Goal: Transaction & Acquisition: Obtain resource

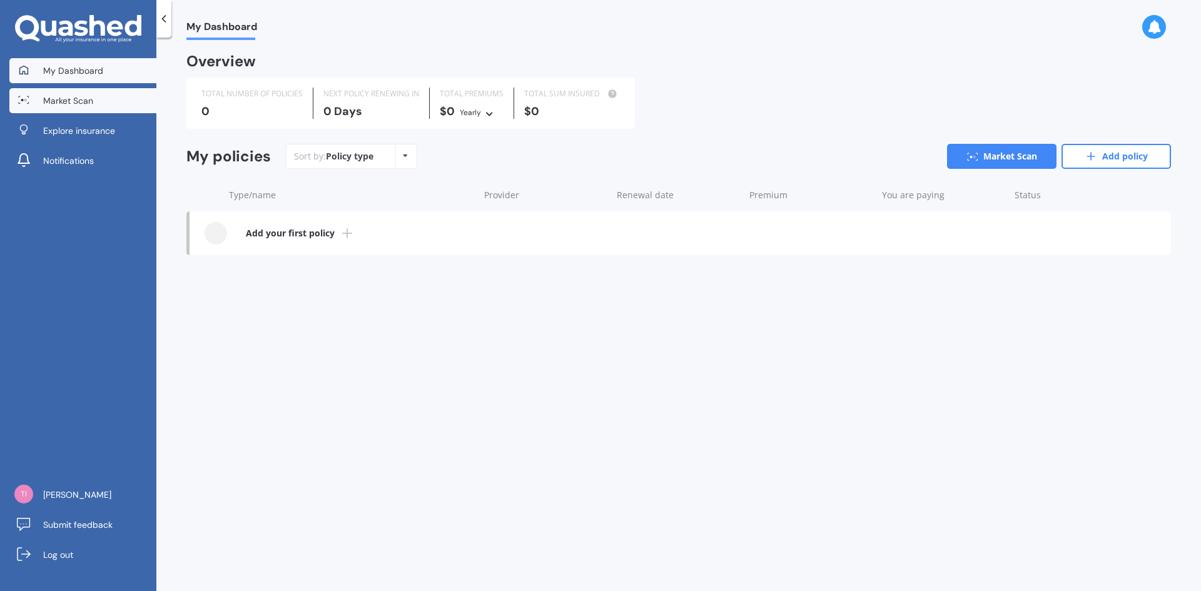
click at [84, 104] on span "Market Scan" at bounding box center [68, 100] width 50 height 13
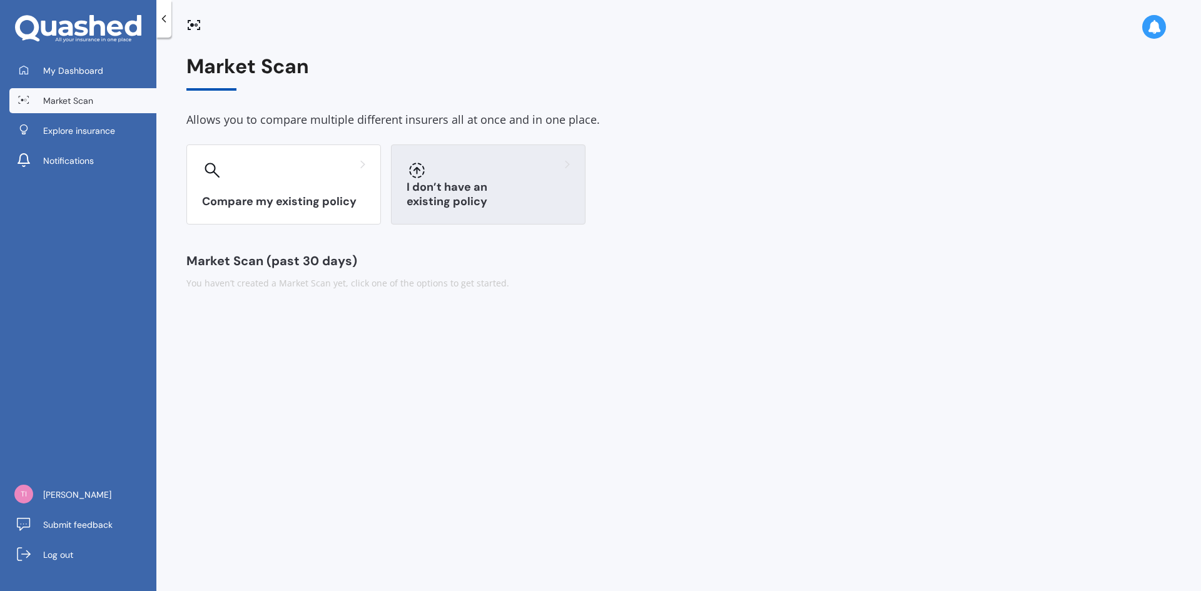
click at [517, 183] on div "I don’t have an existing policy" at bounding box center [488, 184] width 194 height 80
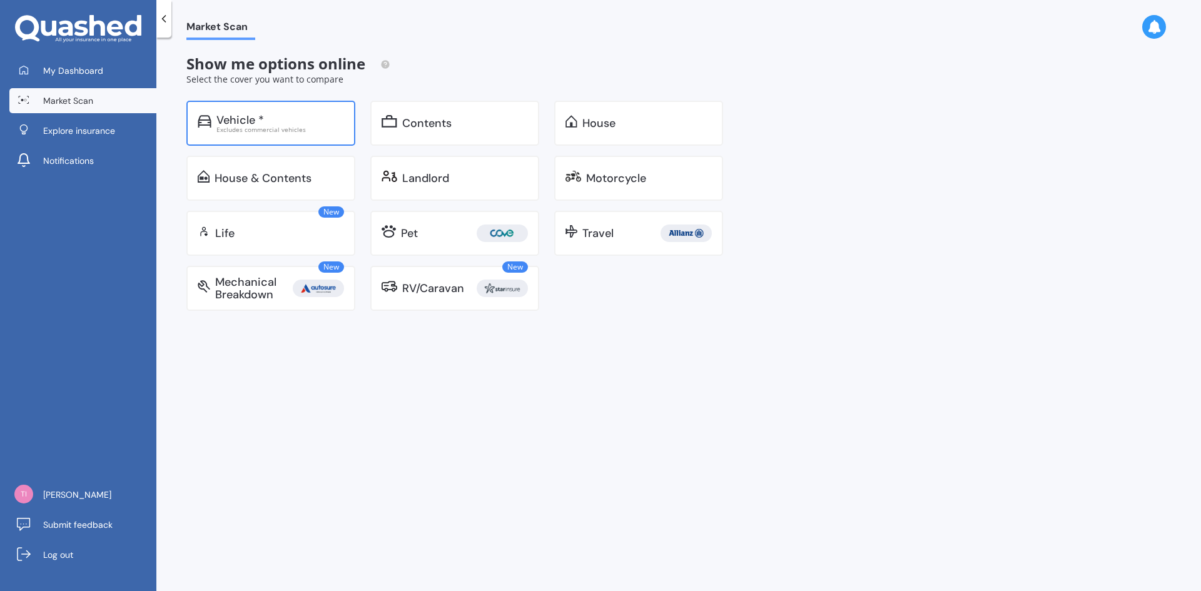
click at [251, 129] on div "Excludes commercial vehicles" at bounding box center [280, 129] width 128 height 6
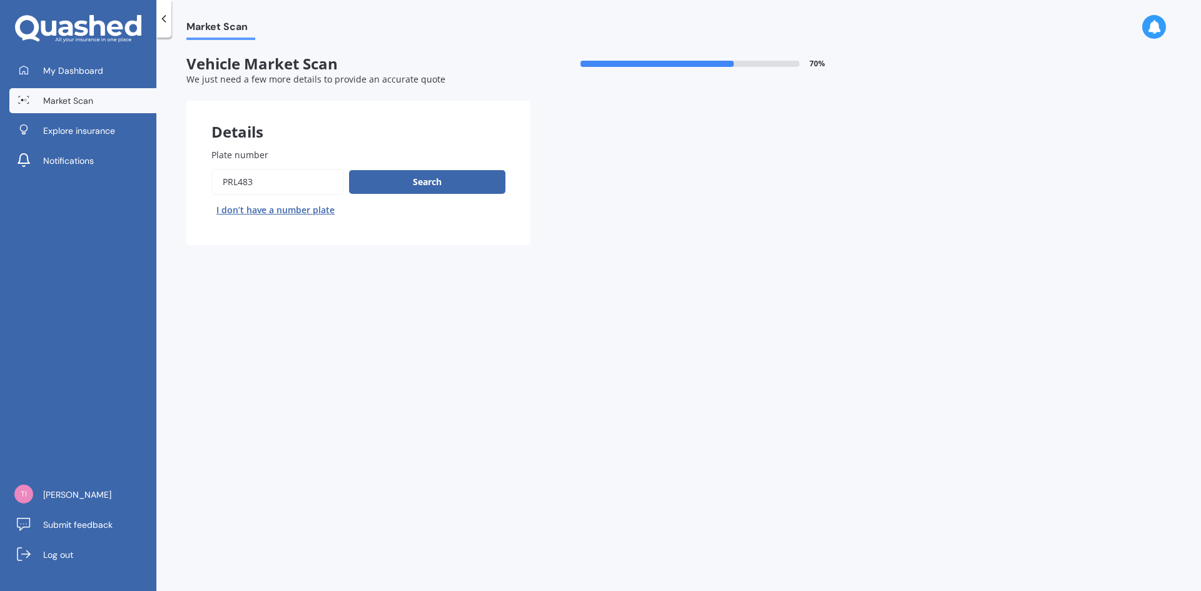
drag, startPoint x: 251, startPoint y: 185, endPoint x: 191, endPoint y: 187, distance: 59.4
click at [191, 187] on div "Plate number Search I don’t have a number plate" at bounding box center [358, 184] width 344 height 122
type input "ezl753"
click at [408, 181] on button "Search" at bounding box center [427, 182] width 156 height 24
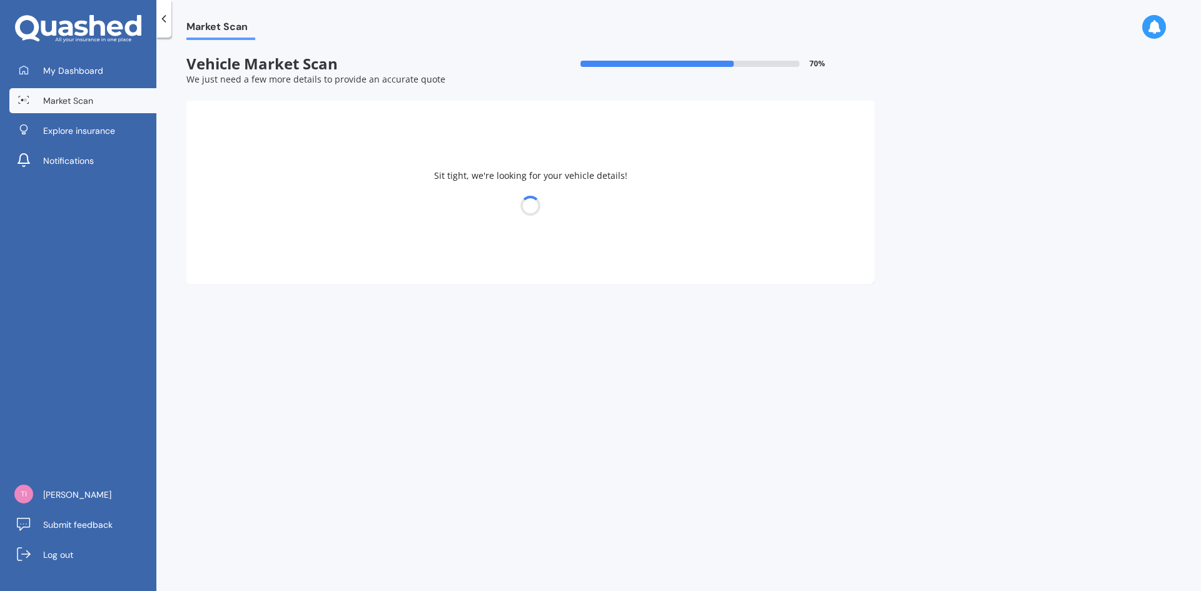
select select "SUZUKI"
select select "SWIFT"
select select "01"
select select "08"
select select "1958"
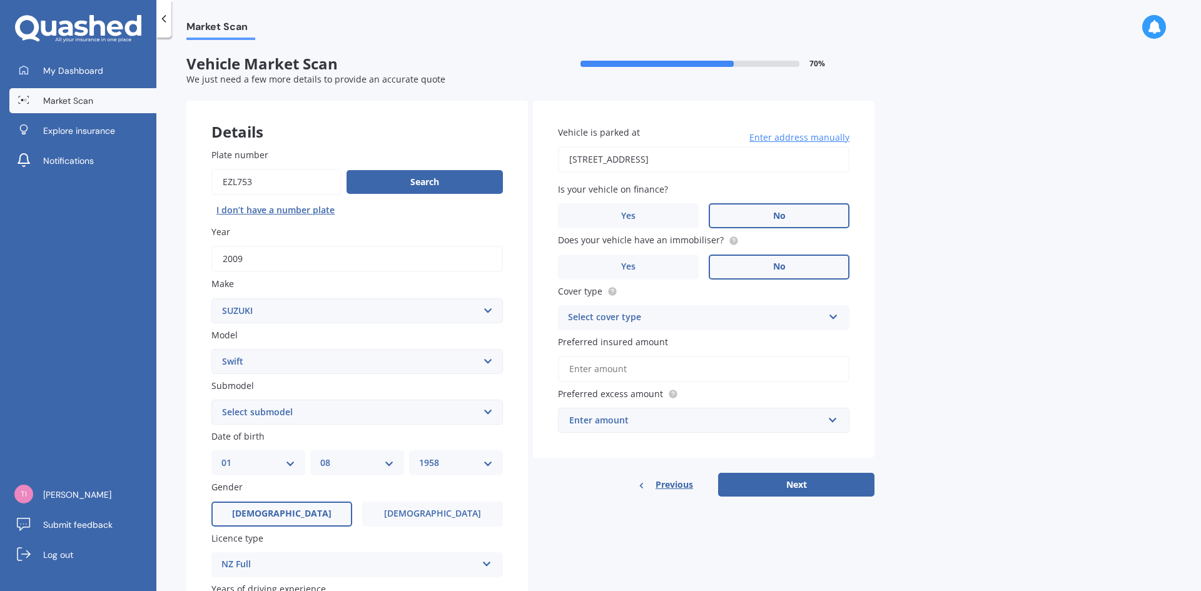
click at [490, 410] on select "Select submodel (All other) Cino Diesel Turbo GA GL GLX GO GP GS GTI LTD RS Hyb…" at bounding box center [356, 412] width 291 height 25
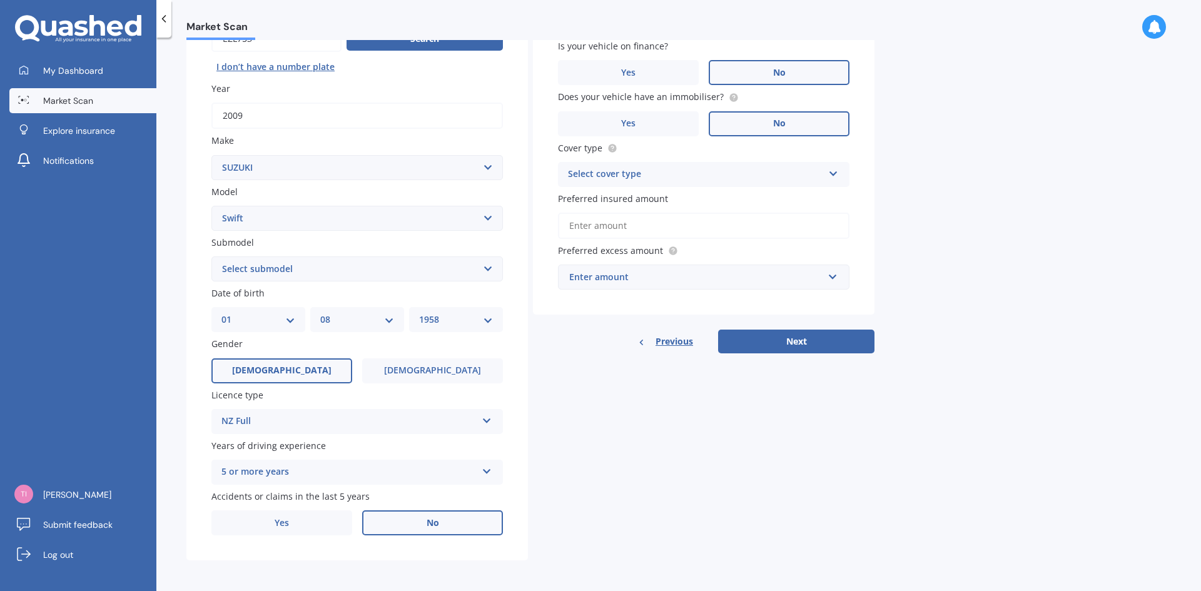
scroll to position [145, 0]
click at [789, 335] on button "Next" at bounding box center [796, 340] width 156 height 24
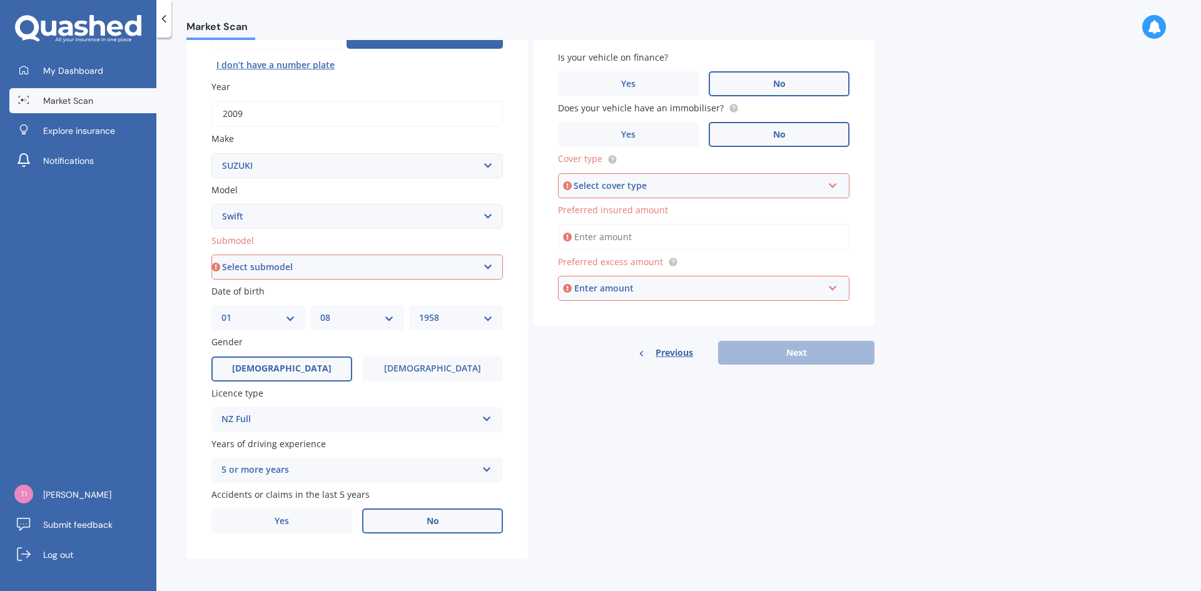
click at [829, 182] on icon at bounding box center [832, 183] width 11 height 9
click at [700, 226] on div "Third Party, Fire & Theft" at bounding box center [703, 232] width 289 height 23
click at [663, 243] on input "Preferred insured amount" at bounding box center [703, 237] width 291 height 26
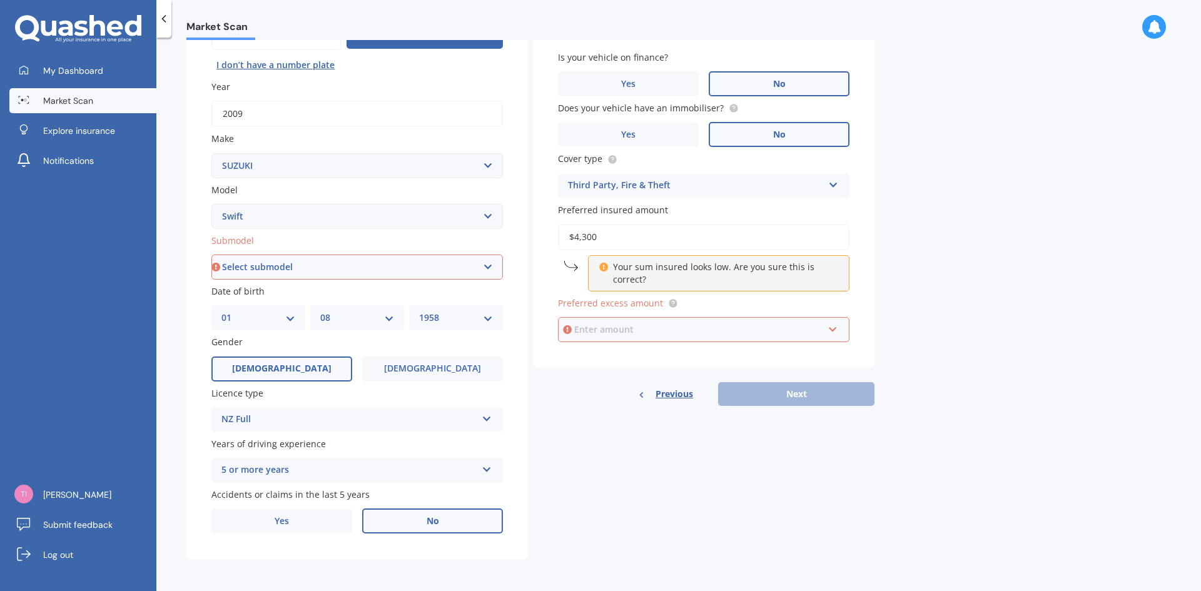
click at [831, 328] on input "text" at bounding box center [699, 330] width 280 height 24
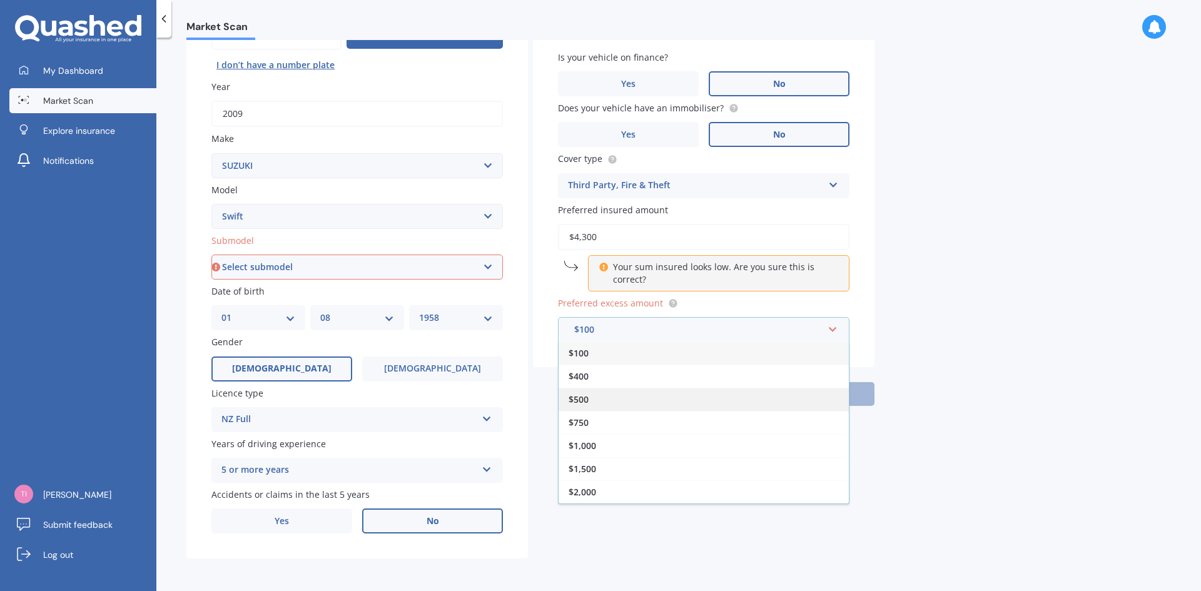
click at [620, 402] on div "$500" at bounding box center [703, 399] width 290 height 23
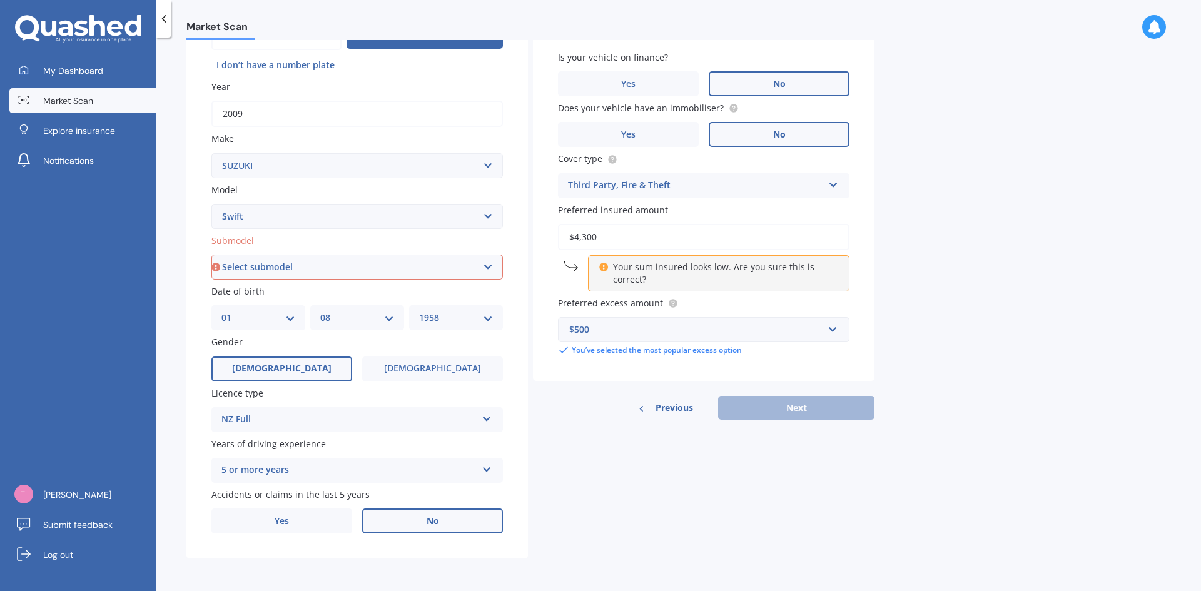
click at [650, 273] on p "Your sum insured looks low. Are you sure this is correct?" at bounding box center [723, 273] width 221 height 25
click at [587, 240] on input "$4,300" at bounding box center [703, 237] width 291 height 26
click at [762, 276] on p "Your sum insured looks low. Are you sure this is correct?" at bounding box center [723, 273] width 221 height 25
click at [824, 269] on p "Your sum insured looks low. Are you sure this is correct?" at bounding box center [723, 273] width 221 height 25
click at [817, 335] on div "$500" at bounding box center [696, 330] width 254 height 14
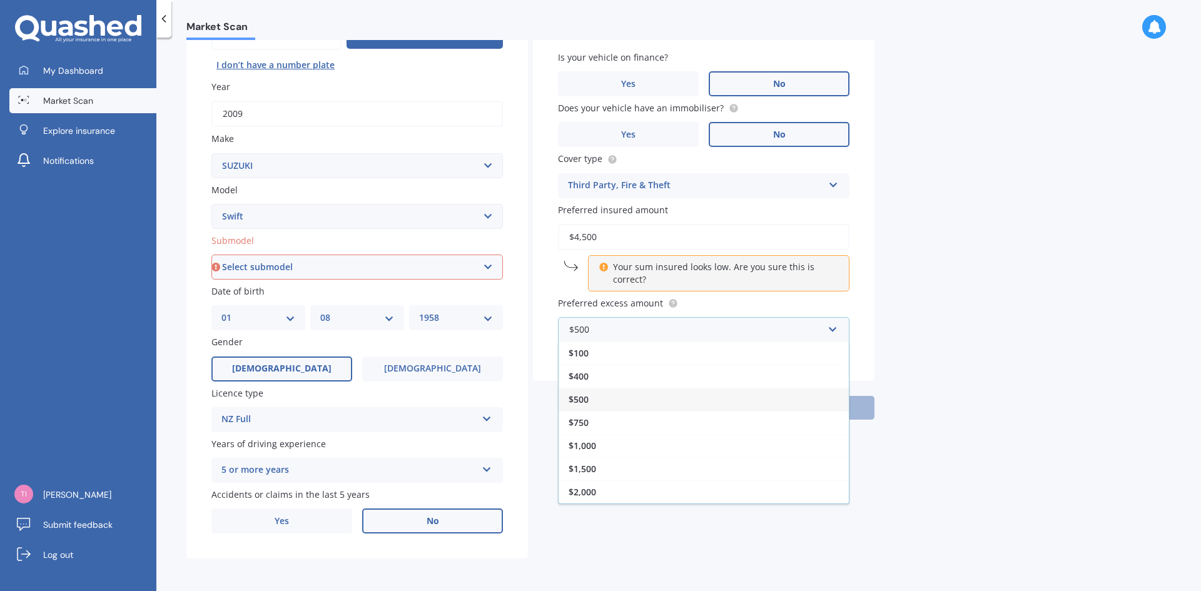
click at [609, 397] on div "$500" at bounding box center [703, 399] width 290 height 23
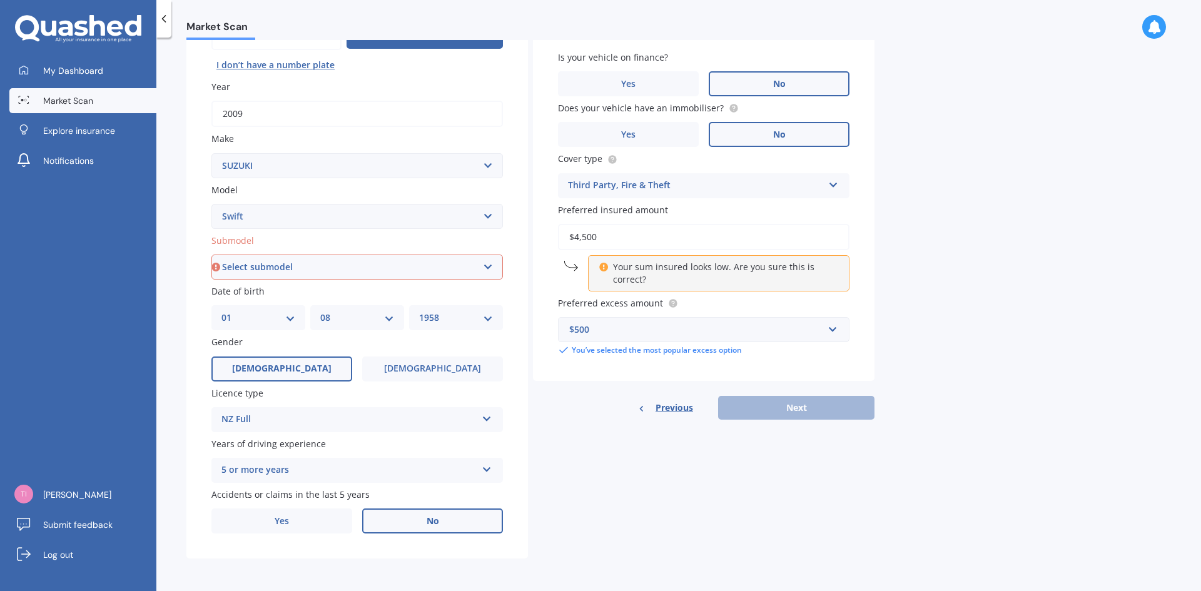
click at [788, 408] on div "Previous Next" at bounding box center [703, 408] width 341 height 24
click at [594, 238] on input "$4,500" at bounding box center [703, 237] width 291 height 26
drag, startPoint x: 600, startPoint y: 239, endPoint x: 574, endPoint y: 240, distance: 26.3
click at [574, 240] on input "$4,500" at bounding box center [703, 237] width 291 height 26
type input "$1"
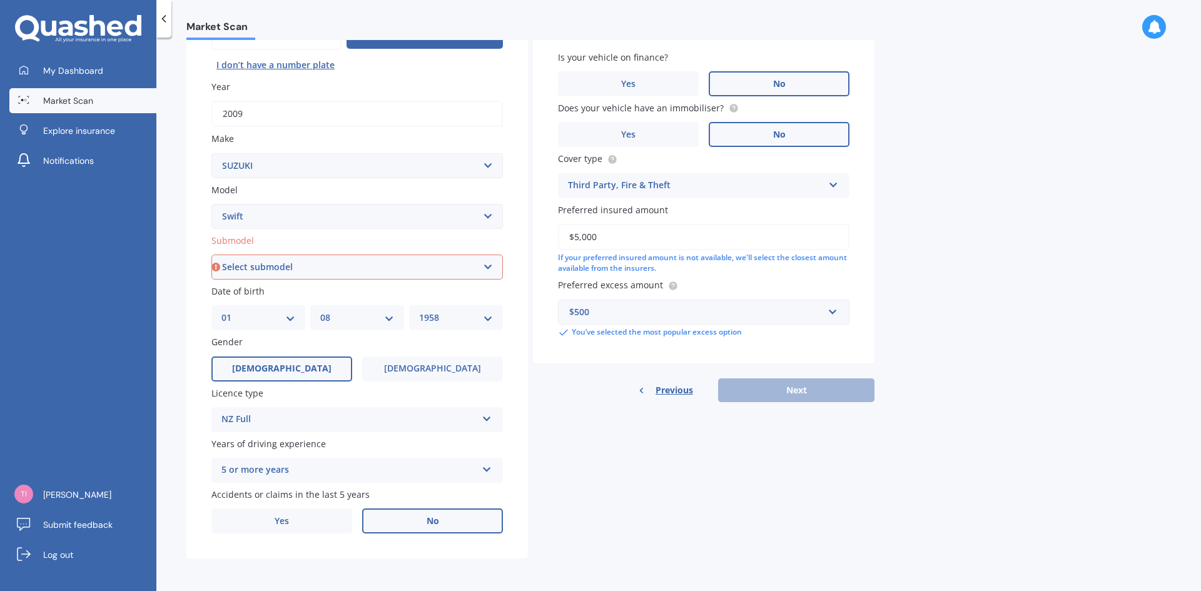
type input "$5,000"
click at [711, 263] on div "If your preferred insured amount is not available, we'll select the closest amo…" at bounding box center [703, 263] width 291 height 21
click at [804, 391] on div "Previous Next" at bounding box center [703, 390] width 341 height 24
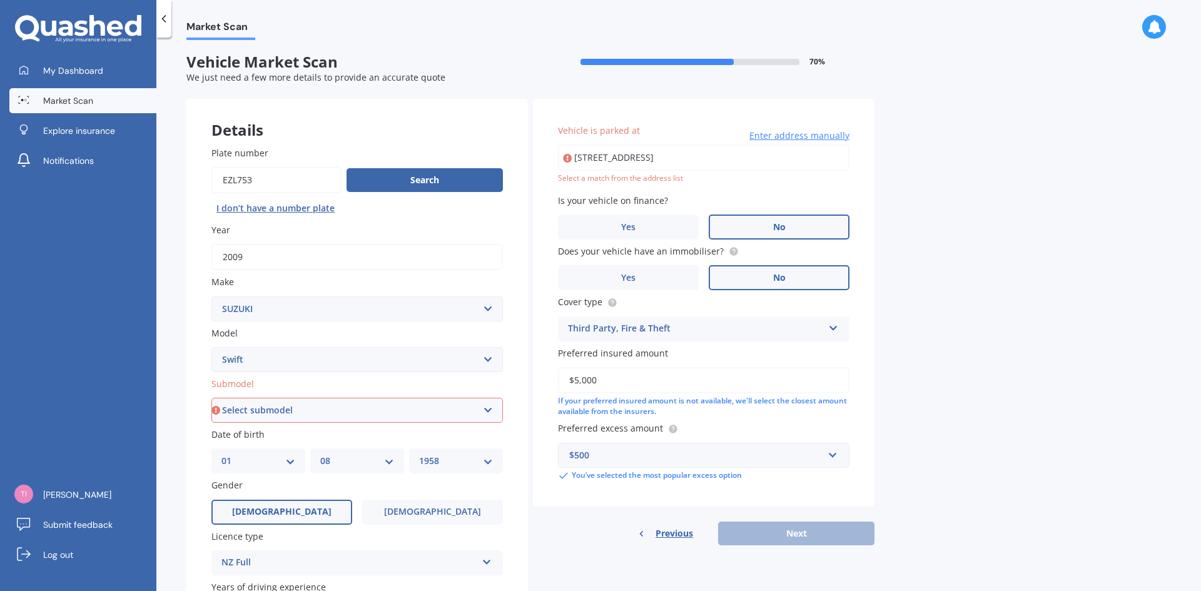
scroll to position [0, 0]
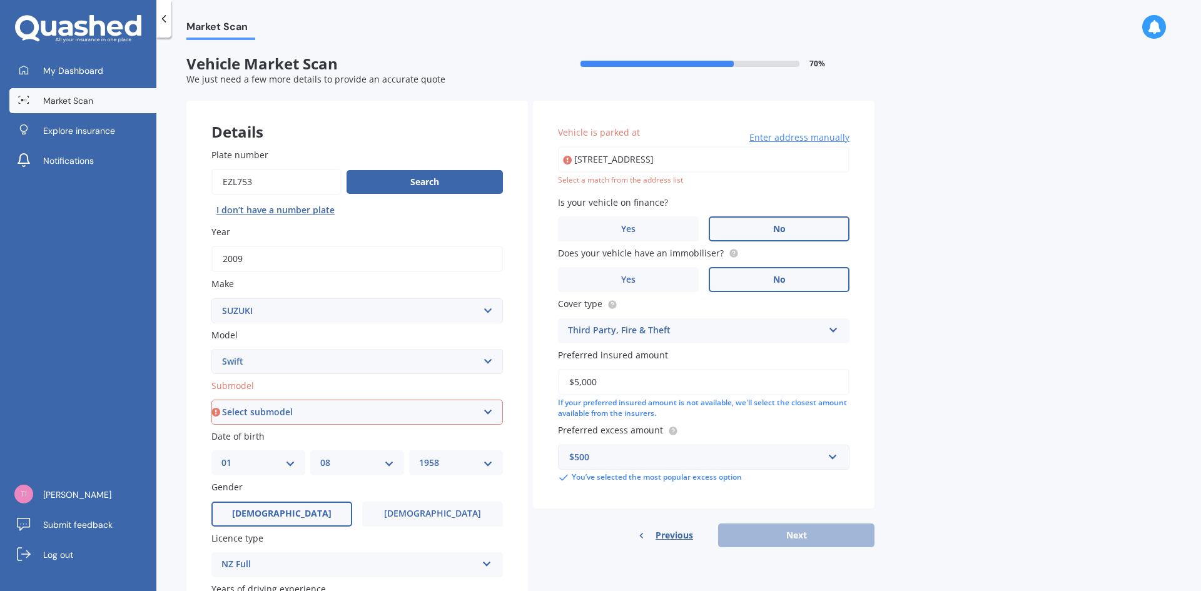
click at [656, 181] on div "Select a match from the address list" at bounding box center [703, 180] width 291 height 11
click at [627, 165] on input "[STREET_ADDRESS]" at bounding box center [703, 159] width 291 height 26
type input "[STREET_ADDRESS]"
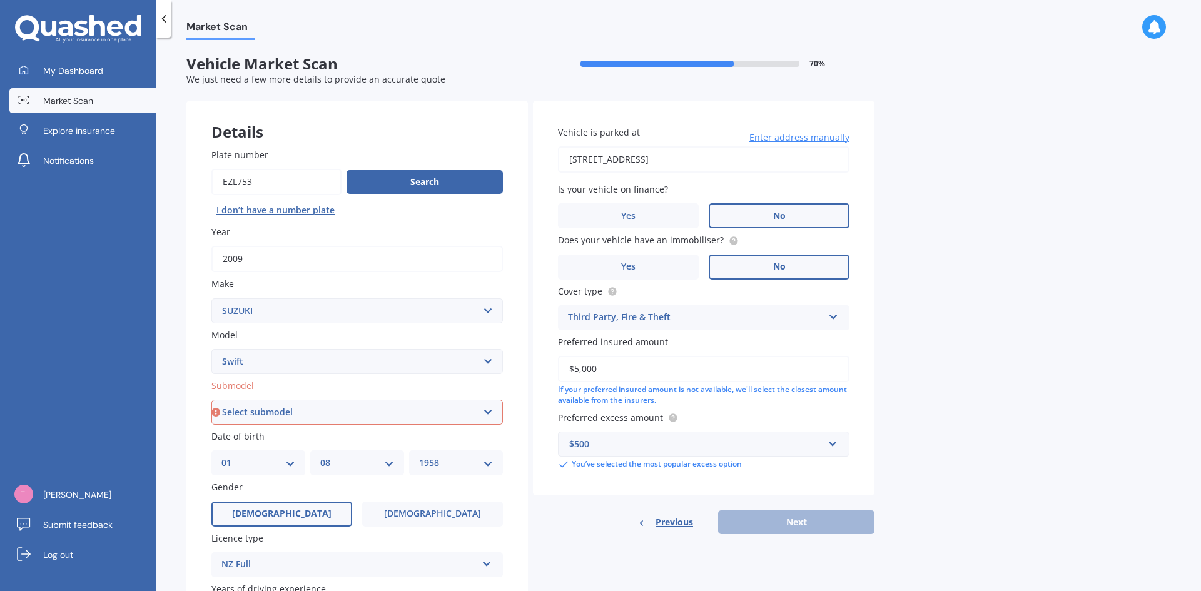
drag, startPoint x: 615, startPoint y: 374, endPoint x: 575, endPoint y: 372, distance: 40.1
click at [575, 372] on input "$5,000" at bounding box center [703, 369] width 291 height 26
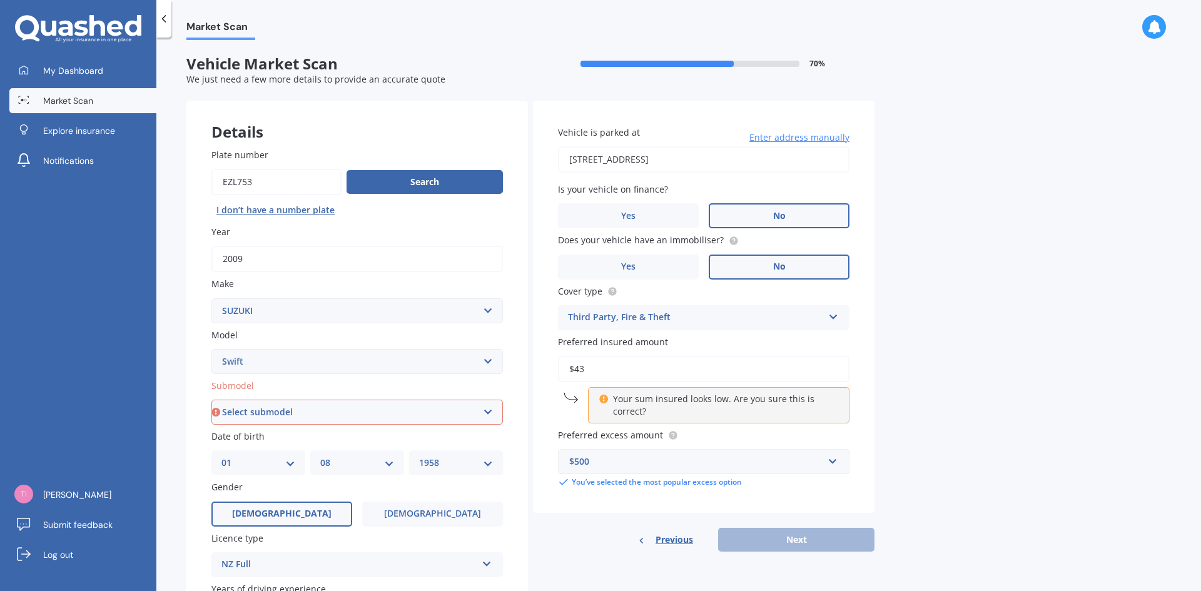
type input "$4"
type input "$5,000"
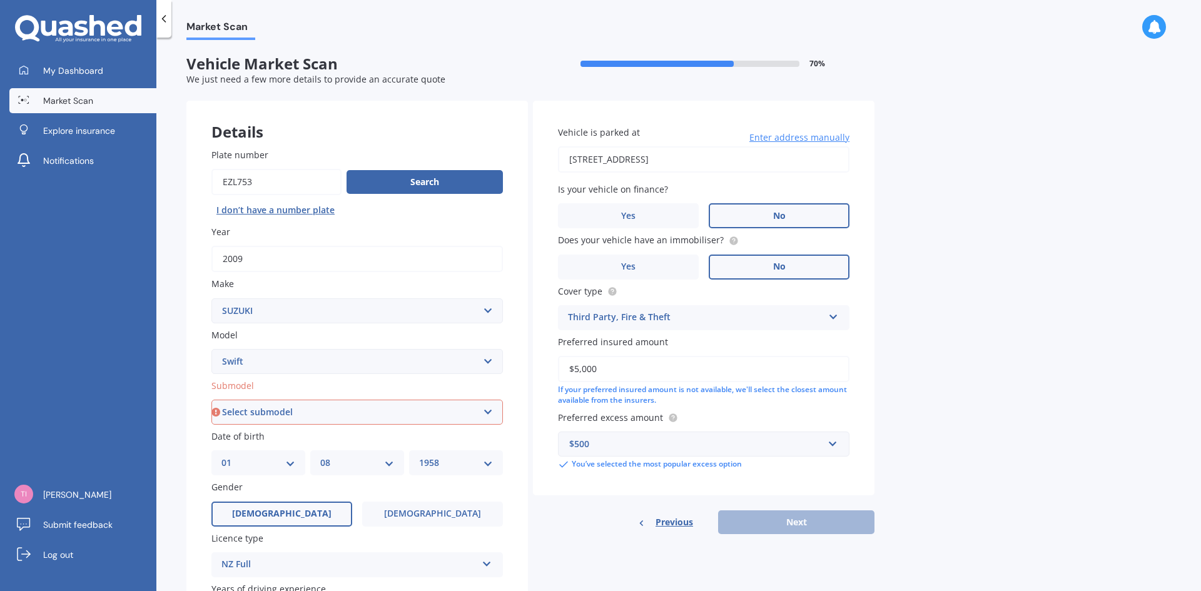
click at [672, 438] on div "$500" at bounding box center [696, 444] width 254 height 14
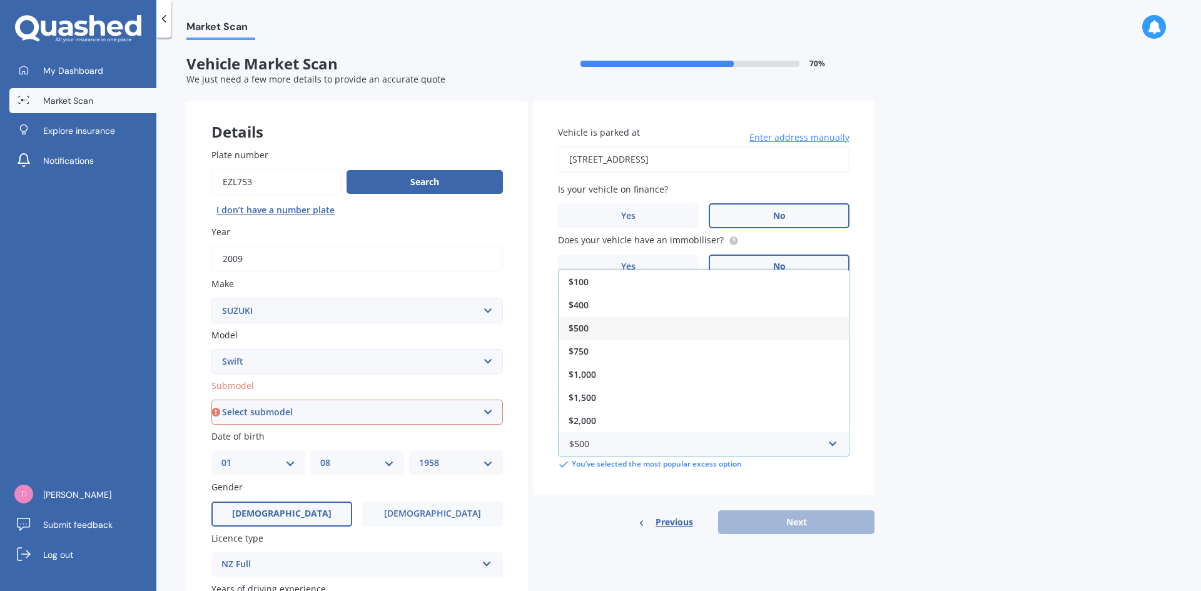
click at [596, 328] on div "$500" at bounding box center [703, 327] width 290 height 23
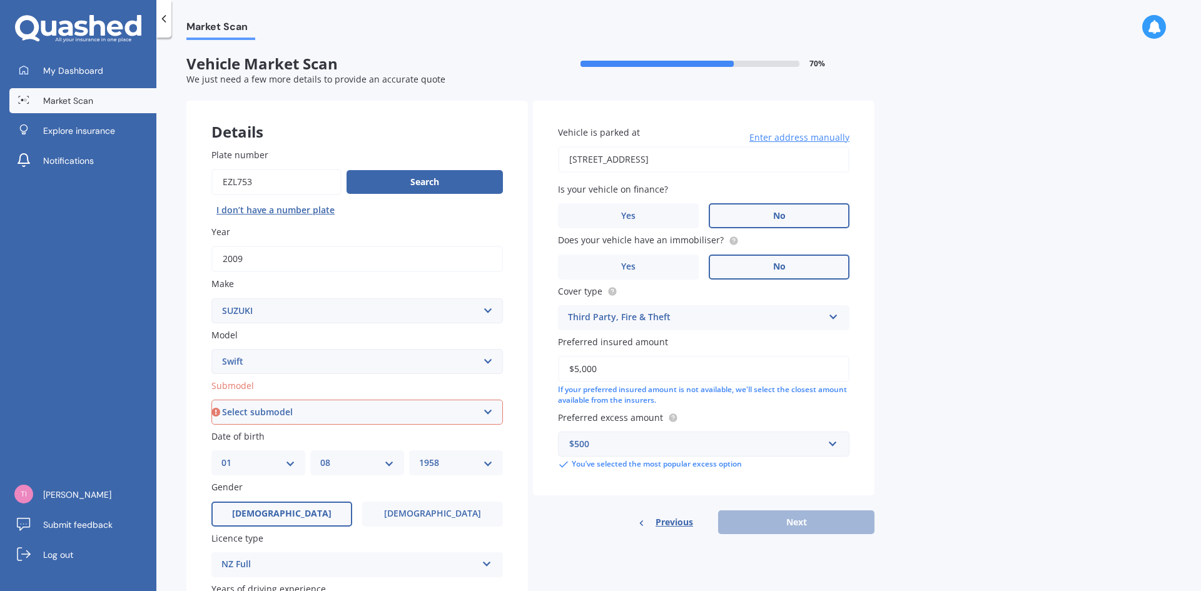
click at [492, 410] on select "Select submodel (All other) Cino Diesel Turbo GA GL GLX GO GP GS GTI LTD RS Hyb…" at bounding box center [356, 412] width 291 height 25
select select "GLX"
click at [211, 400] on select "Select submodel (All other) Cino Diesel Turbo GA GL GLX GO GP GS GTI LTD RS Hyb…" at bounding box center [356, 412] width 291 height 25
click at [778, 522] on button "Next" at bounding box center [796, 522] width 156 height 24
select select "01"
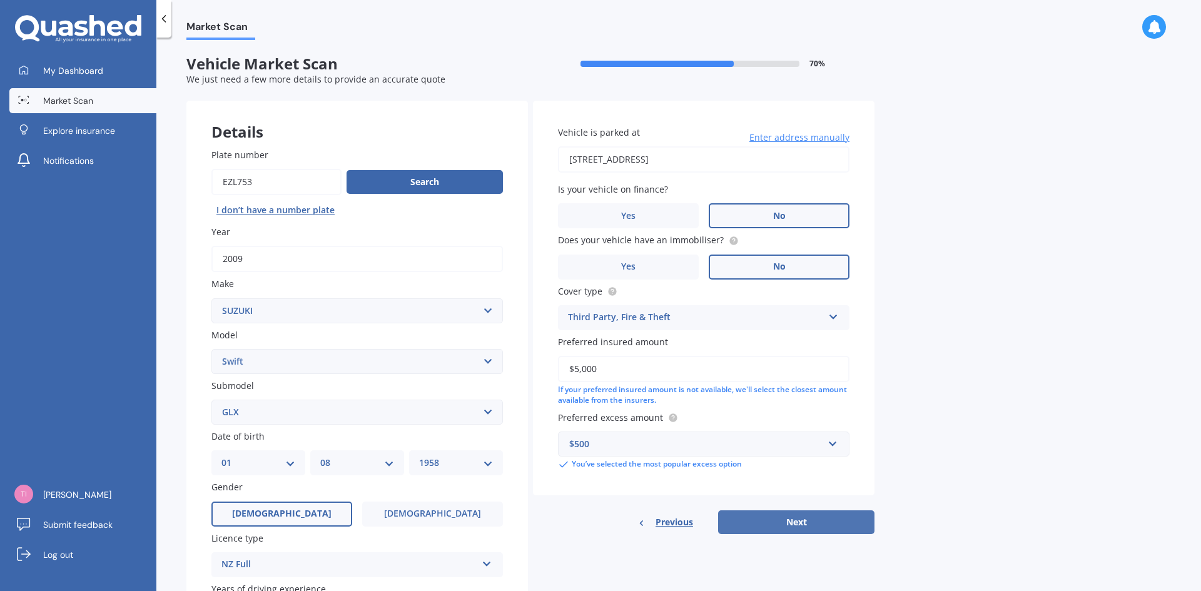
select select "08"
select select "1958"
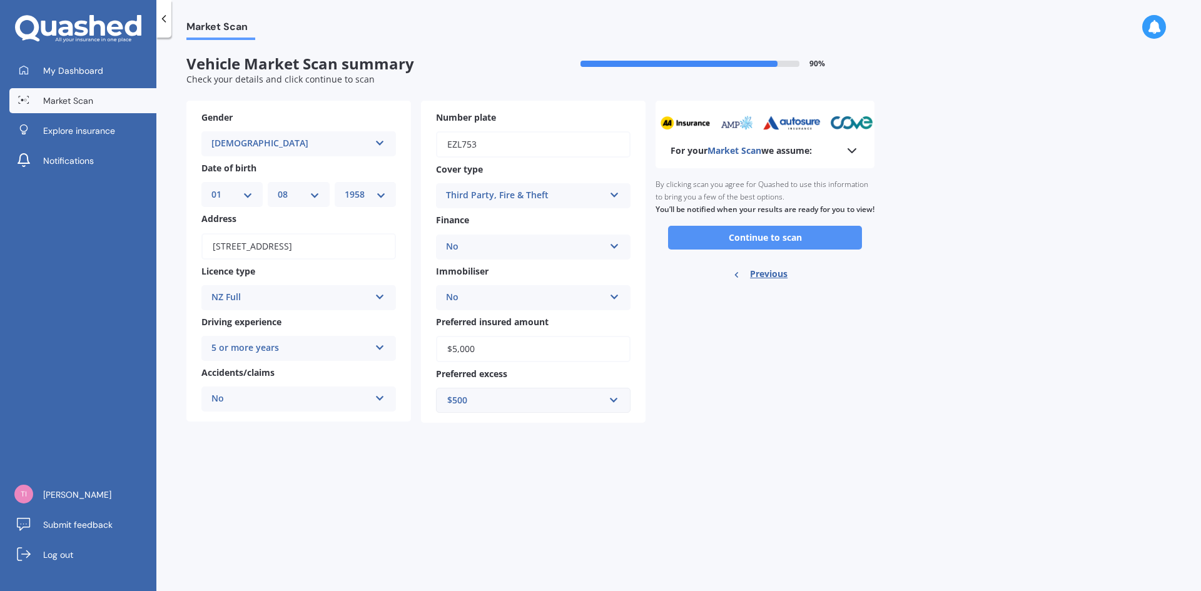
click at [765, 250] on button "Continue to scan" at bounding box center [765, 238] width 194 height 24
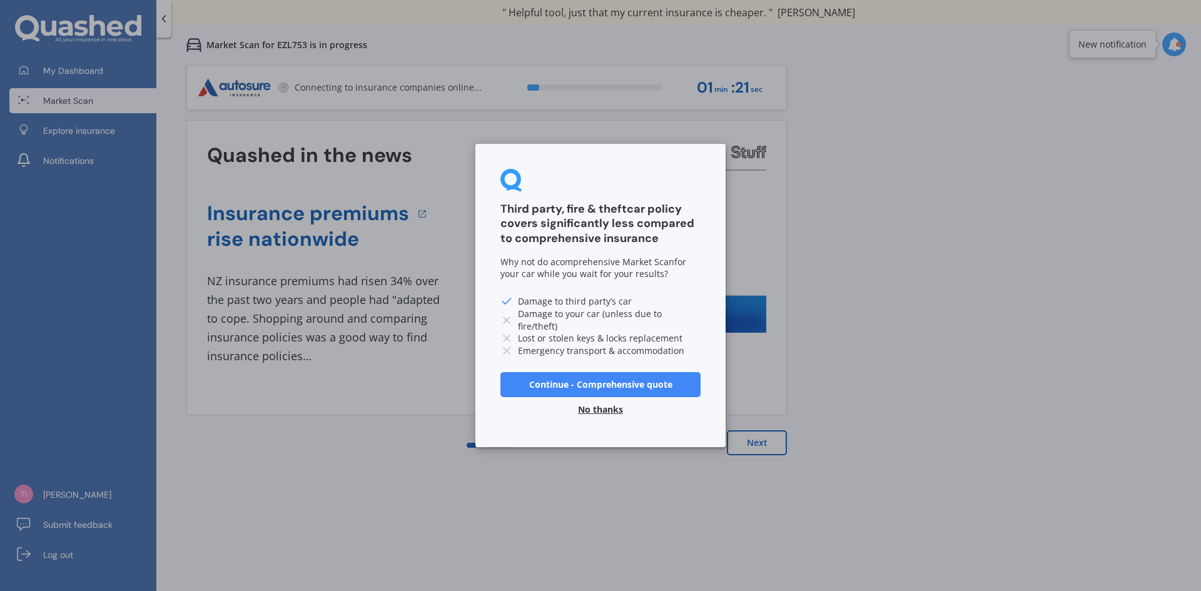
click at [597, 408] on button "No thanks" at bounding box center [600, 409] width 60 height 25
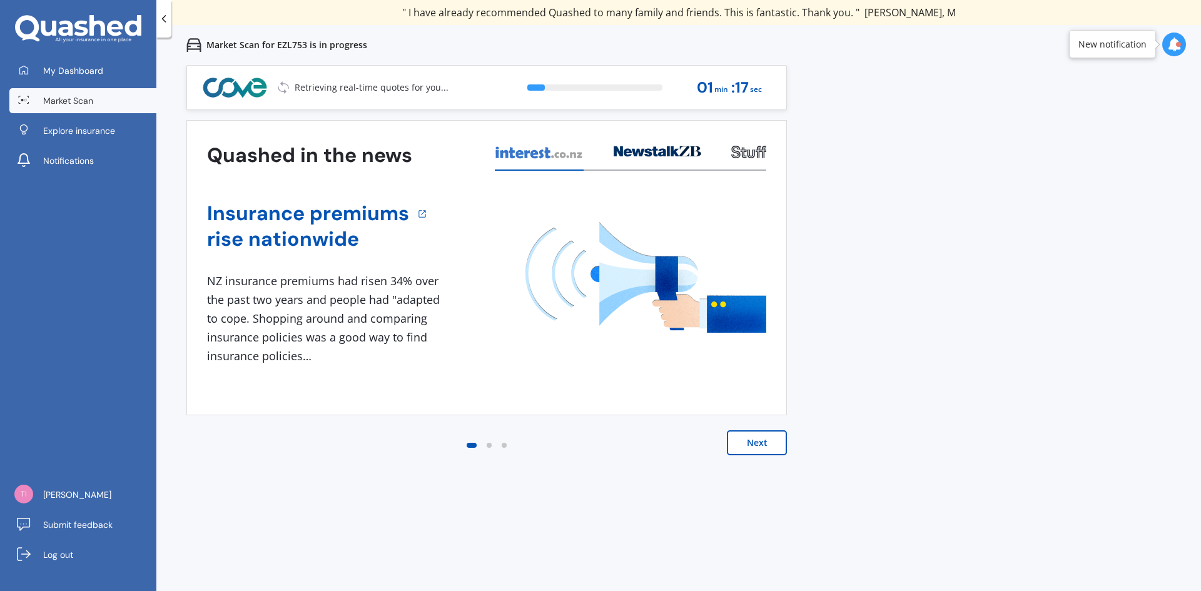
click at [754, 440] on button "Next" at bounding box center [757, 442] width 60 height 25
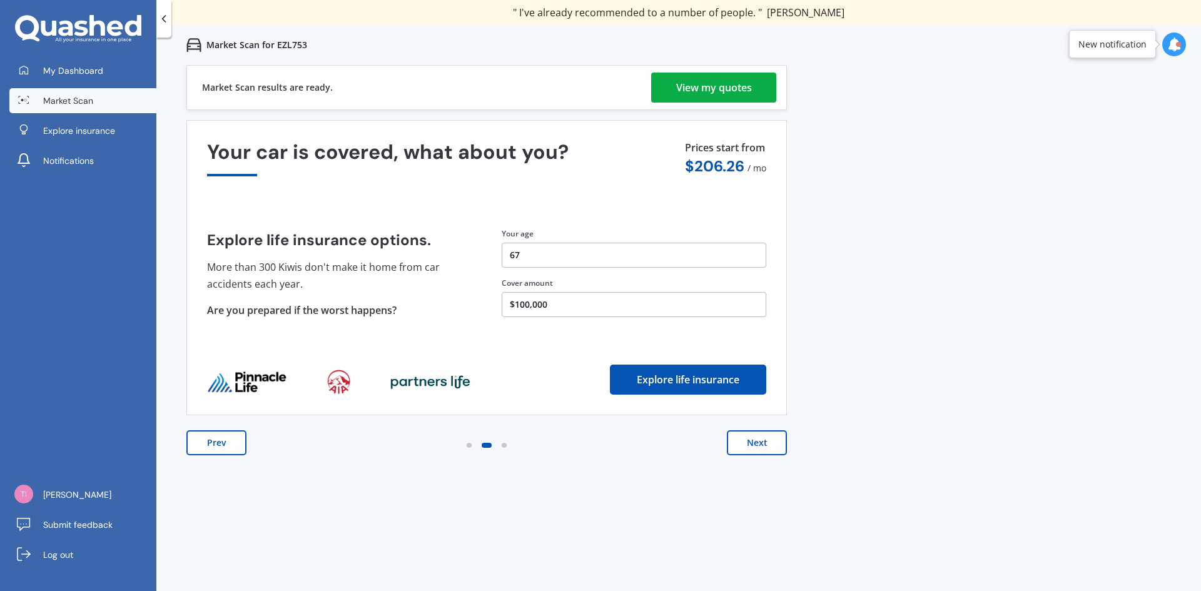
click at [704, 80] on div "View my quotes" at bounding box center [714, 88] width 76 height 30
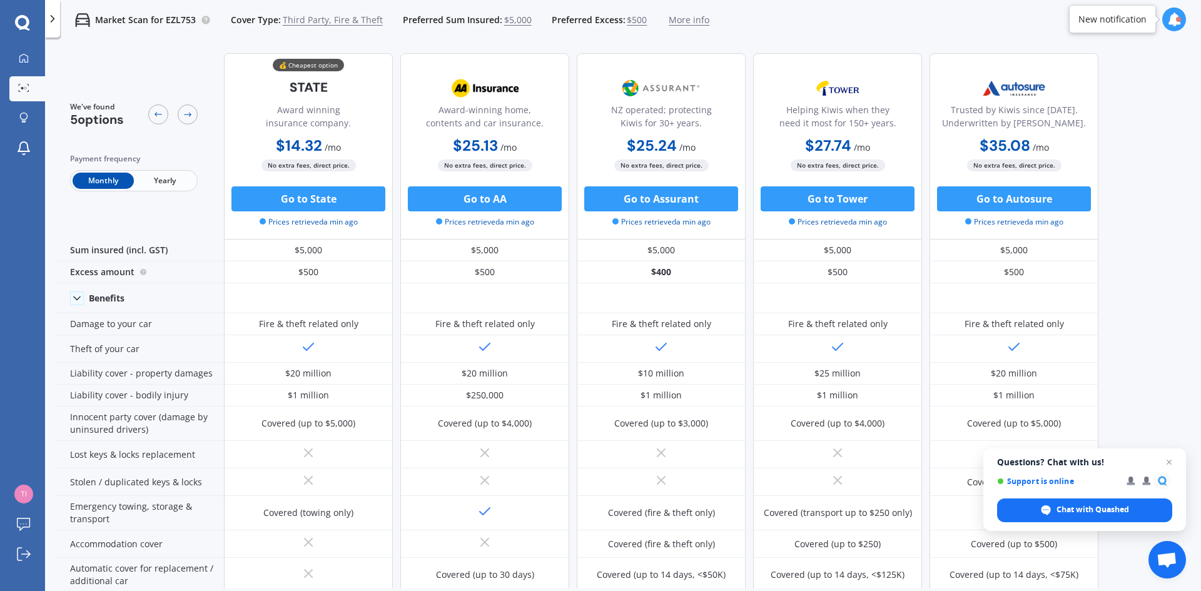
click at [154, 178] on span "Yearly" at bounding box center [164, 181] width 61 height 16
click at [1172, 458] on span "Close chat" at bounding box center [1169, 463] width 16 height 16
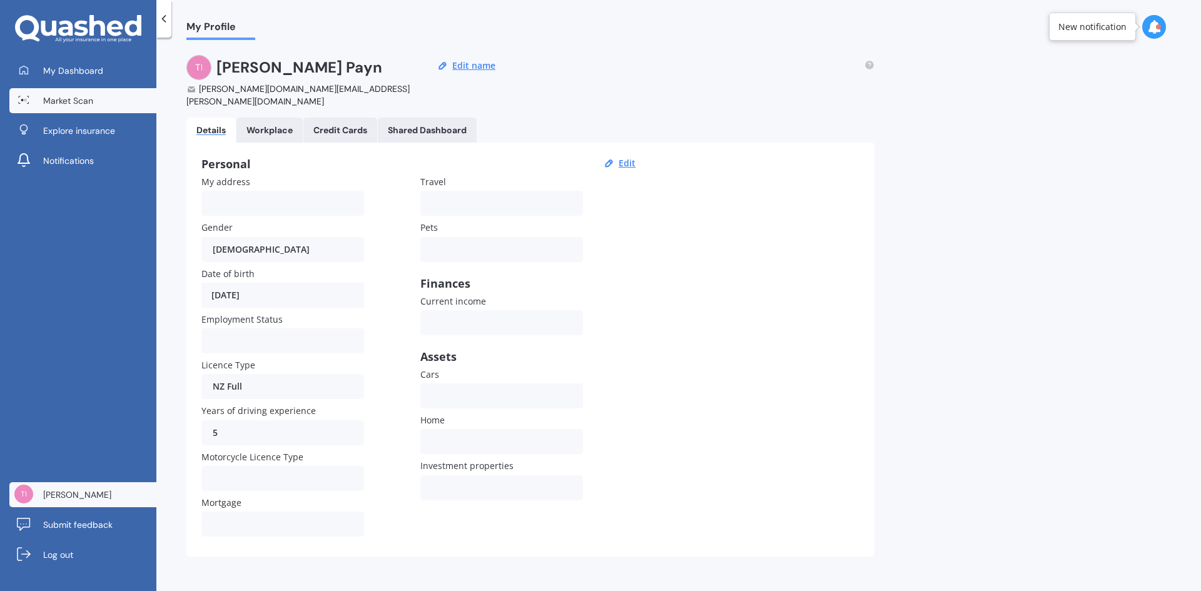
drag, startPoint x: 0, startPoint y: 0, endPoint x: 86, endPoint y: 101, distance: 132.7
click at [86, 101] on span "Market Scan" at bounding box center [68, 100] width 50 height 13
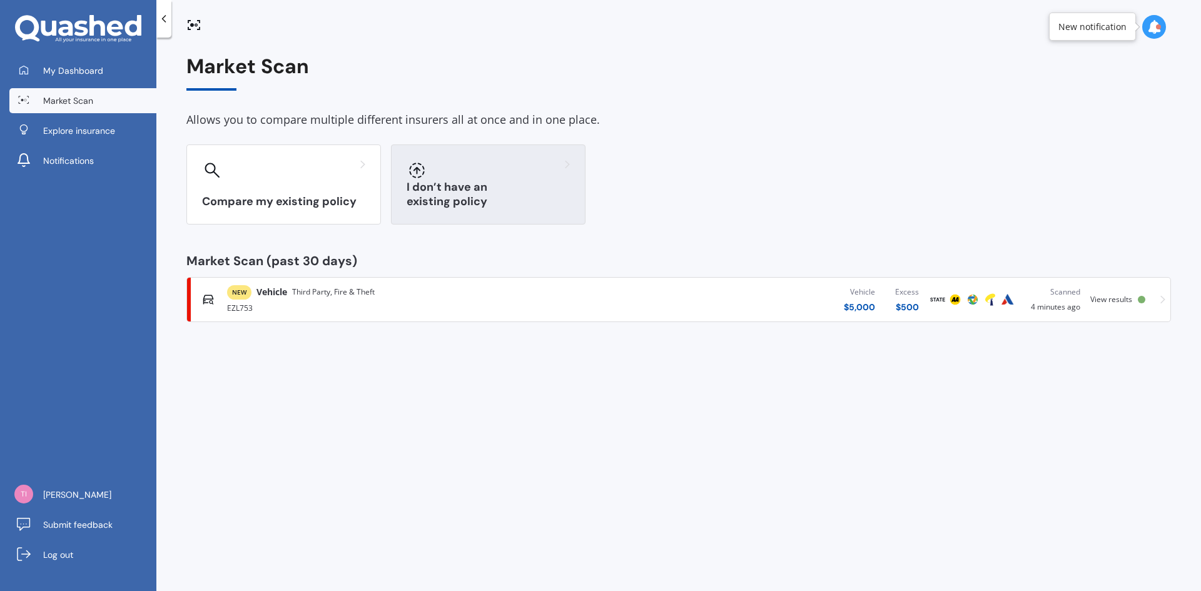
click at [465, 194] on h3 "I don’t have an existing policy" at bounding box center [488, 194] width 163 height 29
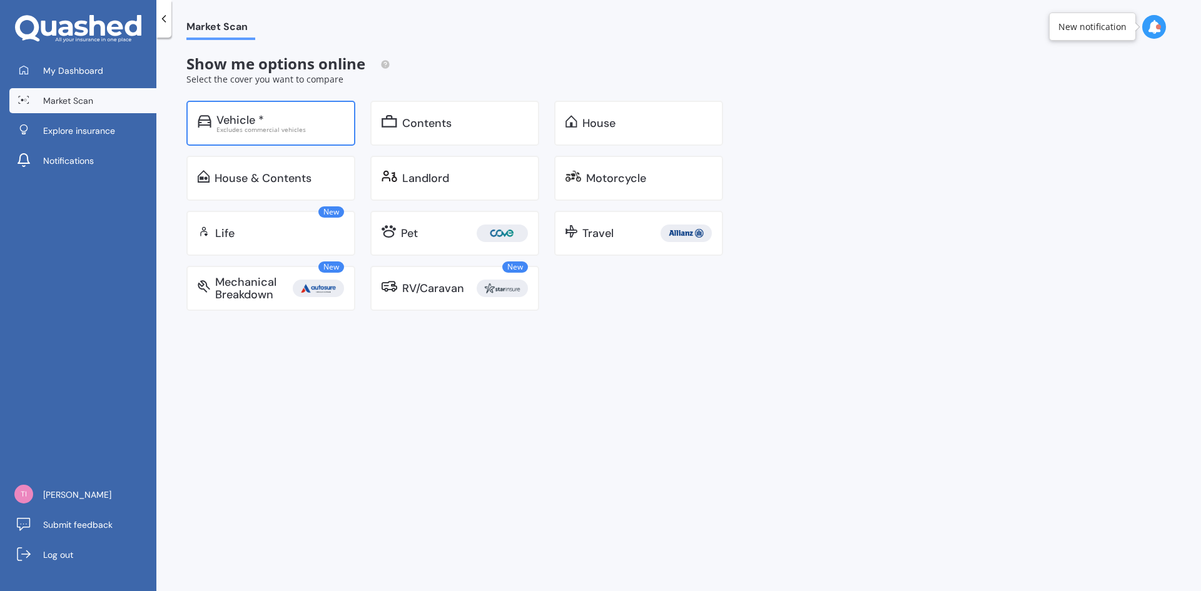
click at [253, 121] on div "Vehicle *" at bounding box center [240, 120] width 48 height 13
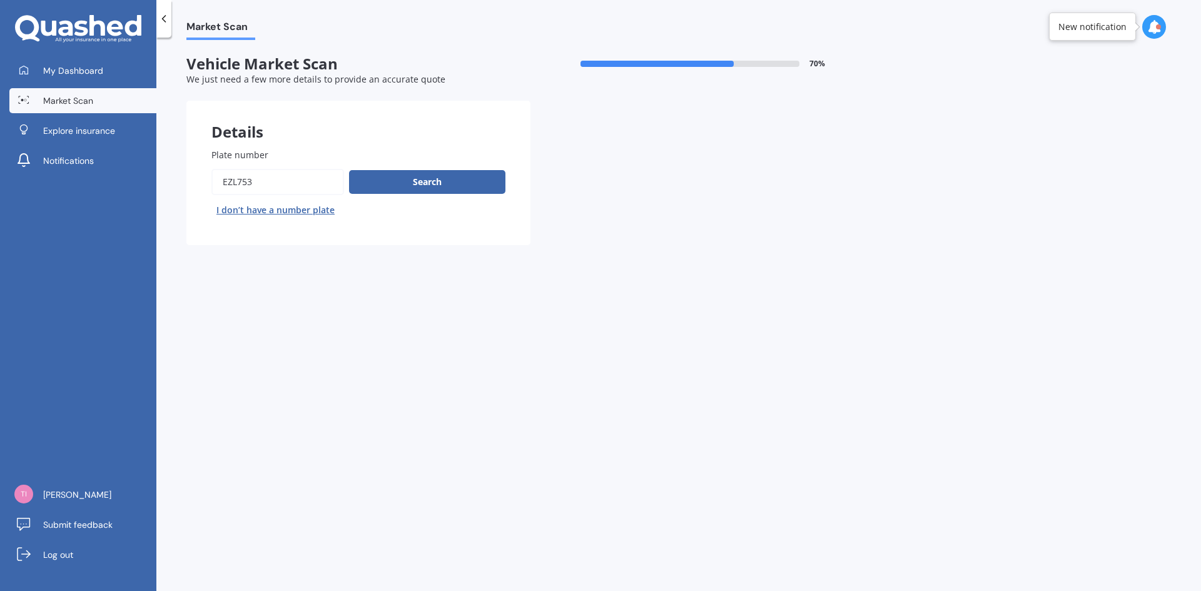
drag, startPoint x: 258, startPoint y: 180, endPoint x: 185, endPoint y: 182, distance: 72.6
click at [185, 182] on div "Market Scan Vehicle Market Scan 70 % We just need a few more details to provide…" at bounding box center [678, 316] width 1044 height 553
type input "qcs164"
click at [424, 180] on button "Search" at bounding box center [427, 182] width 156 height 24
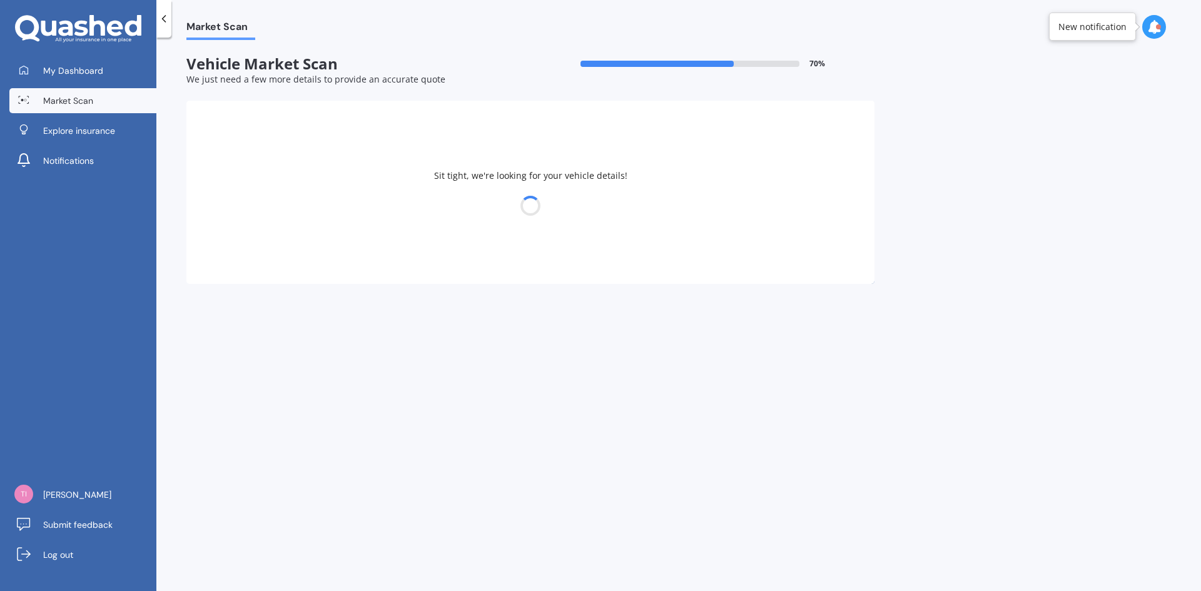
select select "KIA"
select select "NIRO"
select select "01"
select select "08"
select select "1958"
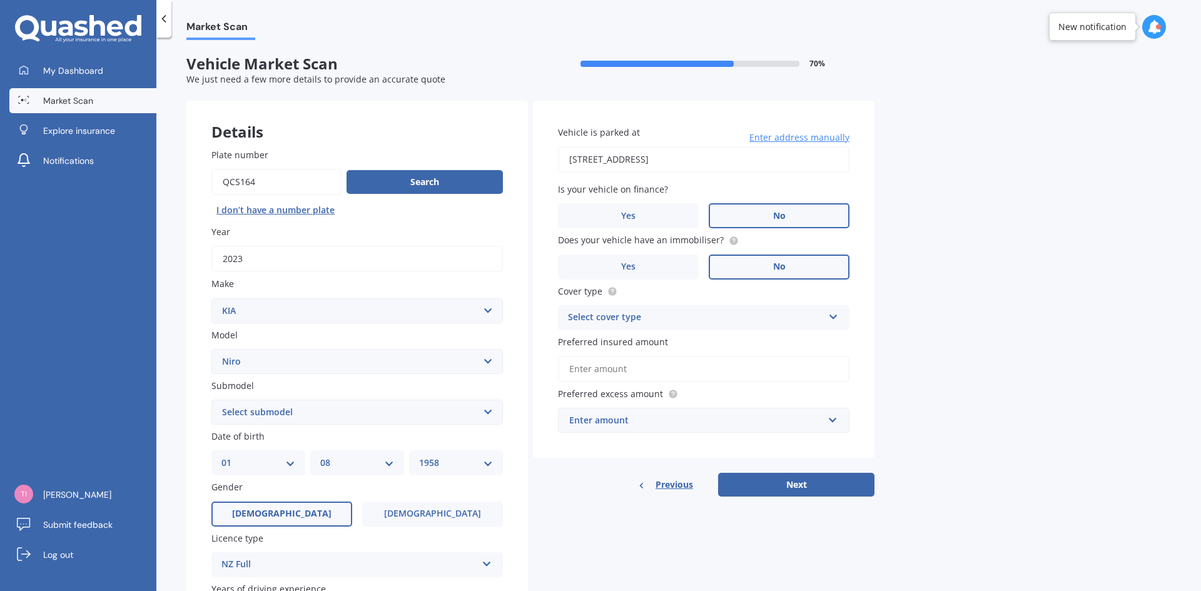
click at [837, 313] on icon at bounding box center [833, 314] width 11 height 9
click at [625, 342] on span "Comprehensive" at bounding box center [601, 342] width 66 height 12
click at [625, 367] on input "Preferred insured amount" at bounding box center [703, 369] width 291 height 26
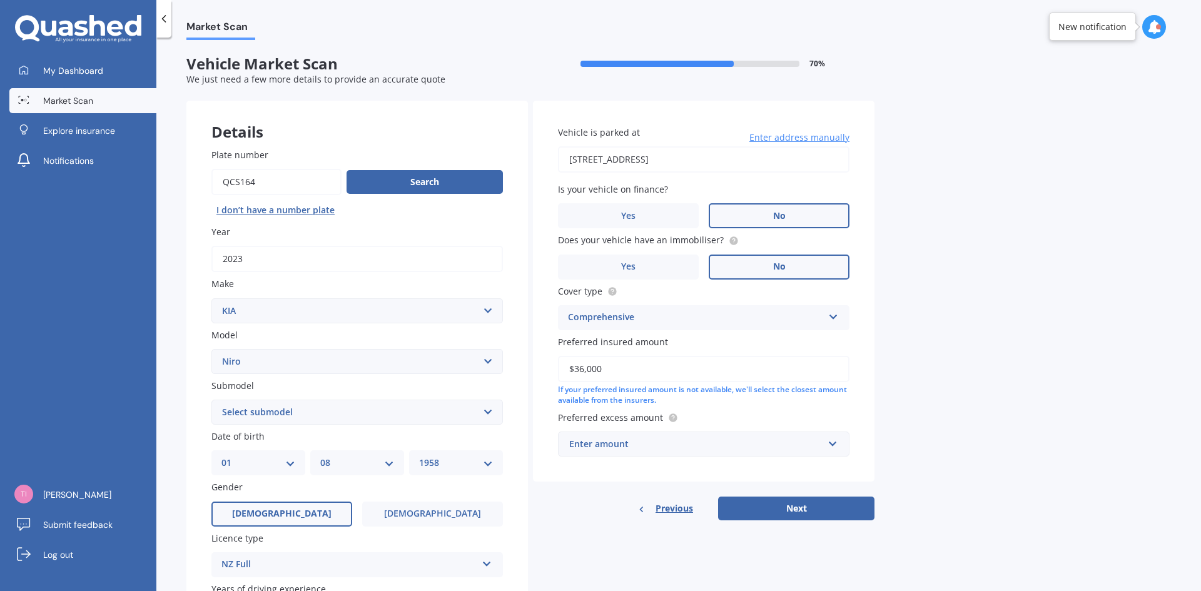
click at [584, 370] on input "$36,000" at bounding box center [703, 369] width 291 height 26
type input "$34,000"
click at [832, 441] on input "text" at bounding box center [699, 444] width 280 height 24
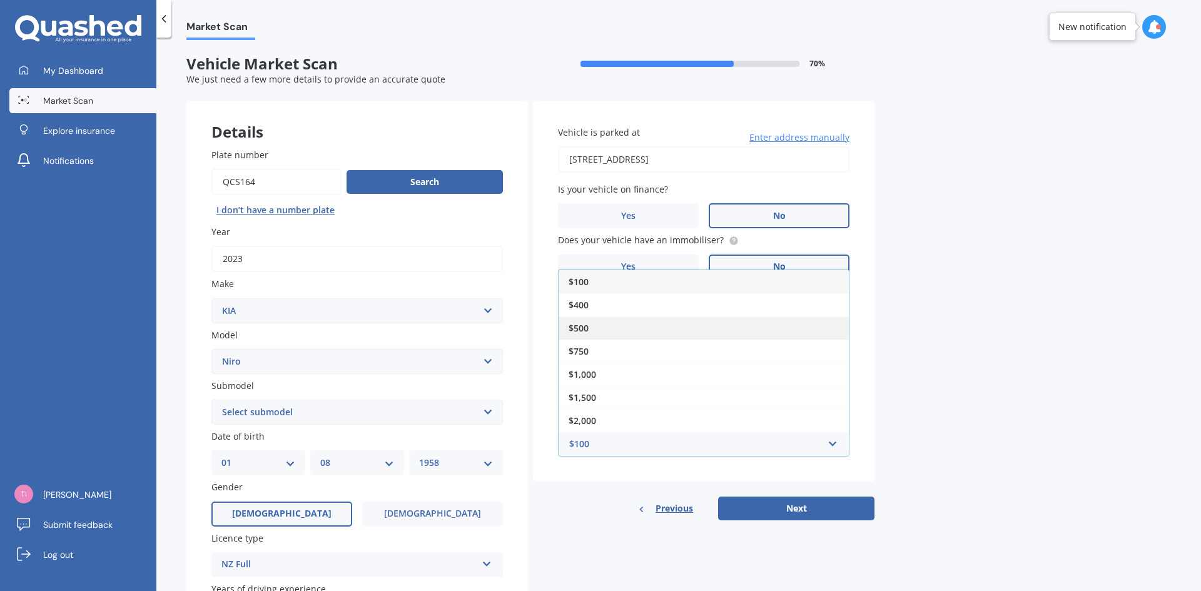
click at [784, 328] on div "$500" at bounding box center [703, 327] width 290 height 23
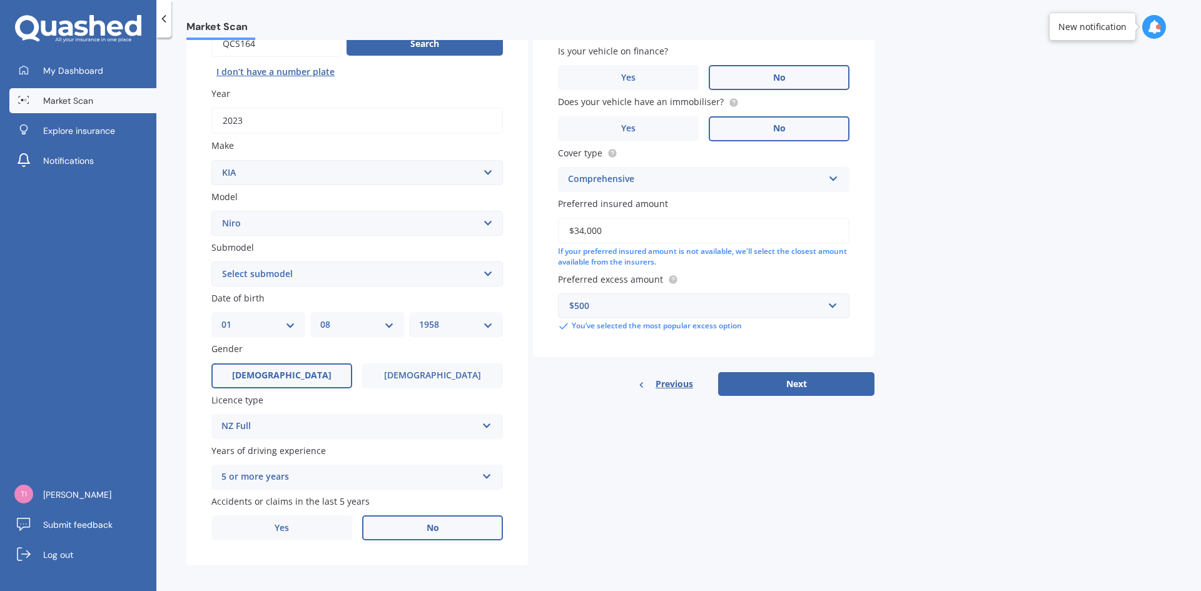
scroll to position [145, 0]
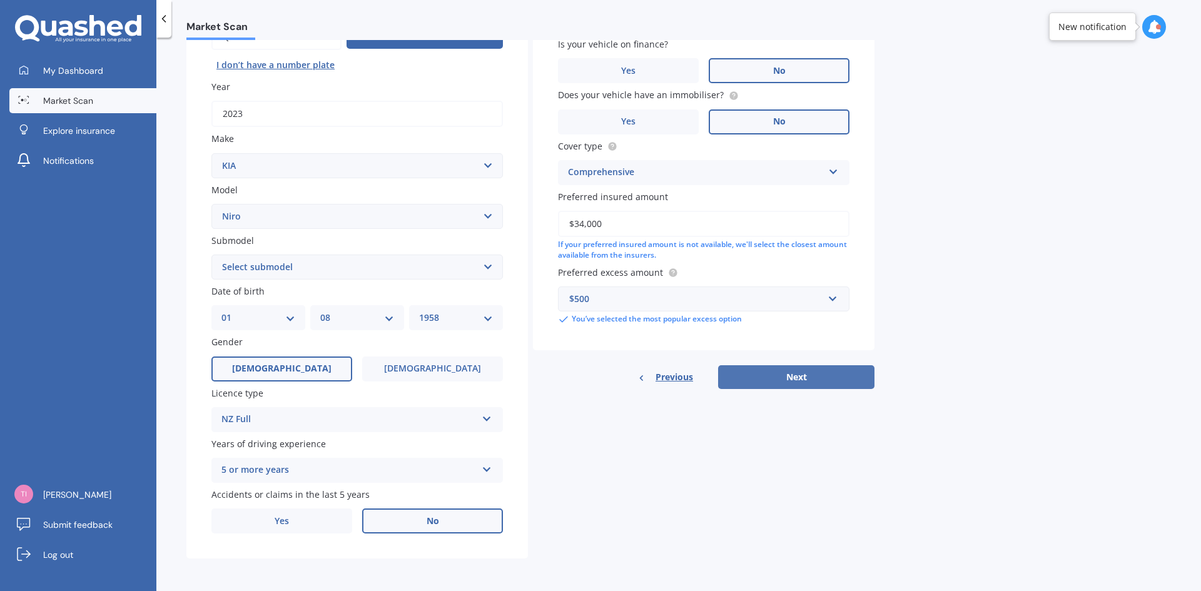
click at [797, 375] on button "Next" at bounding box center [796, 377] width 156 height 24
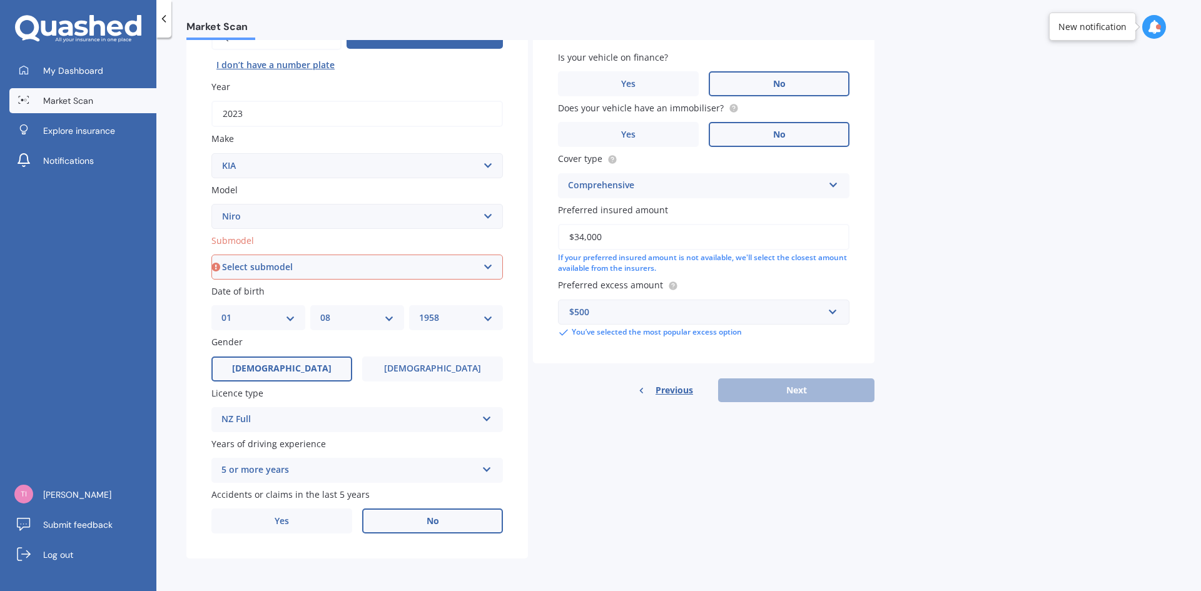
click at [486, 265] on select "Select submodel EARTH 1.6PH/6AM HEV EV EX LTD LTD PHEV WATER 1.6PH/6AM" at bounding box center [356, 267] width 291 height 25
select select "EV"
click at [211, 255] on select "Select submodel EARTH 1.6PH/6AM HEV EV EX LTD LTD PHEV WATER 1.6PH/6AM" at bounding box center [356, 267] width 291 height 25
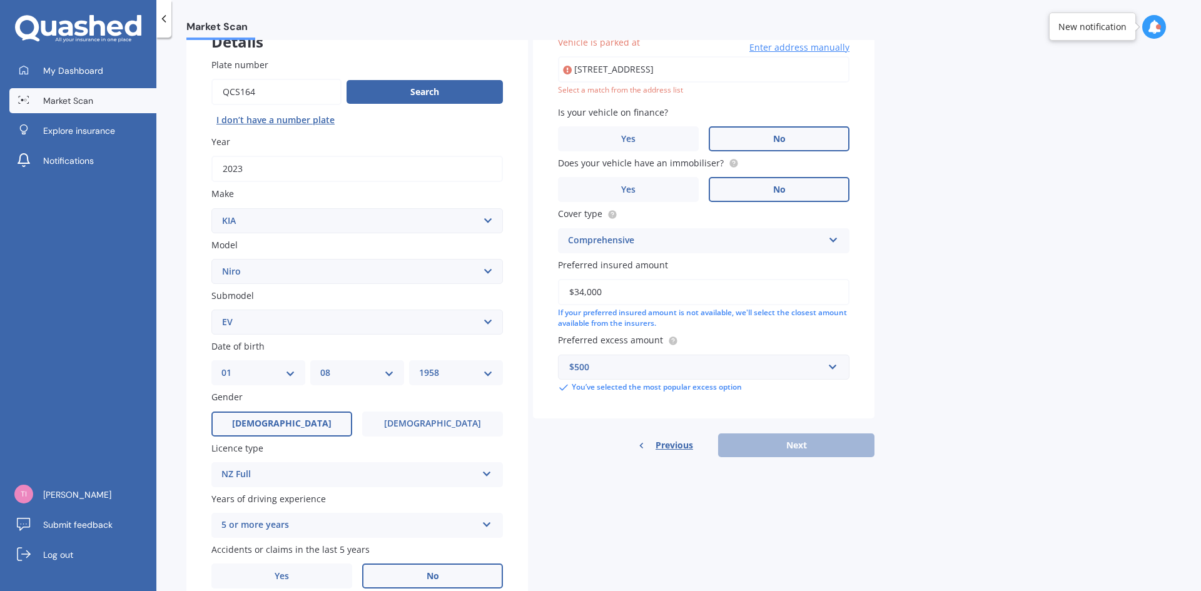
scroll to position [86, 0]
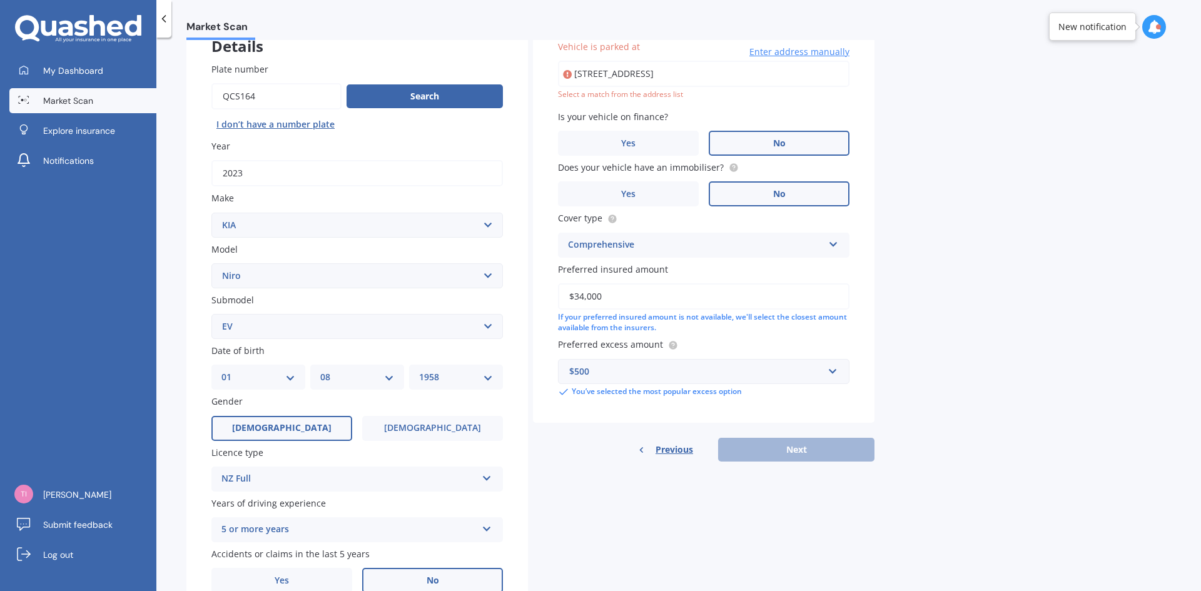
type input "[STREET_ADDRESS]"
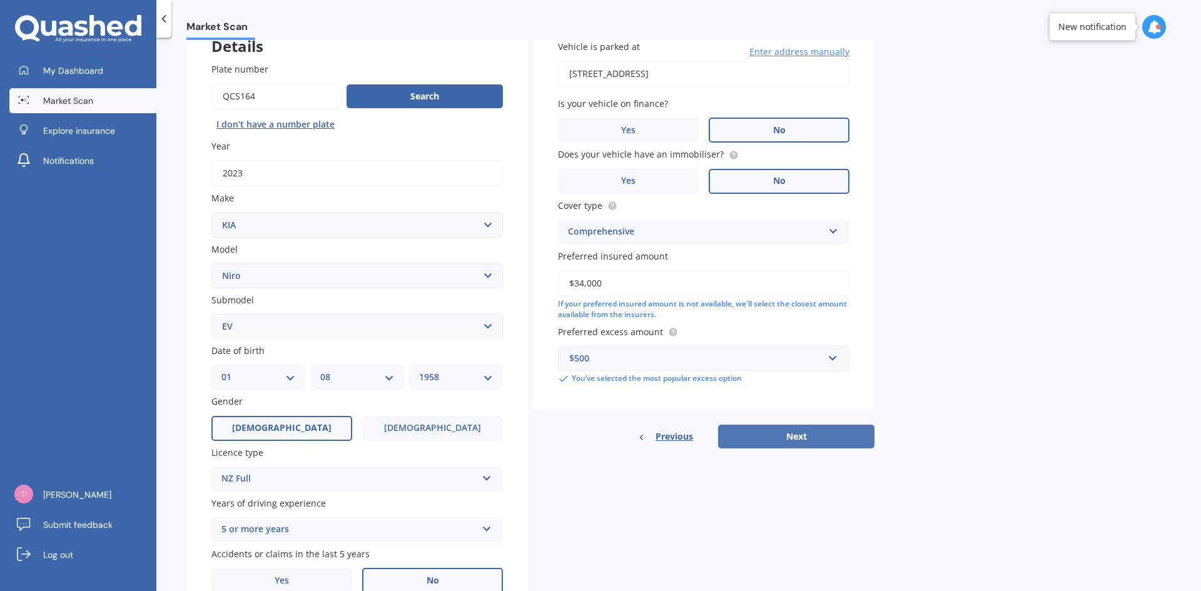
click at [795, 432] on button "Next" at bounding box center [796, 437] width 156 height 24
select select "01"
select select "08"
select select "1958"
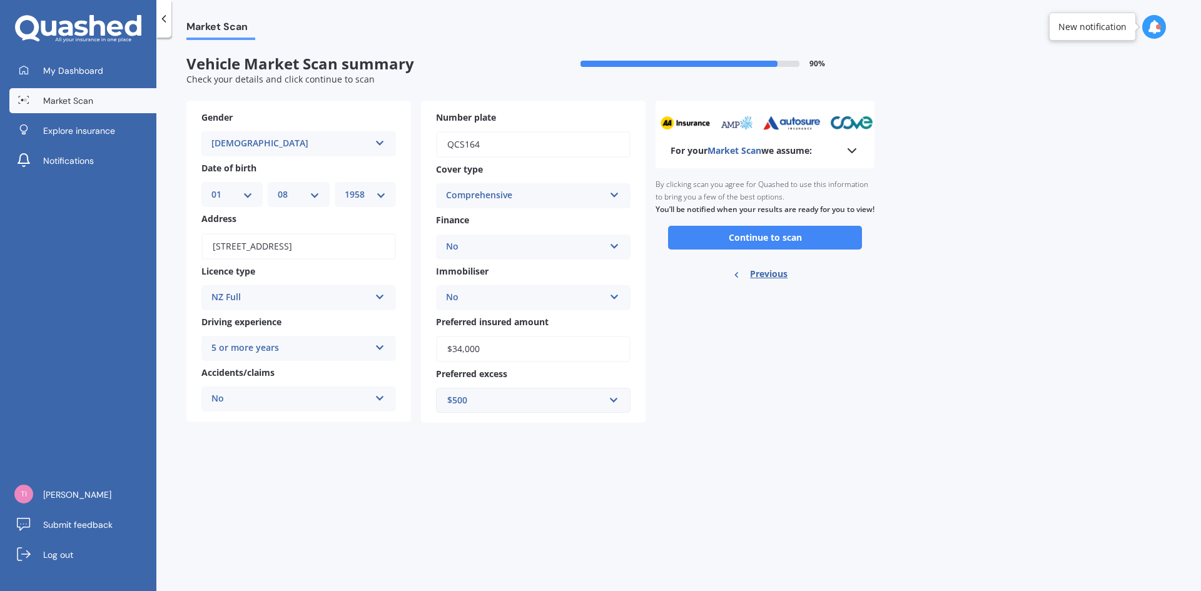
scroll to position [0, 0]
click at [781, 248] on button "Continue to scan" at bounding box center [765, 238] width 194 height 24
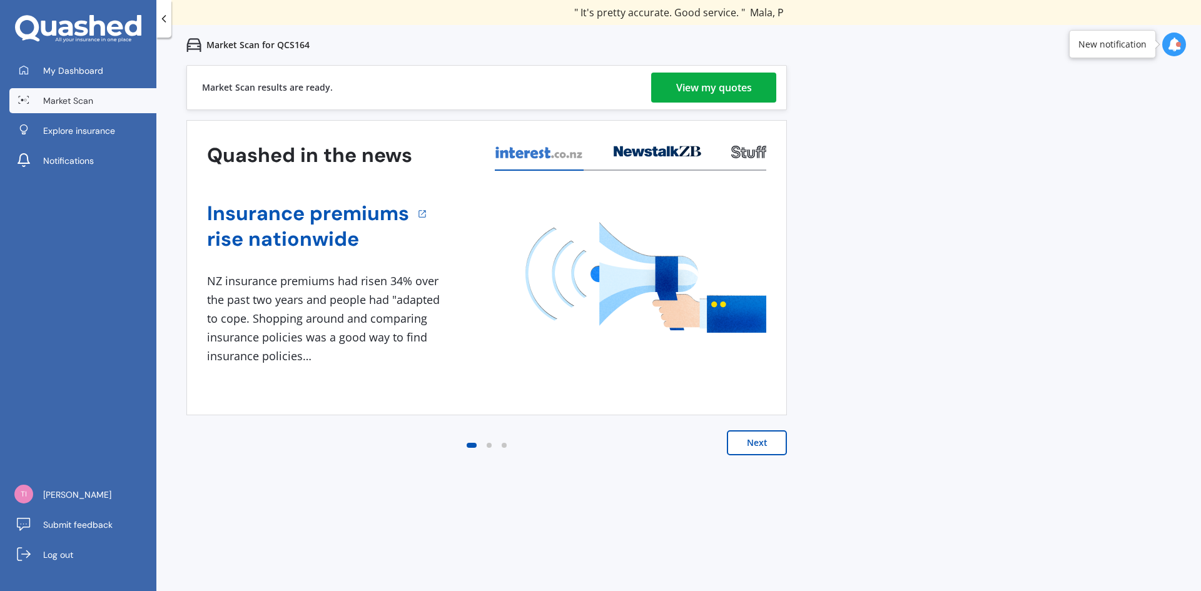
click at [721, 83] on div "View my quotes" at bounding box center [714, 88] width 76 height 30
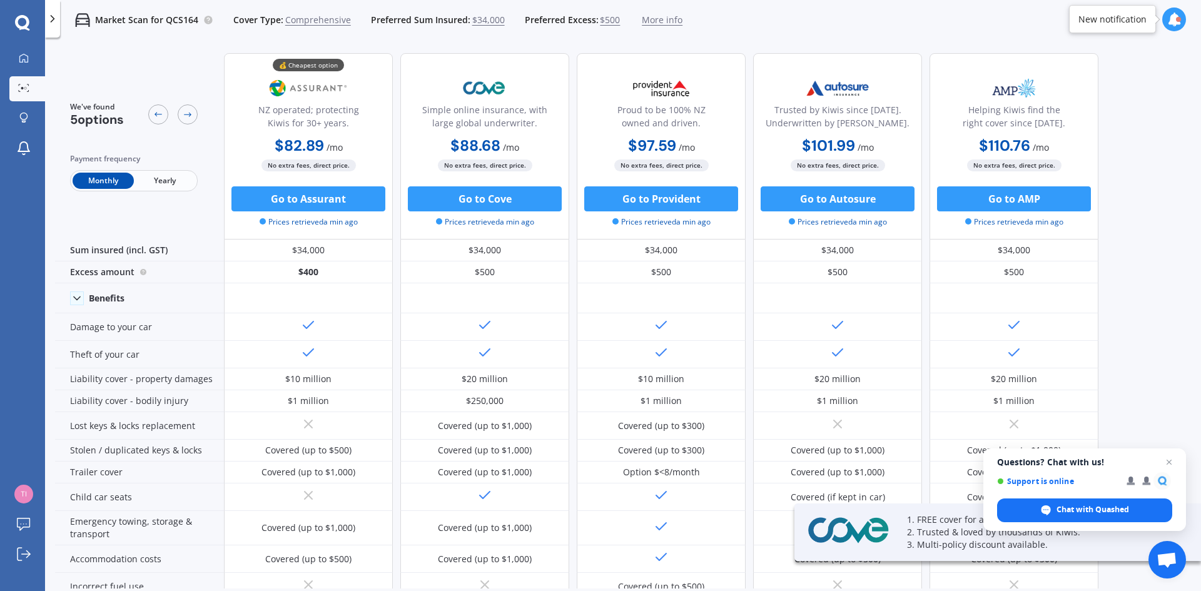
click at [166, 178] on span "Yearly" at bounding box center [164, 181] width 61 height 16
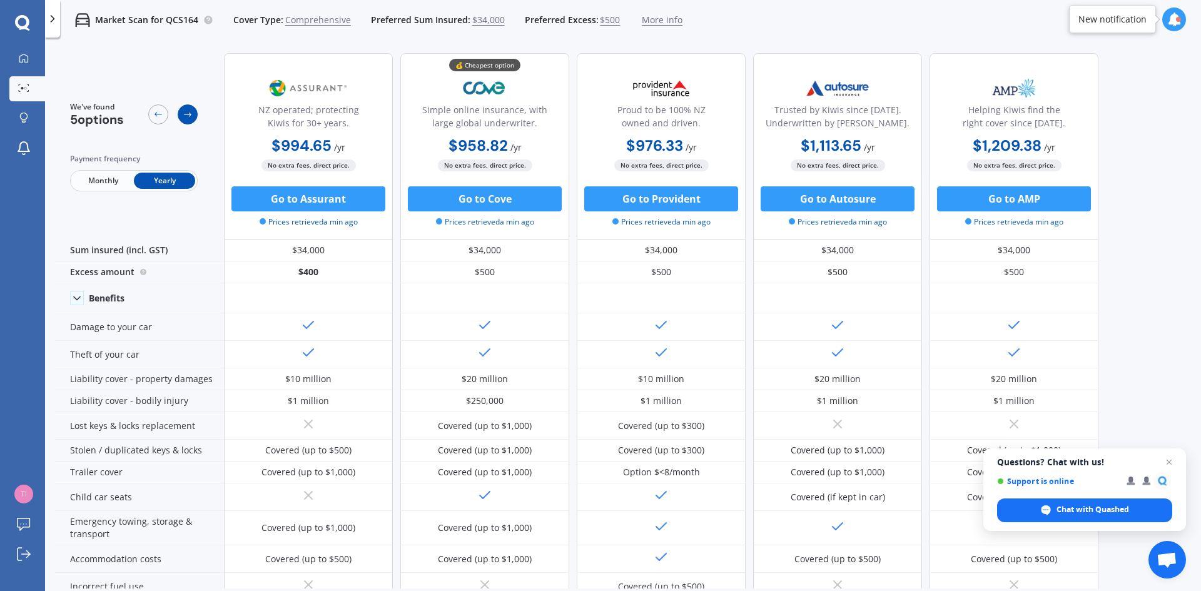
click at [184, 113] on icon at bounding box center [188, 114] width 10 height 10
click at [1128, 396] on div "We've found 5 options Payment frequency Monthly Yearly NZ operated; protecting …" at bounding box center [628, 315] width 1146 height 545
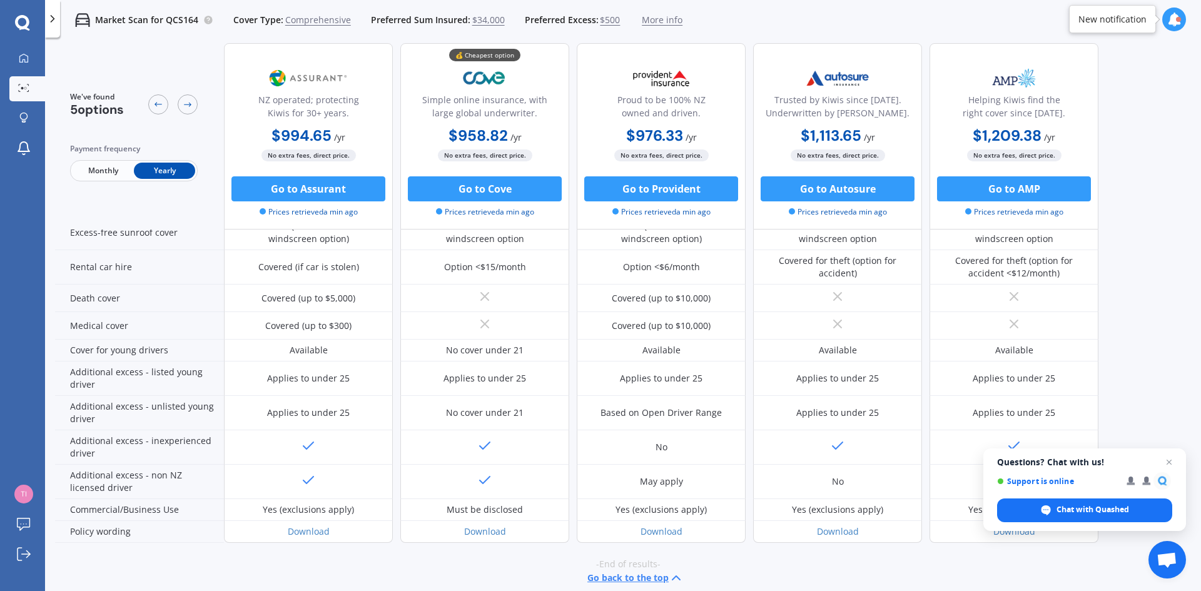
scroll to position [522, 0]
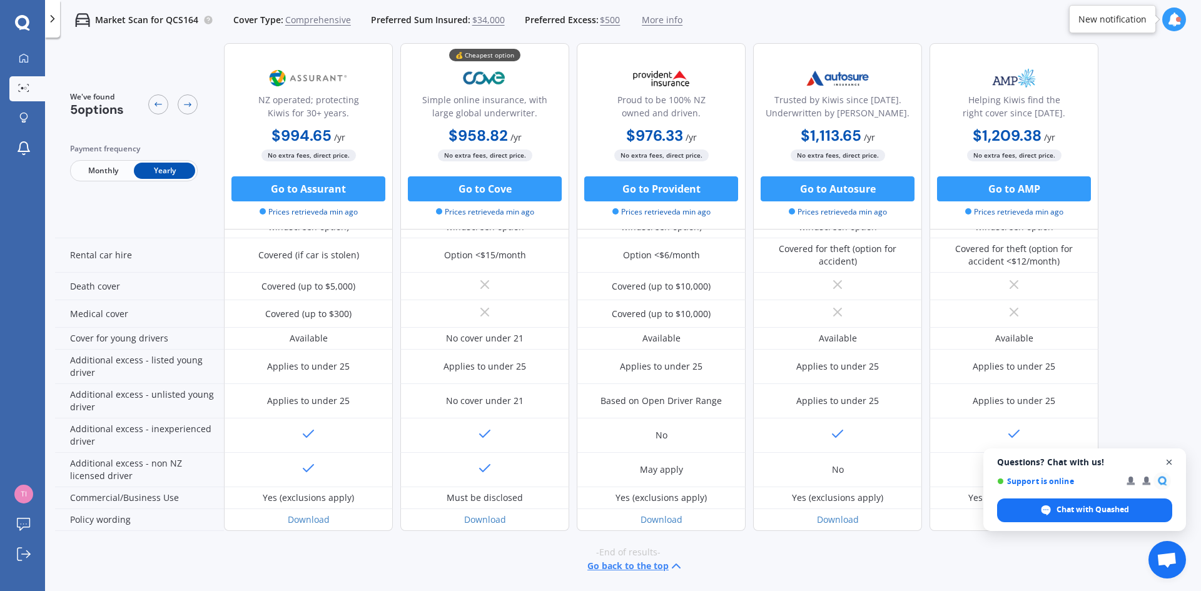
click at [1169, 460] on span "Close chat" at bounding box center [1169, 463] width 16 height 16
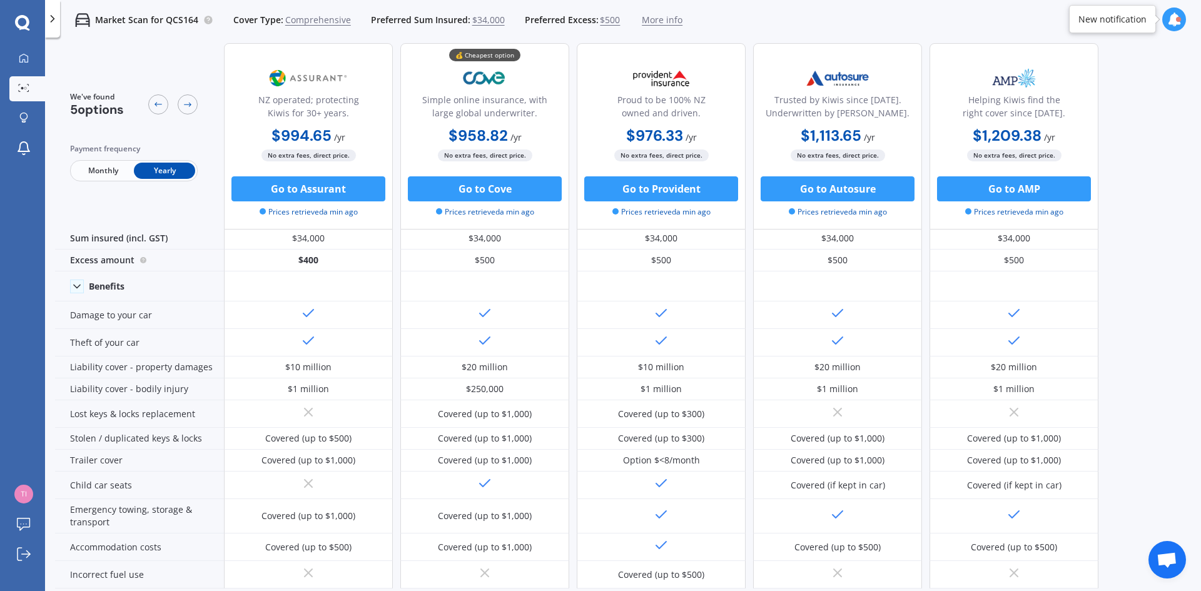
scroll to position [0, 0]
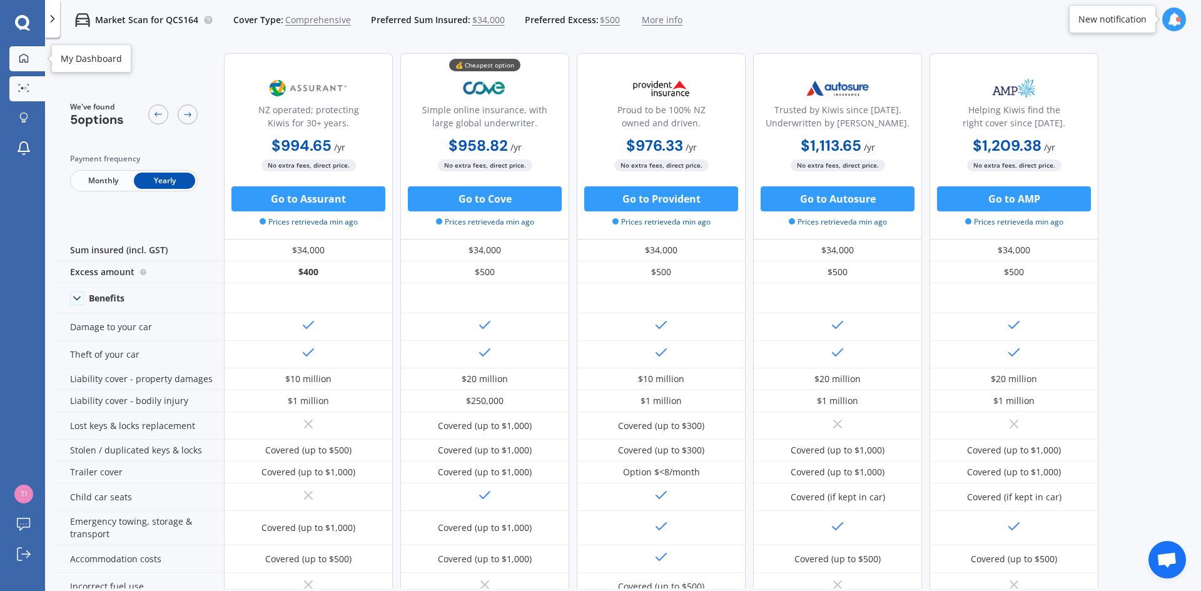
click at [26, 57] on icon at bounding box center [24, 58] width 10 height 10
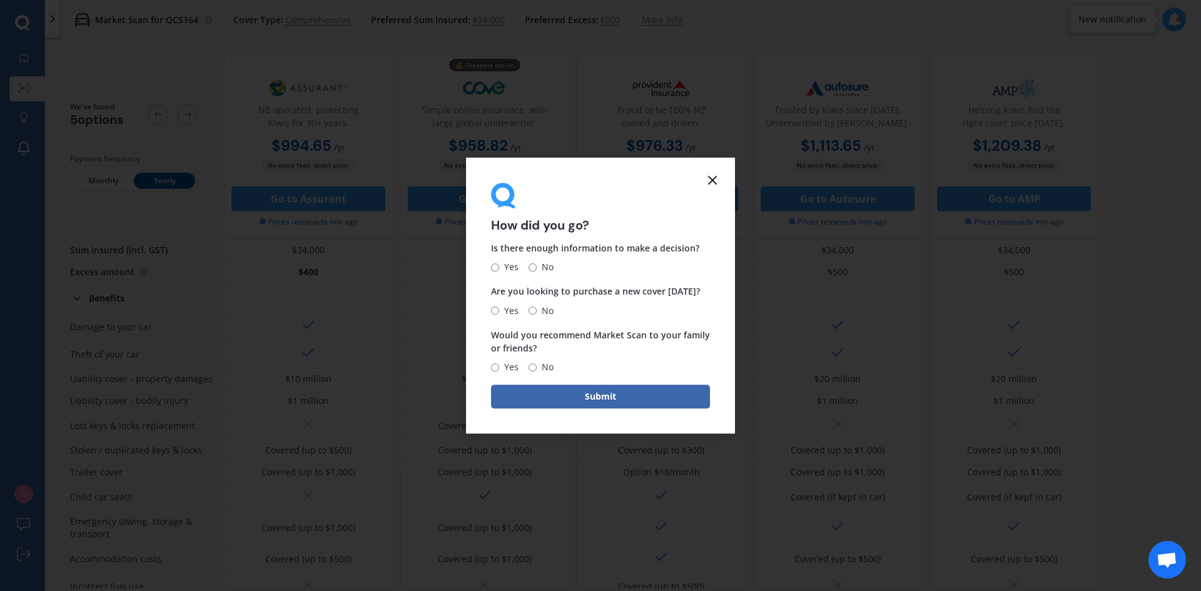
click at [712, 175] on icon at bounding box center [712, 180] width 15 height 15
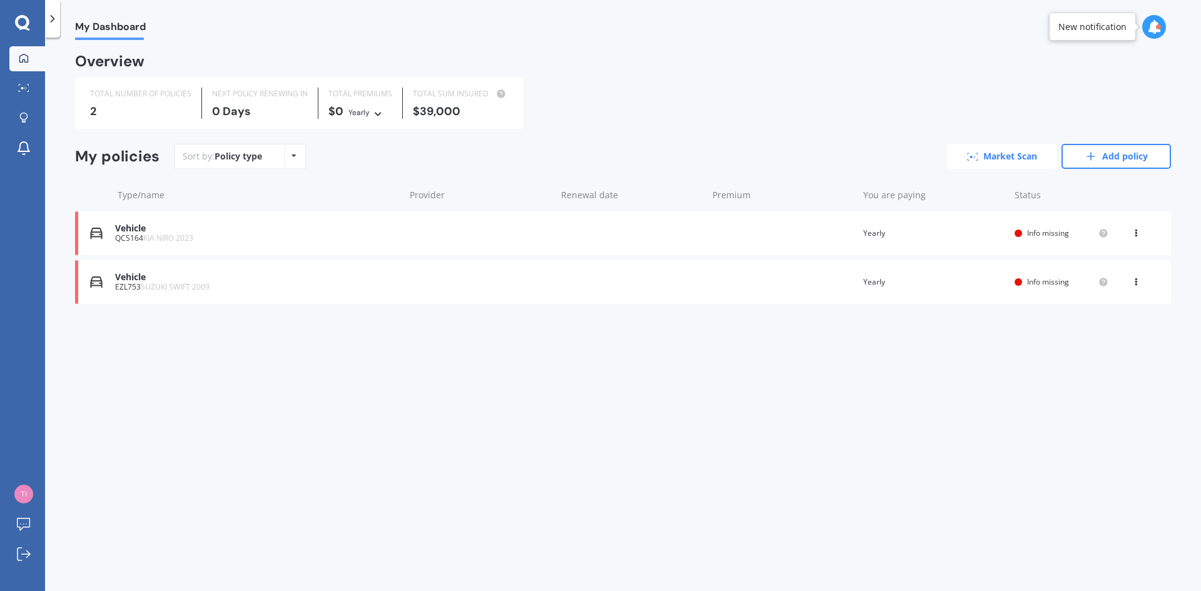
click at [987, 154] on link "Market Scan" at bounding box center [1001, 156] width 109 height 25
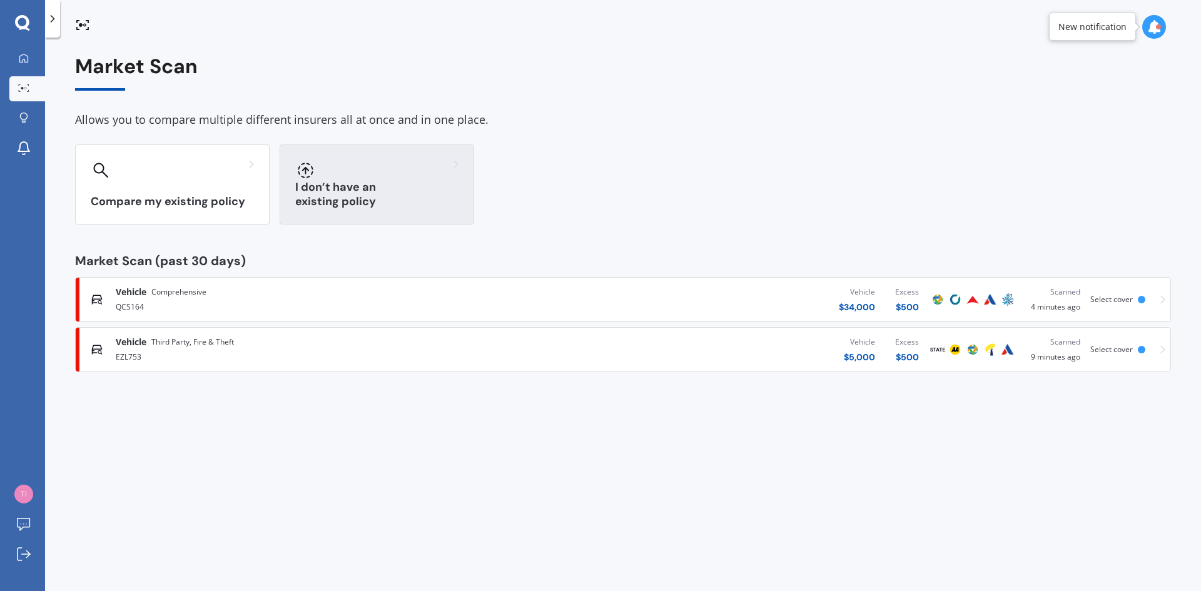
click at [341, 200] on h3 "I don’t have an existing policy" at bounding box center [376, 194] width 163 height 29
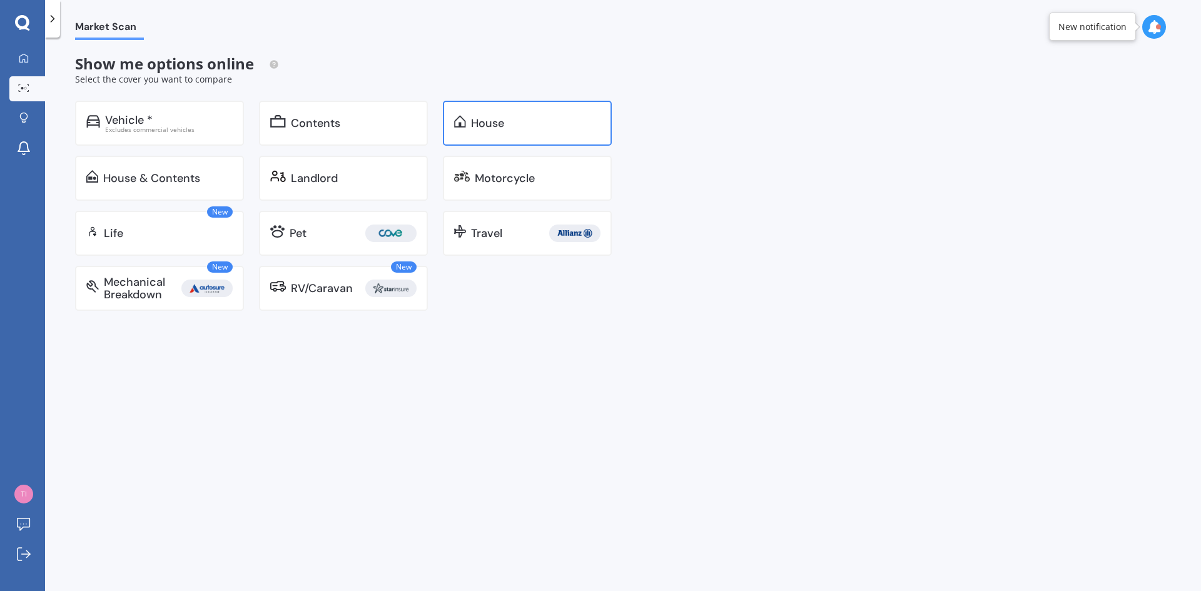
click at [507, 119] on div "House" at bounding box center [535, 123] width 129 height 13
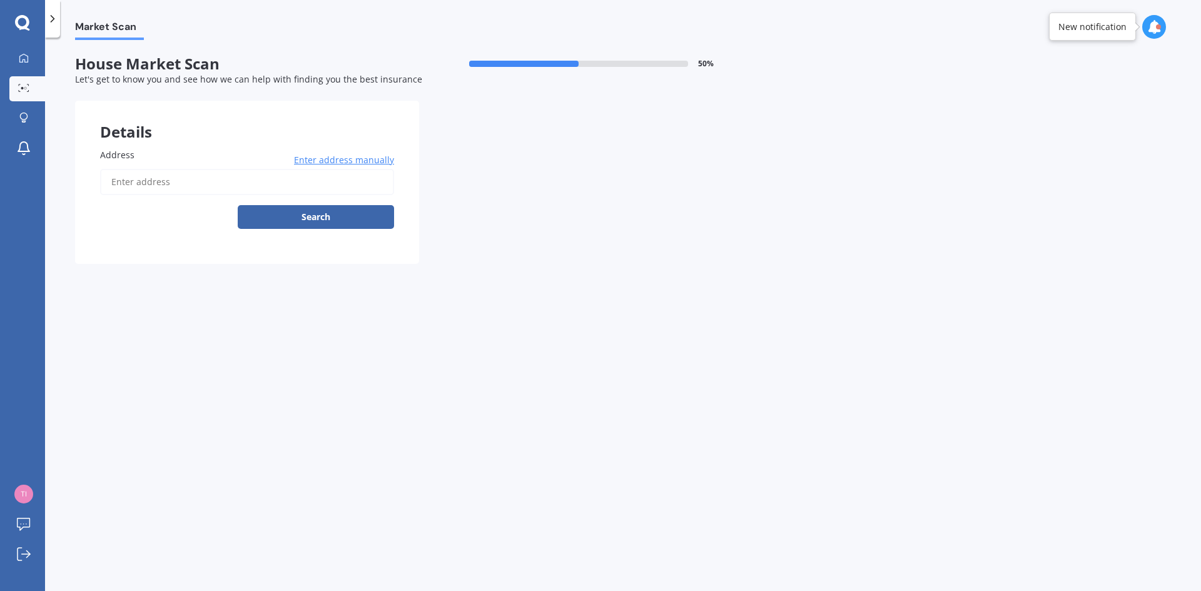
click at [131, 186] on input "Address" at bounding box center [247, 182] width 294 height 26
type input "[STREET_ADDRESS]"
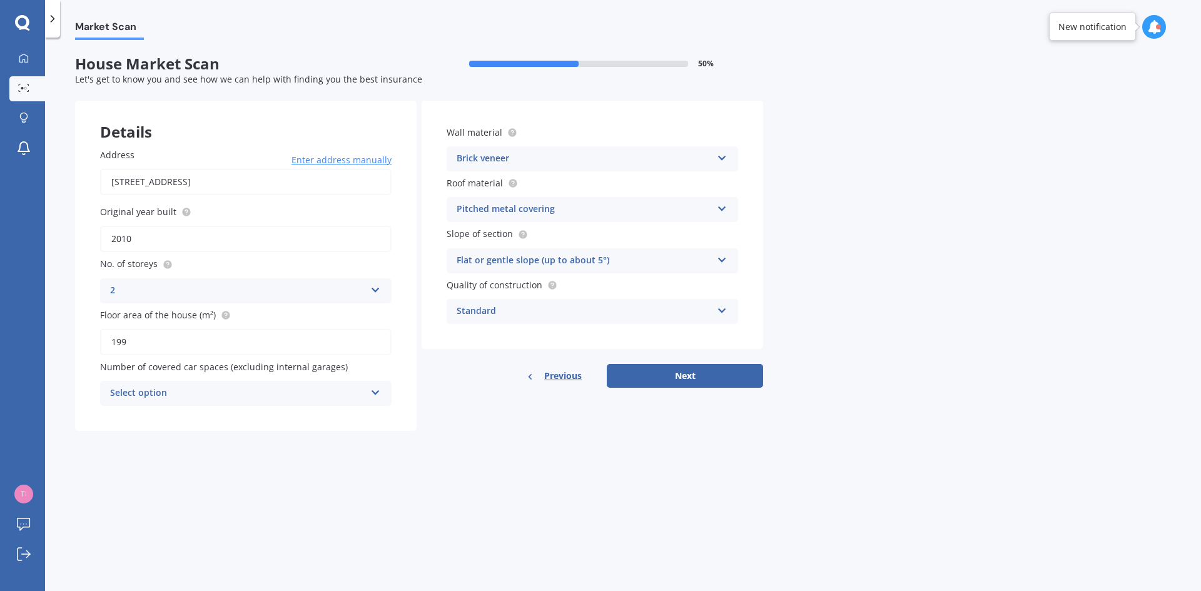
drag, startPoint x: 130, startPoint y: 238, endPoint x: 124, endPoint y: 239, distance: 6.4
click at [124, 239] on input "2010" at bounding box center [245, 239] width 291 height 26
type input "2019"
click at [378, 286] on icon at bounding box center [375, 287] width 11 height 9
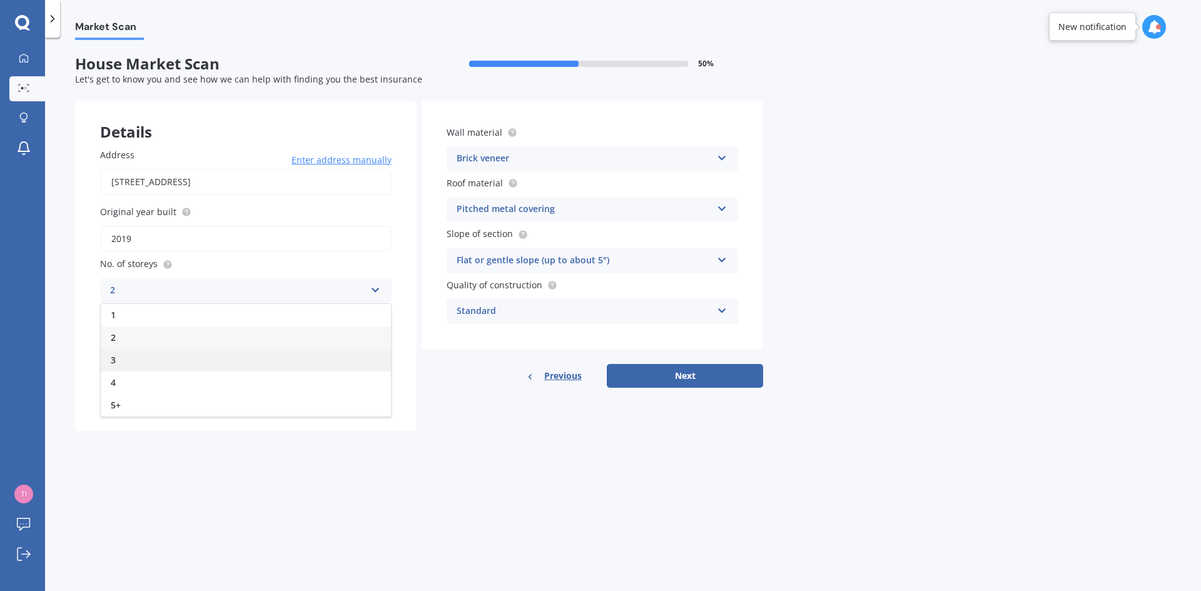
click at [338, 363] on div "3" at bounding box center [246, 360] width 290 height 23
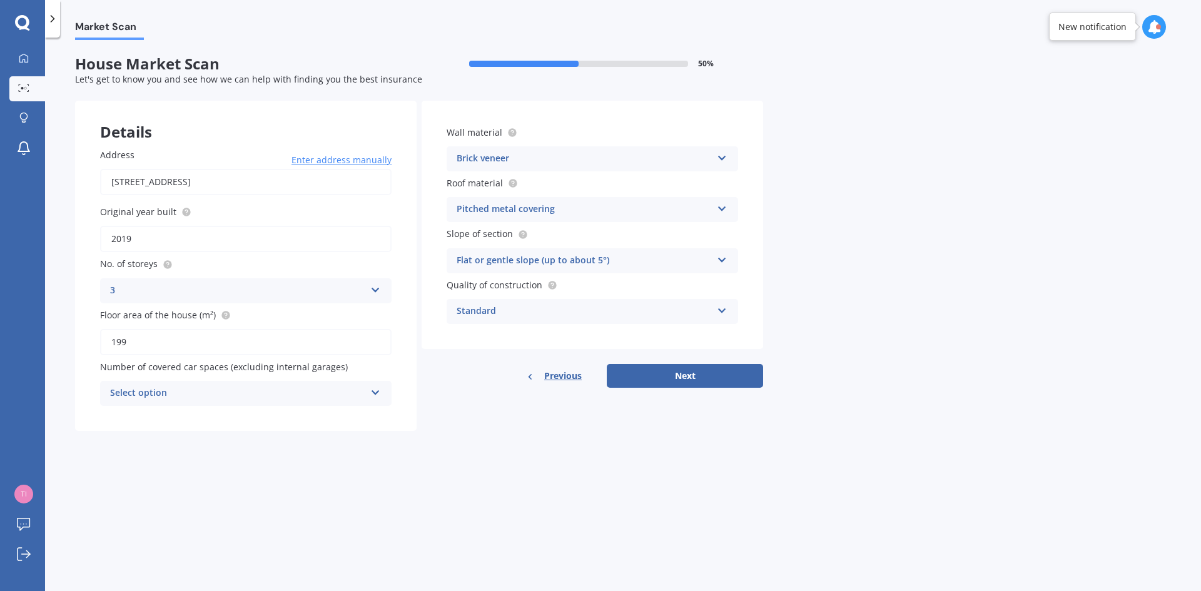
drag, startPoint x: 132, startPoint y: 344, endPoint x: 116, endPoint y: 344, distance: 15.6
click at [116, 344] on input "199" at bounding box center [245, 342] width 291 height 26
type input "137"
click at [370, 390] on icon at bounding box center [375, 390] width 11 height 9
click at [368, 412] on div "0" at bounding box center [246, 418] width 290 height 23
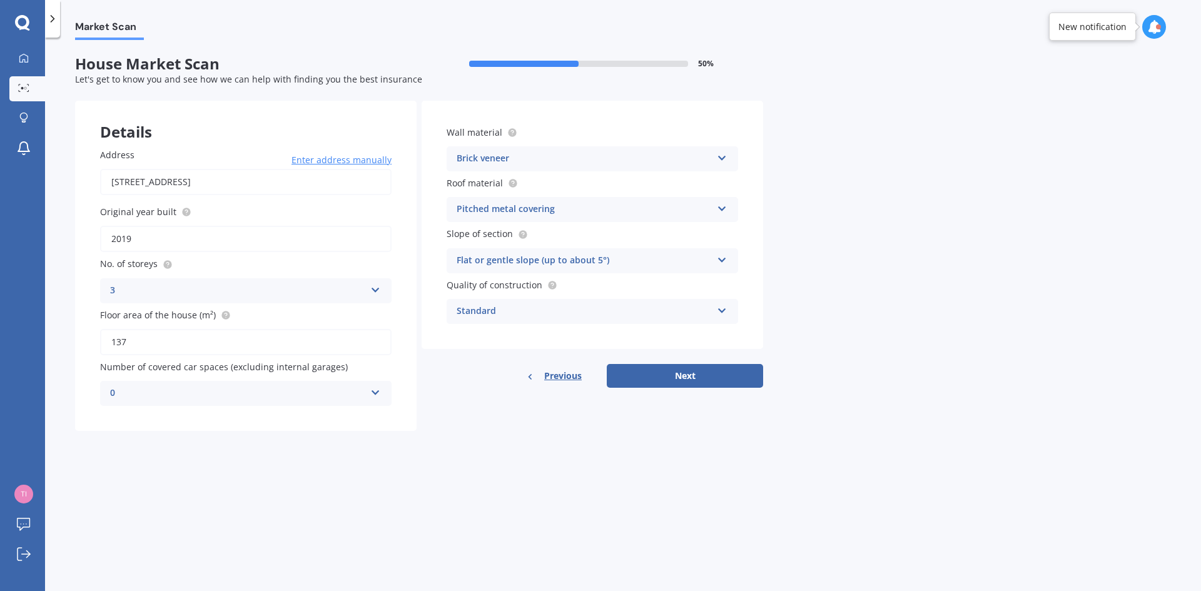
click at [723, 154] on icon at bounding box center [722, 155] width 11 height 9
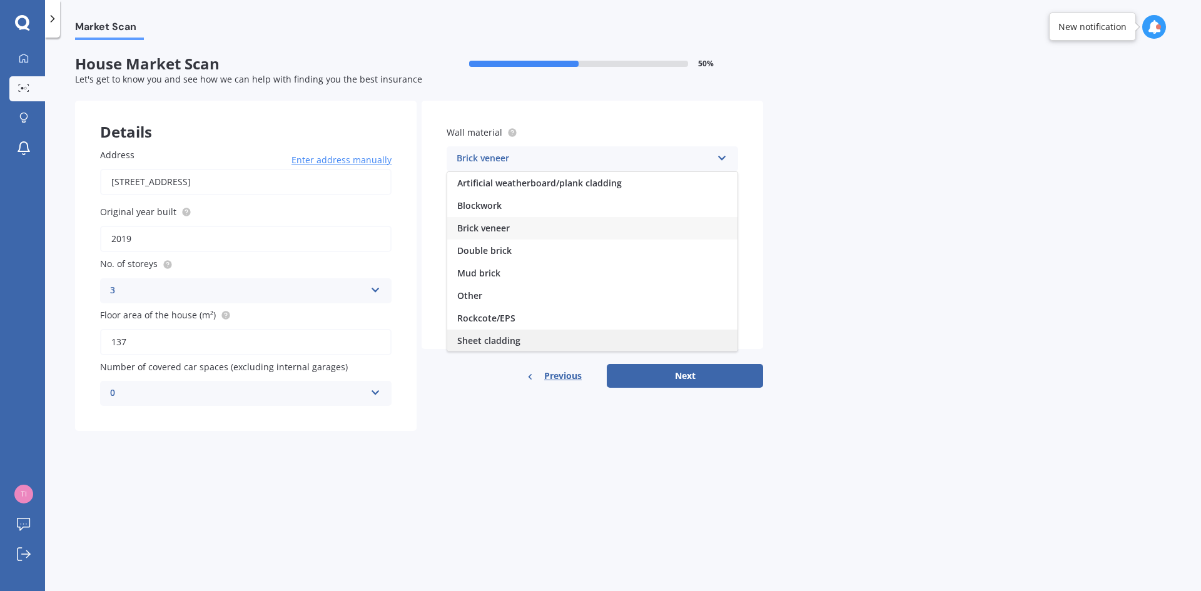
click at [682, 343] on div "Sheet cladding" at bounding box center [592, 341] width 290 height 23
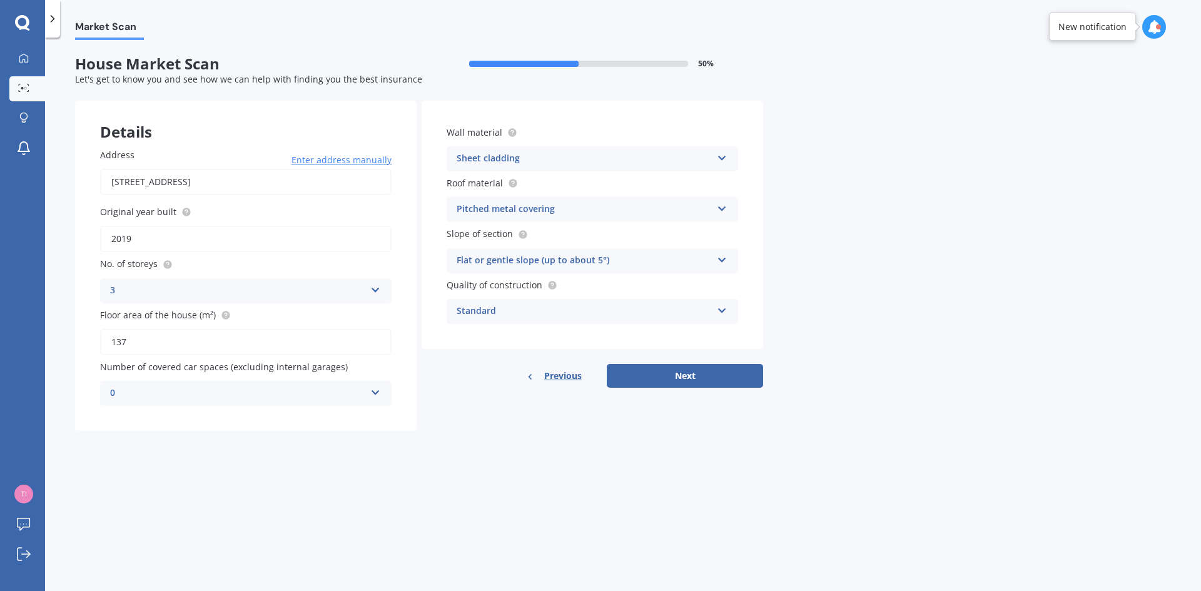
click at [717, 257] on icon at bounding box center [722, 257] width 11 height 9
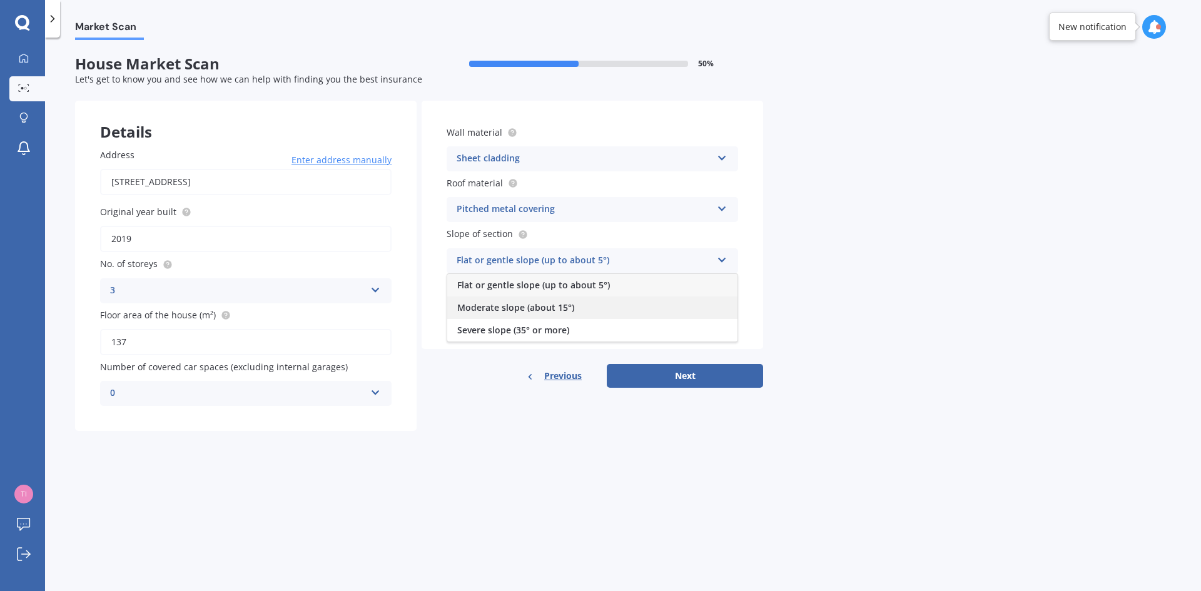
click at [712, 311] on div "Moderate slope (about 15°)" at bounding box center [592, 307] width 290 height 23
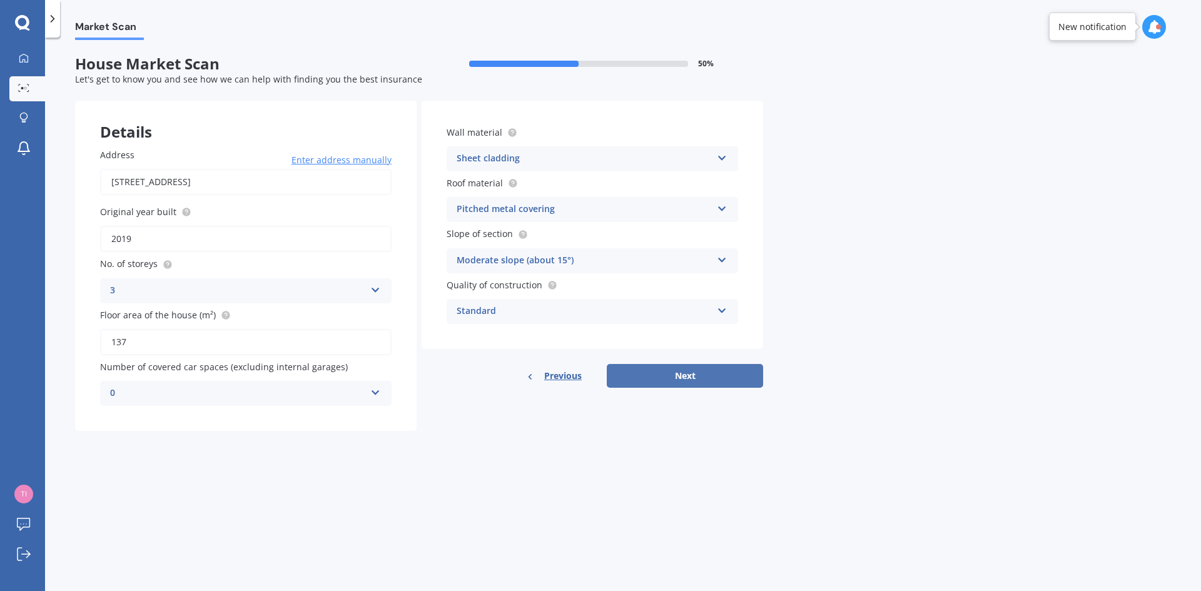
click at [679, 374] on button "Next" at bounding box center [685, 376] width 156 height 24
select select "01"
select select "08"
select select "1958"
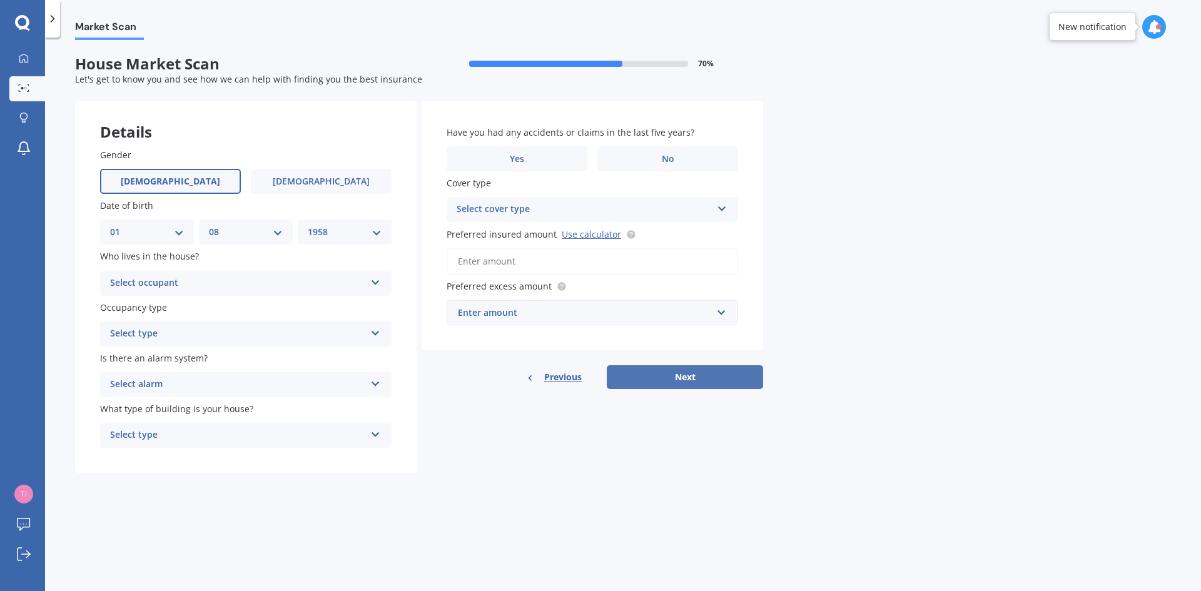
click at [680, 373] on button "Next" at bounding box center [685, 377] width 156 height 24
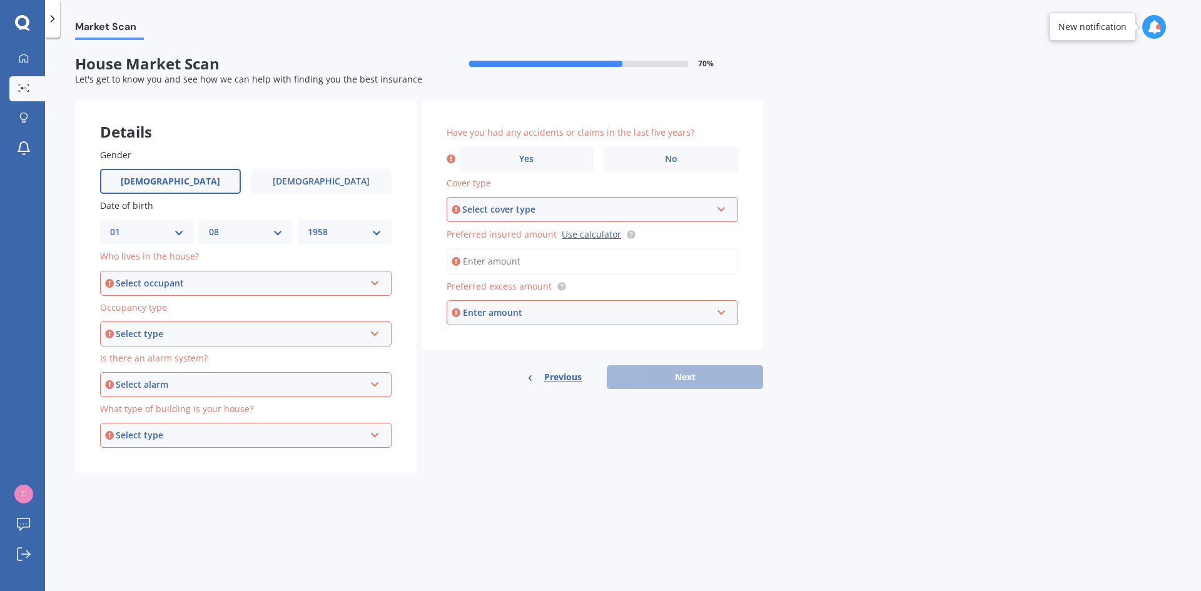
click at [373, 280] on icon at bounding box center [375, 280] width 11 height 9
click at [341, 323] on div "Owner + Boarder" at bounding box center [245, 329] width 289 height 23
click at [374, 332] on icon at bounding box center [375, 331] width 11 height 9
click at [366, 358] on div "Permanent" at bounding box center [245, 357] width 289 height 23
click at [375, 380] on icon at bounding box center [375, 382] width 11 height 9
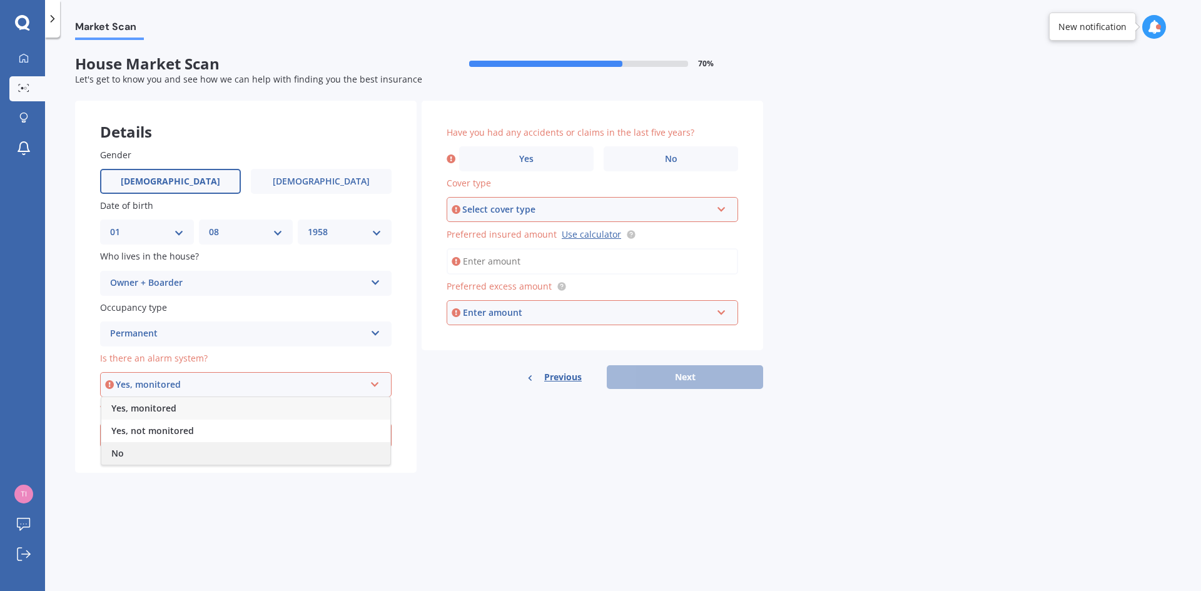
click at [366, 443] on div "No" at bounding box center [245, 453] width 289 height 23
click at [378, 433] on icon at bounding box center [375, 432] width 11 height 9
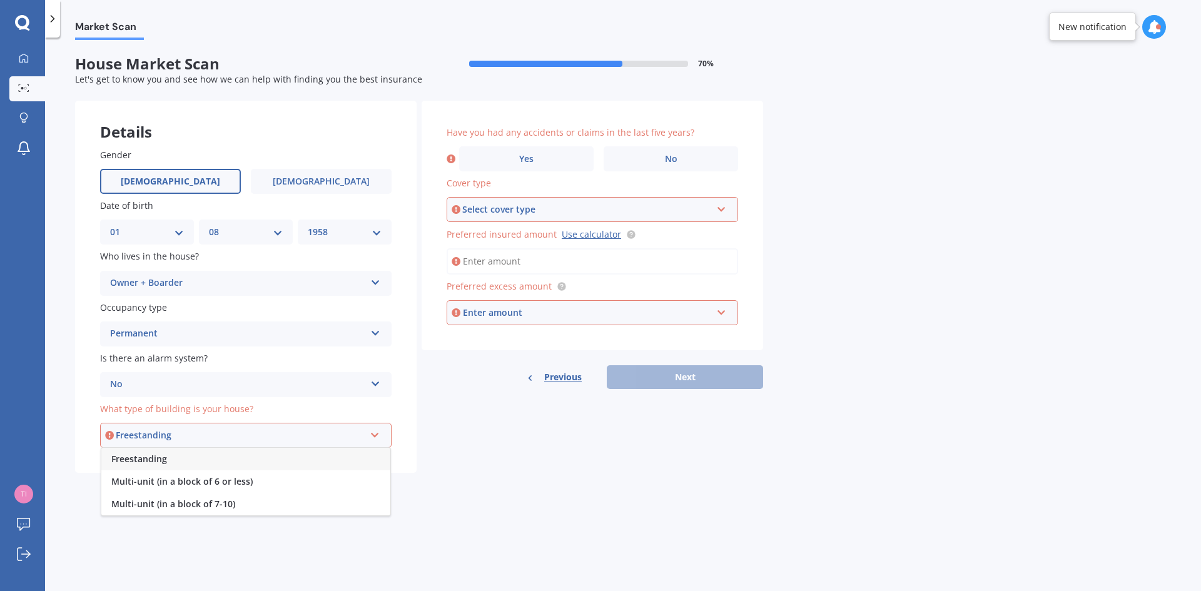
click at [361, 458] on div "Freestanding" at bounding box center [245, 459] width 289 height 23
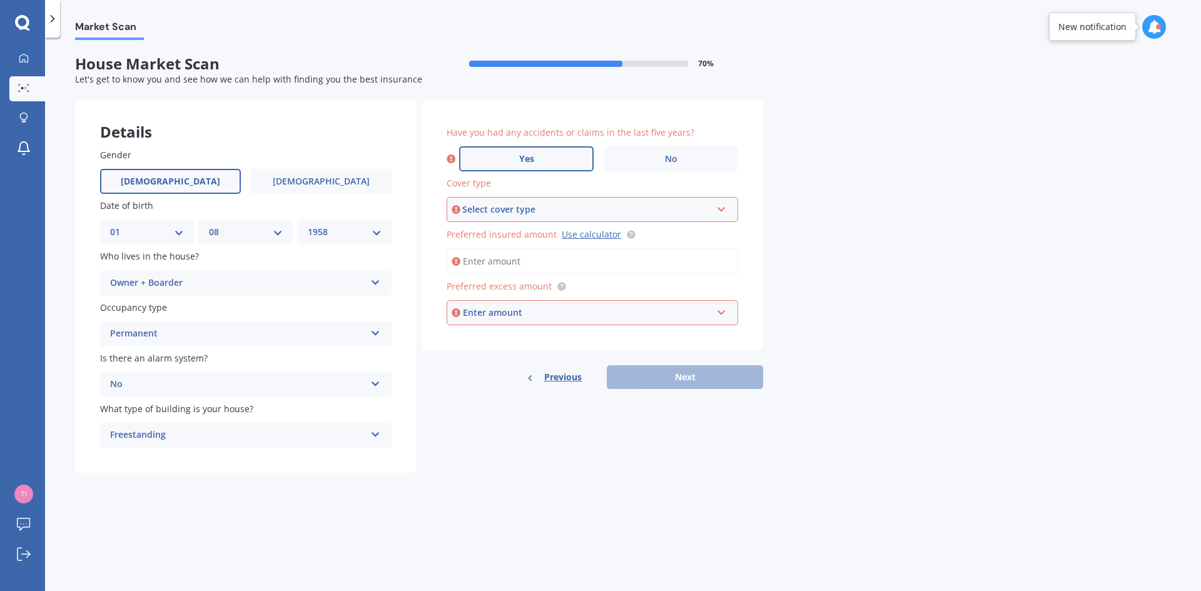
click at [519, 161] on span "Yes" at bounding box center [526, 159] width 15 height 11
click at [0, 0] on input "Yes" at bounding box center [0, 0] width 0 height 0
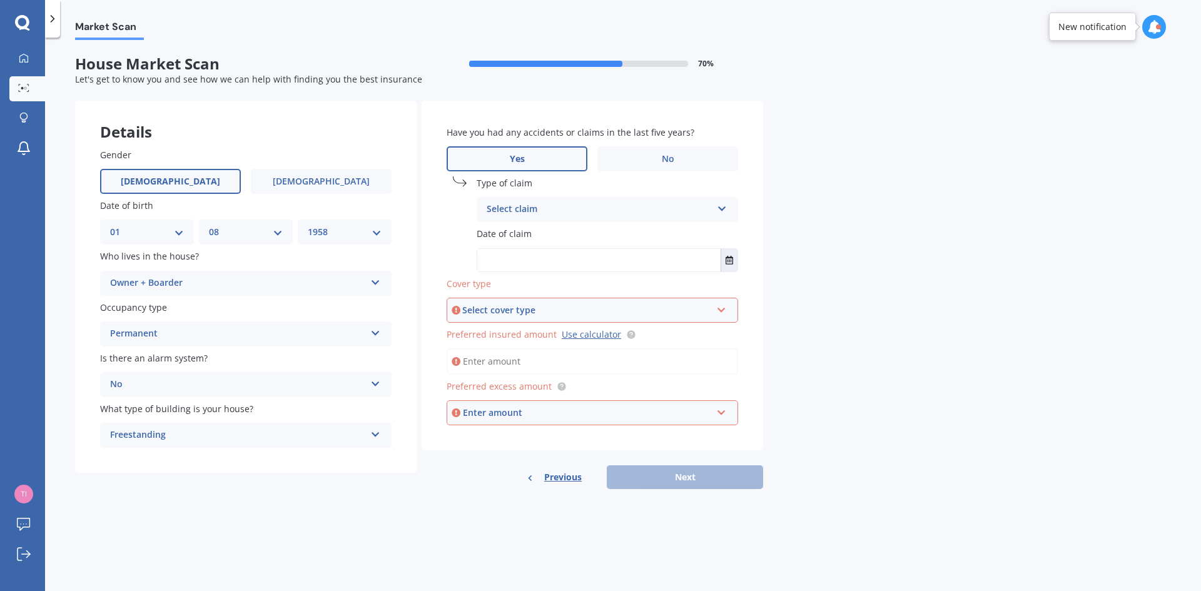
click at [723, 205] on icon at bounding box center [722, 206] width 11 height 9
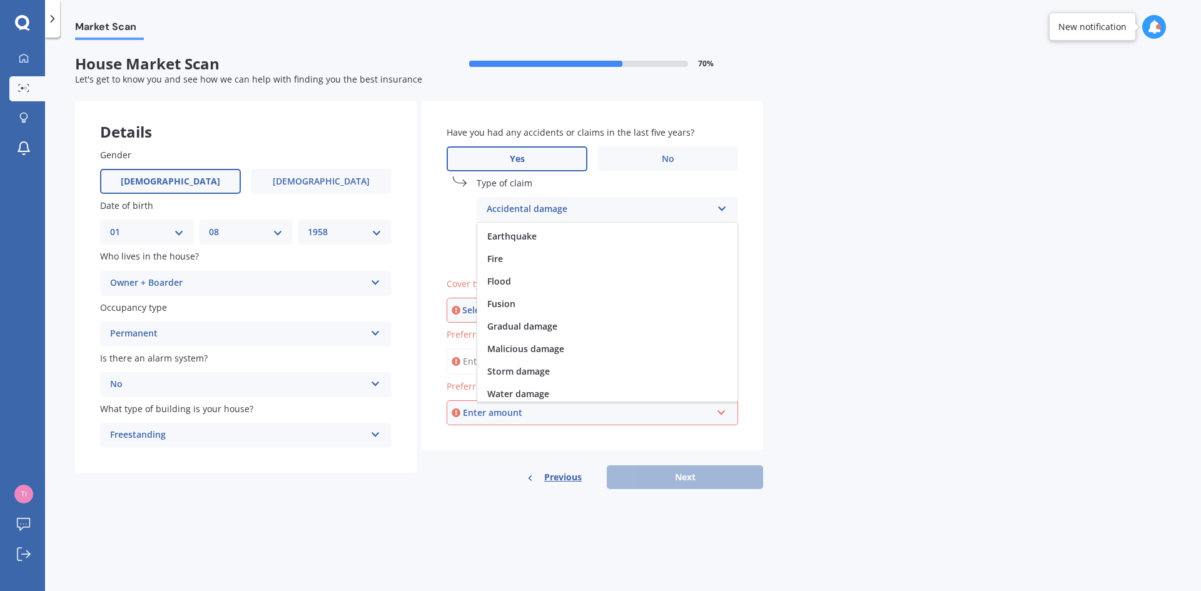
scroll to position [91, 0]
click at [553, 366] on div "Water damage" at bounding box center [607, 367] width 260 height 23
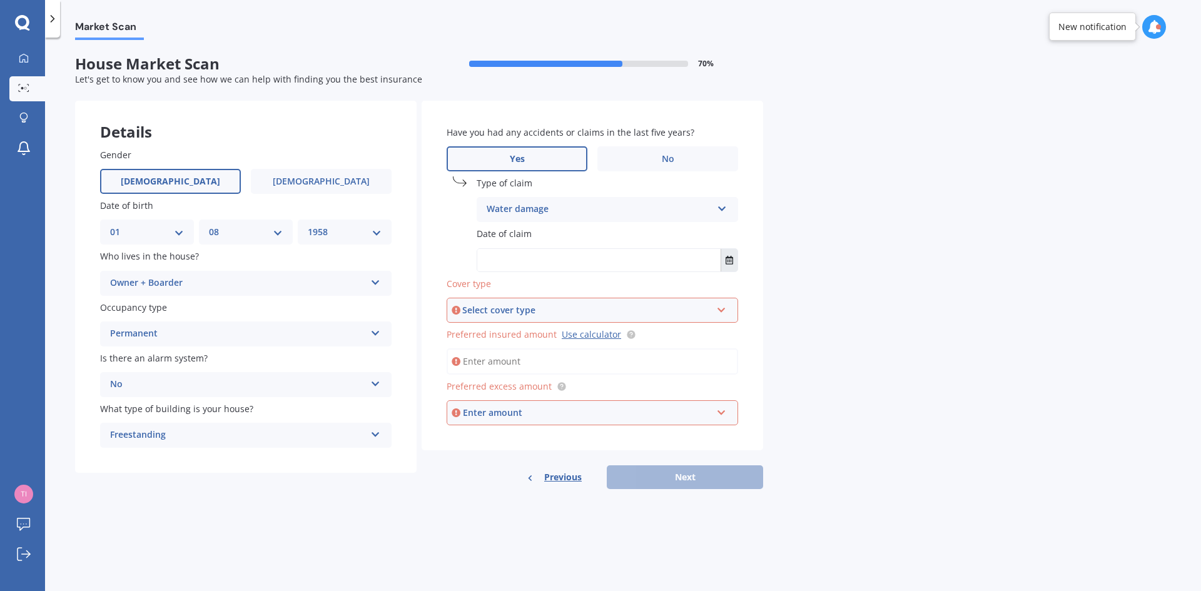
click at [727, 258] on icon "Select date" at bounding box center [729, 260] width 8 height 9
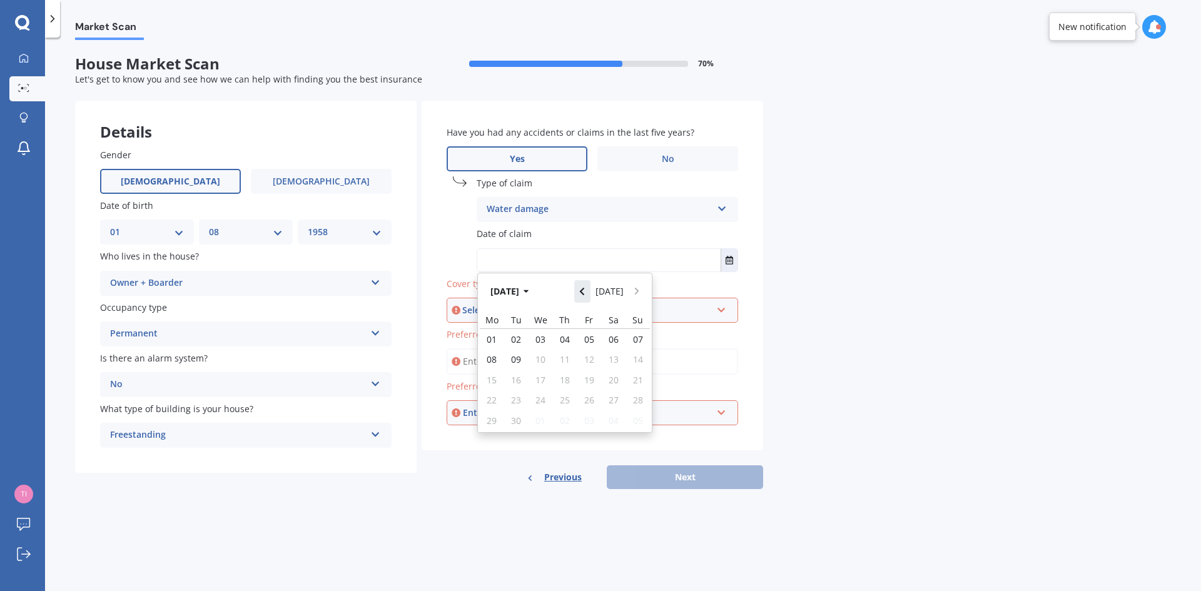
click at [584, 290] on icon "Navigate back" at bounding box center [582, 292] width 4 height 8
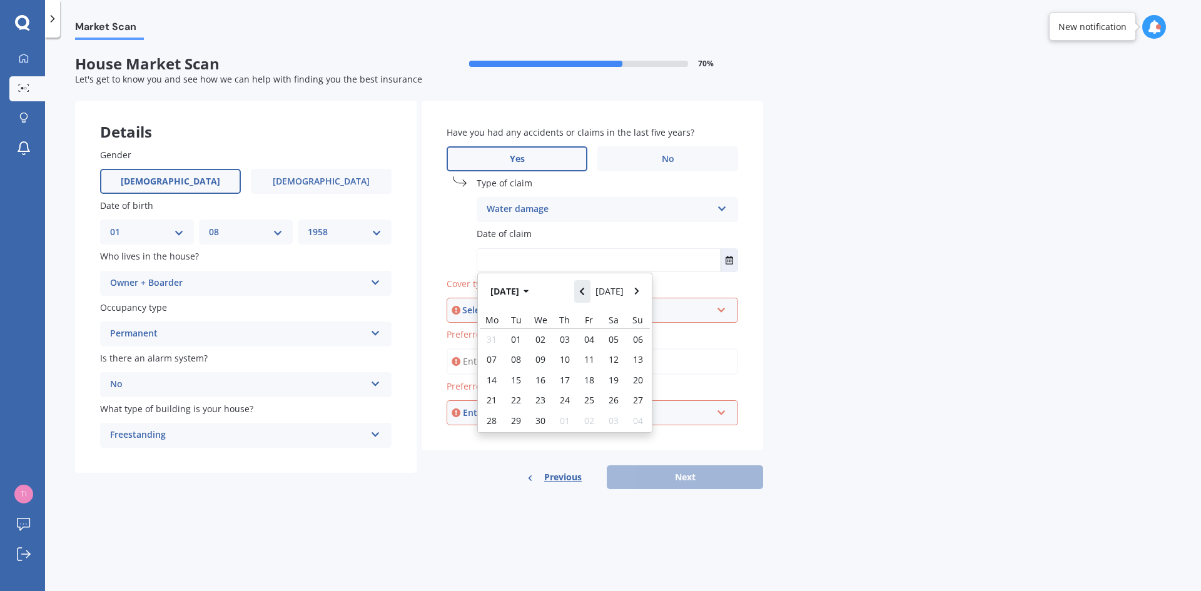
click at [584, 290] on icon "Navigate back" at bounding box center [582, 292] width 4 height 8
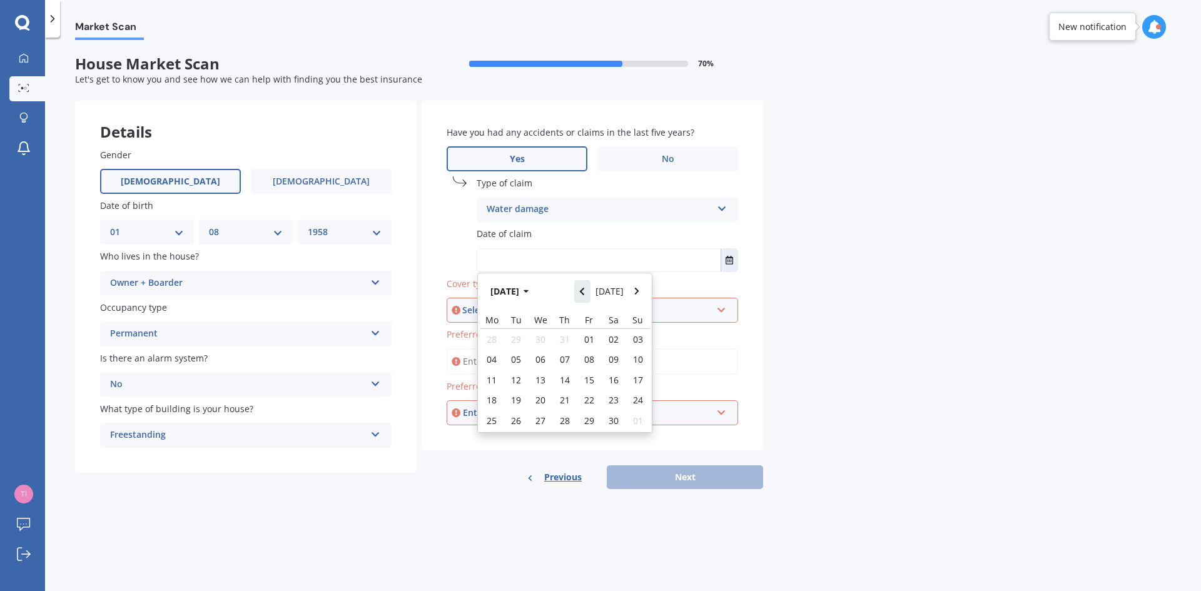
click at [584, 290] on icon "Navigate back" at bounding box center [582, 292] width 4 height 8
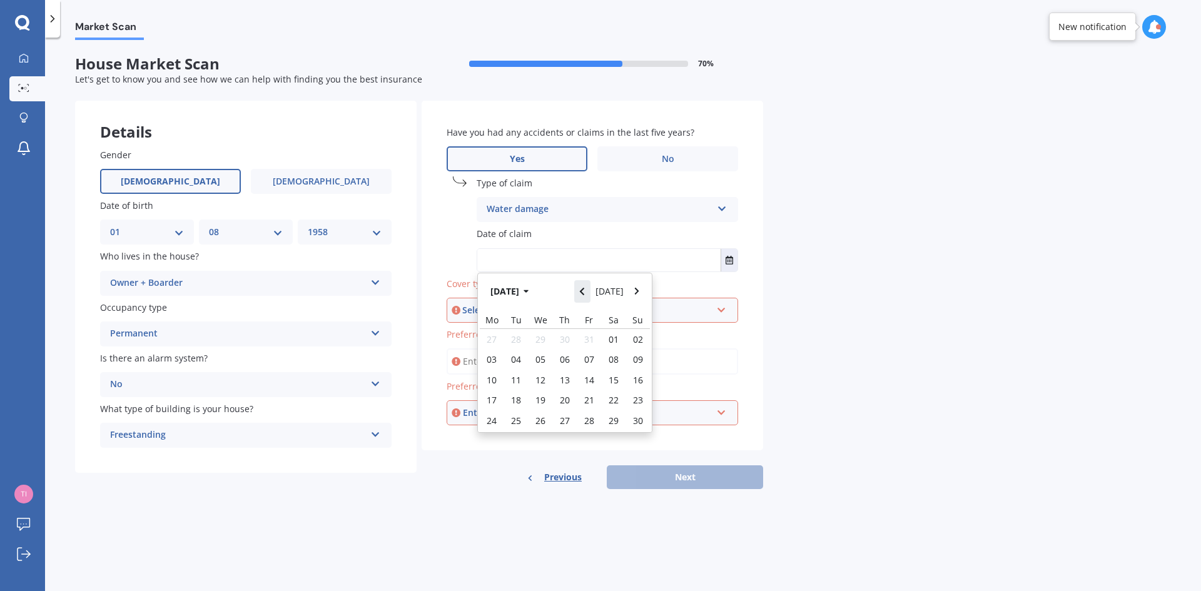
click at [584, 290] on icon "Navigate back" at bounding box center [582, 292] width 4 height 8
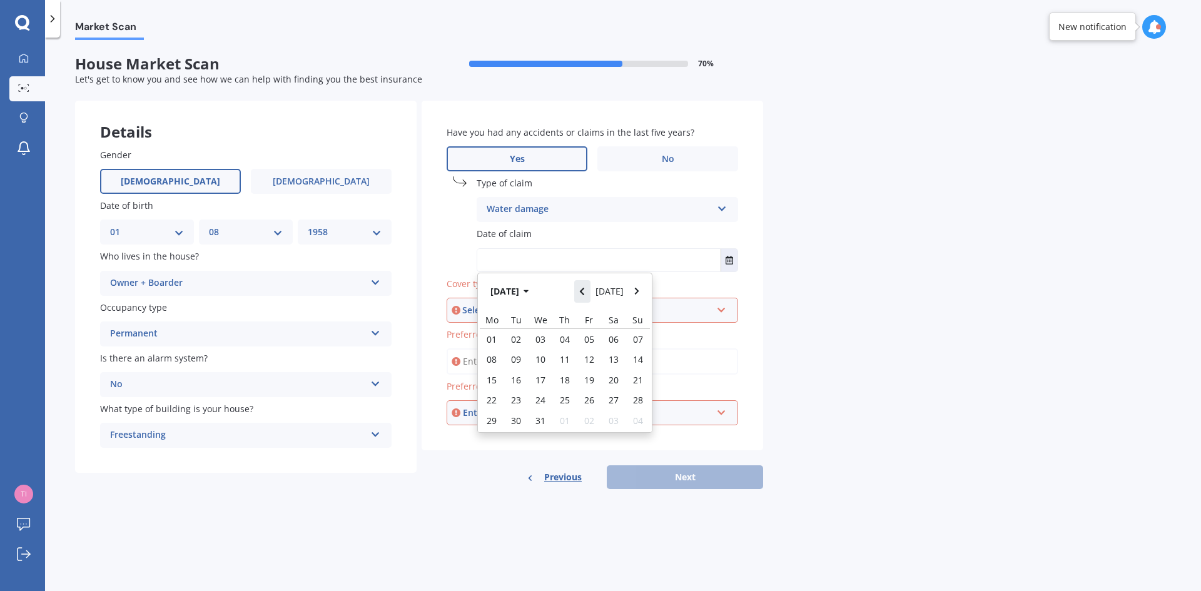
click at [584, 290] on icon "Navigate back" at bounding box center [582, 292] width 4 height 8
click at [635, 290] on icon "Navigate forward" at bounding box center [637, 291] width 6 height 9
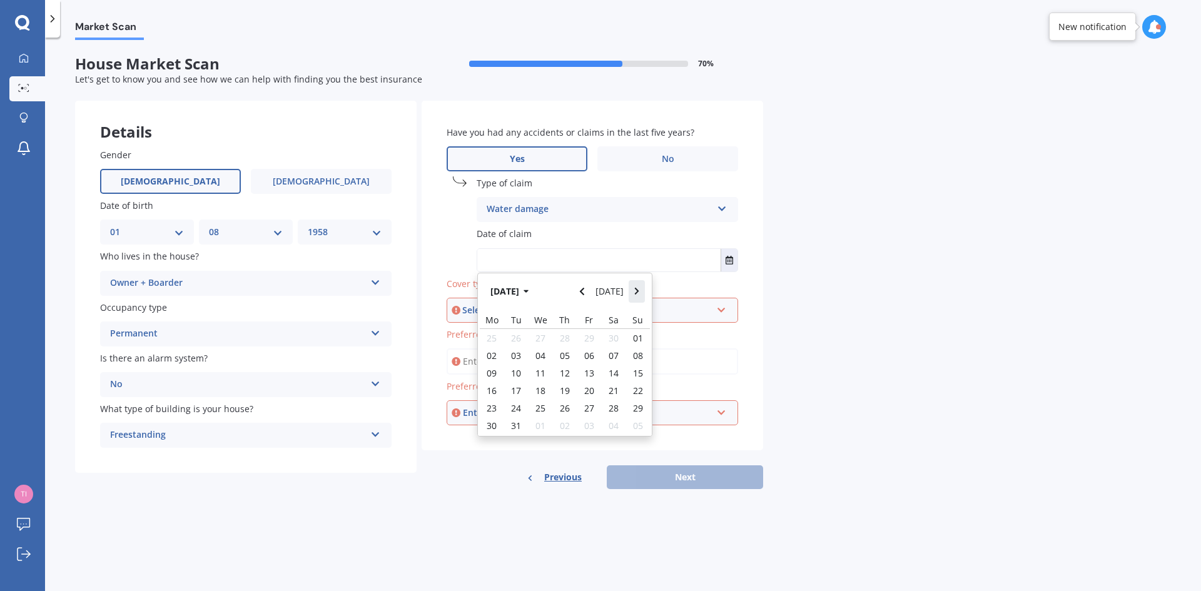
click at [635, 290] on icon "Navigate forward" at bounding box center [637, 291] width 6 height 9
click at [587, 338] on span "01" at bounding box center [589, 339] width 10 height 12
type input "01/12/2023"
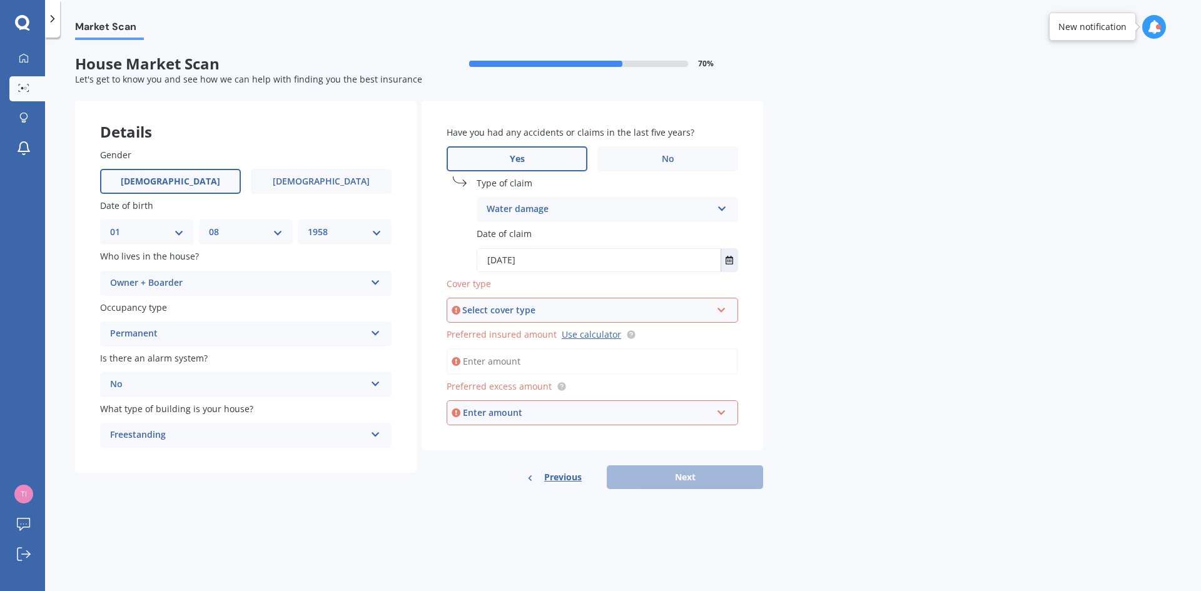
click at [722, 305] on icon at bounding box center [721, 307] width 11 height 9
click at [724, 308] on icon at bounding box center [721, 307] width 11 height 9
click at [498, 367] on input "Preferred insured amount Use calculator" at bounding box center [592, 361] width 291 height 26
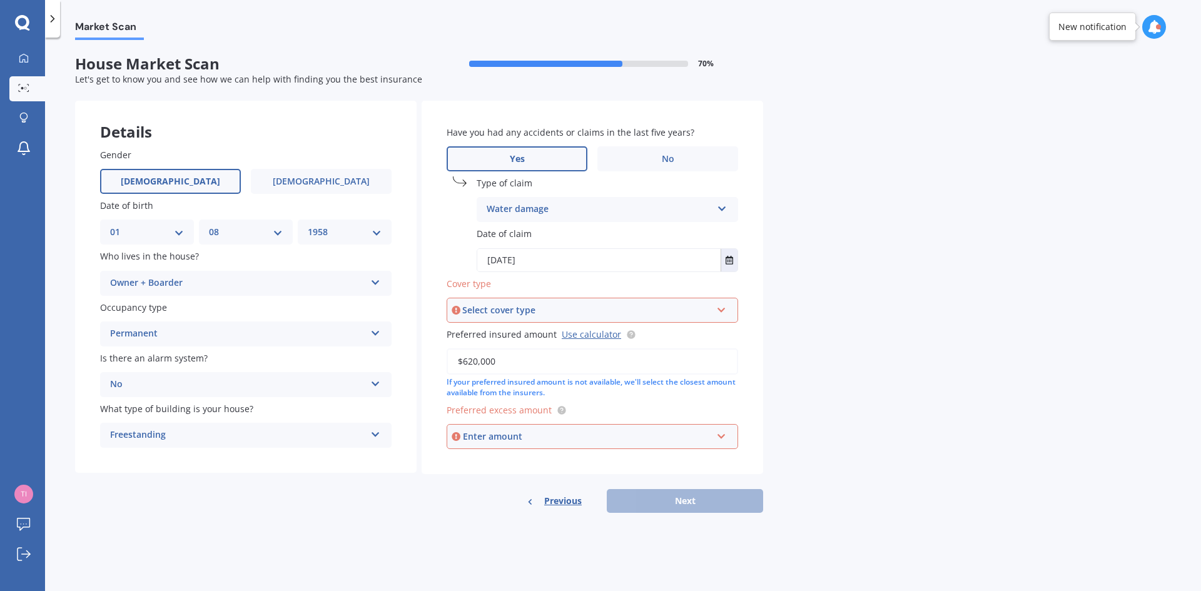
type input "$620,000"
click at [544, 308] on div "Select cover type" at bounding box center [586, 310] width 249 height 14
click at [483, 331] on div "High" at bounding box center [592, 334] width 289 height 23
click at [721, 436] on input "text" at bounding box center [588, 437] width 280 height 24
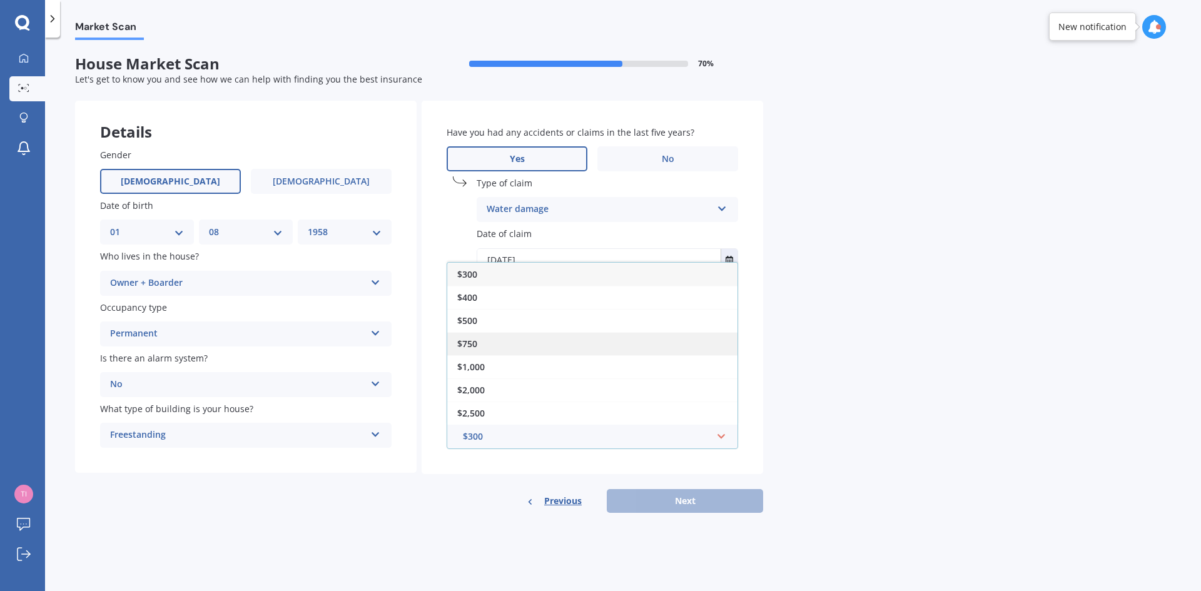
click at [709, 346] on div "$750" at bounding box center [592, 343] width 290 height 23
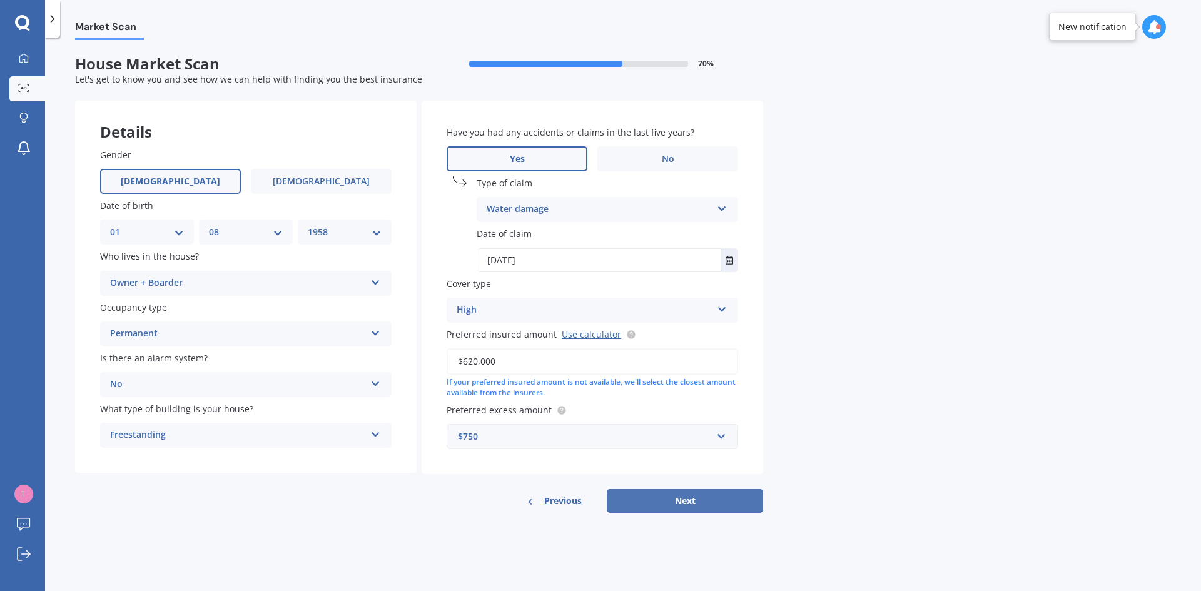
click at [691, 497] on button "Next" at bounding box center [685, 501] width 156 height 24
select select "01"
select select "08"
select select "1958"
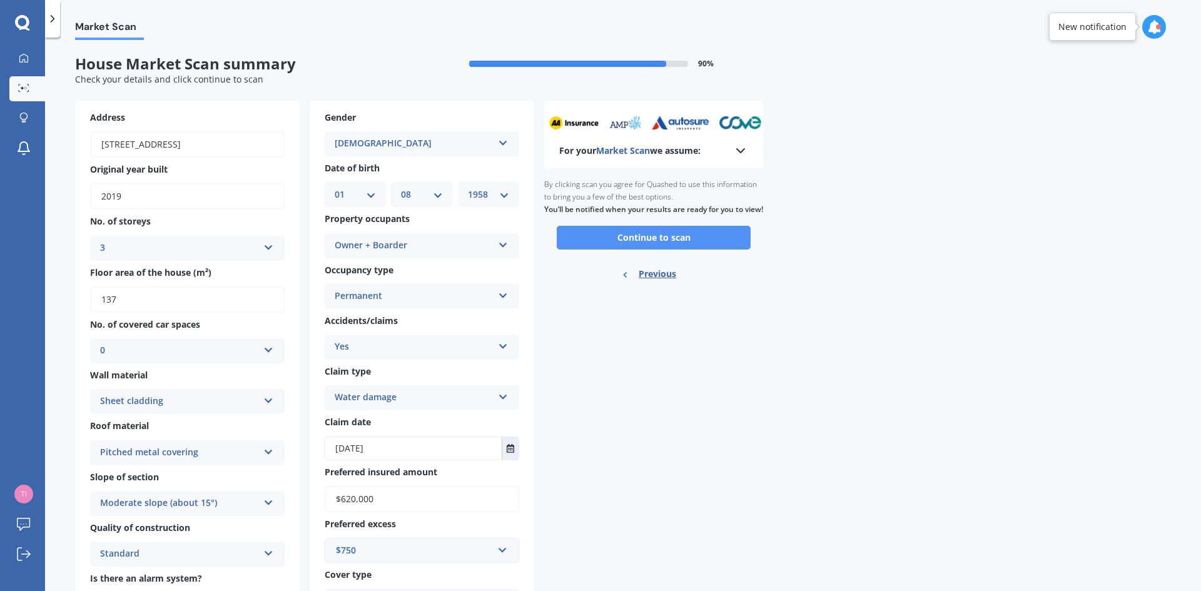
click at [660, 245] on button "Continue to scan" at bounding box center [654, 238] width 194 height 24
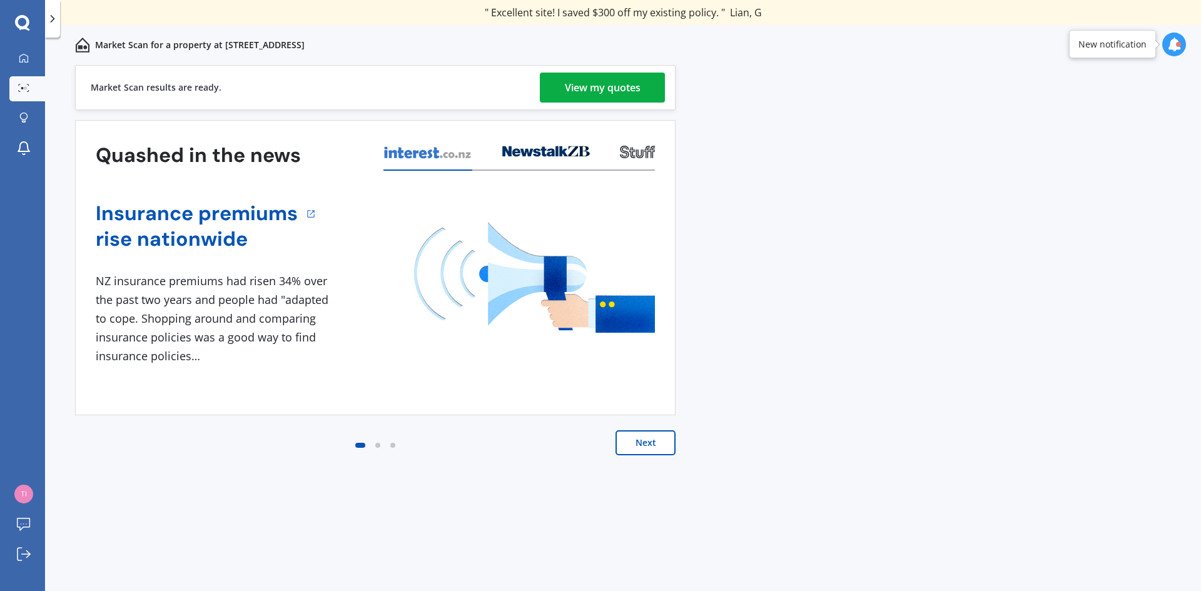
click at [592, 83] on div "View my quotes" at bounding box center [603, 88] width 76 height 30
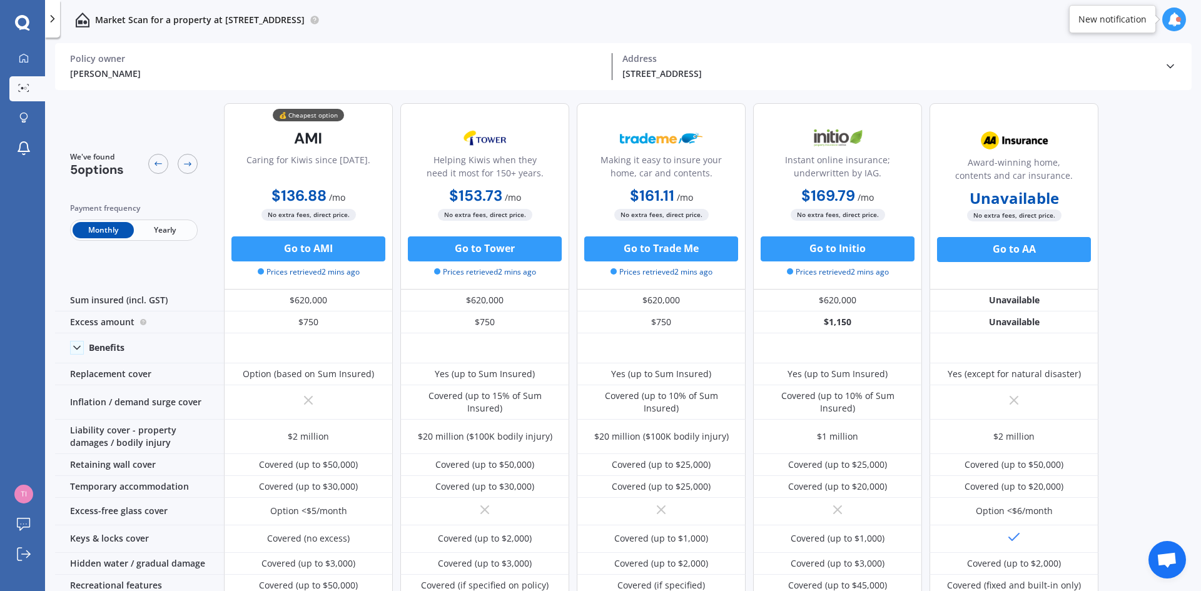
click at [173, 226] on span "Yearly" at bounding box center [164, 230] width 61 height 16
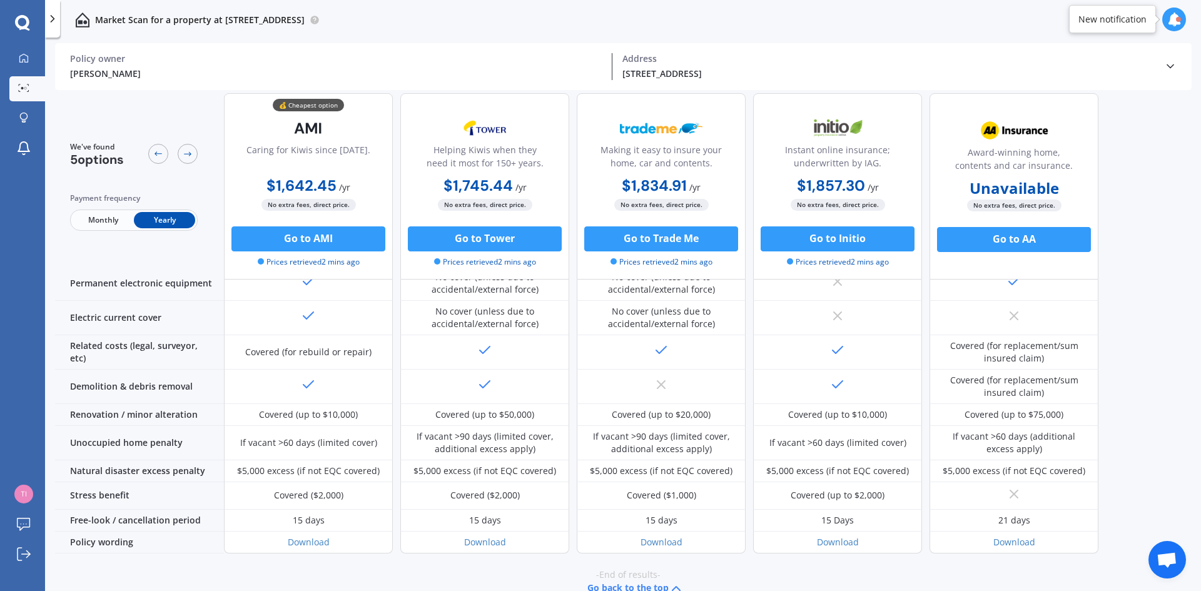
scroll to position [452, 0]
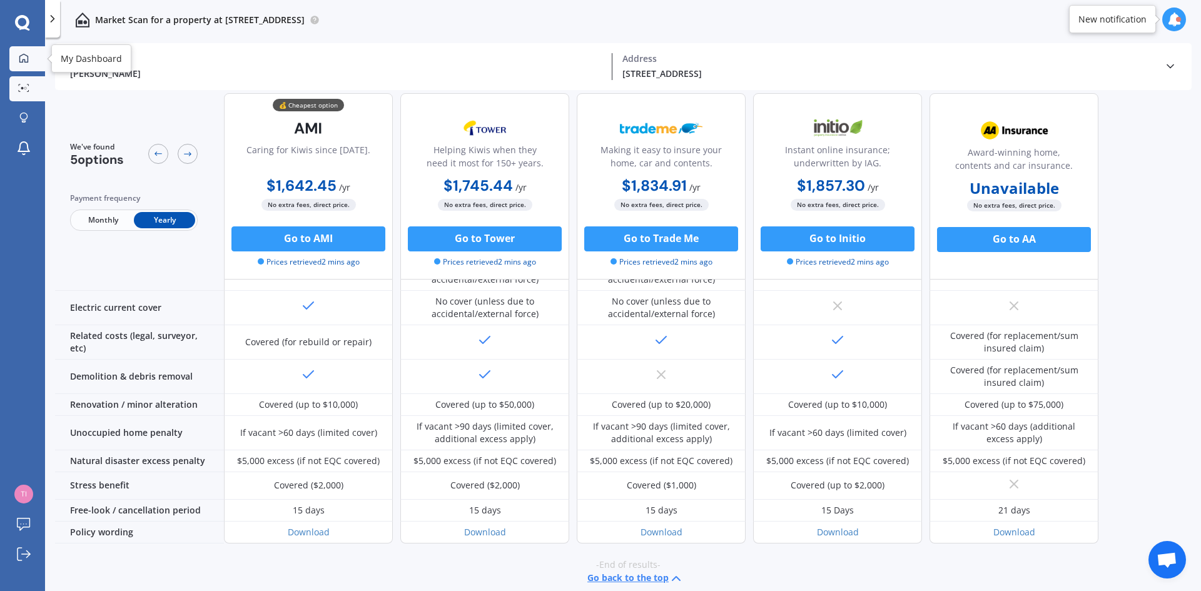
click at [24, 56] on icon at bounding box center [24, 58] width 10 height 10
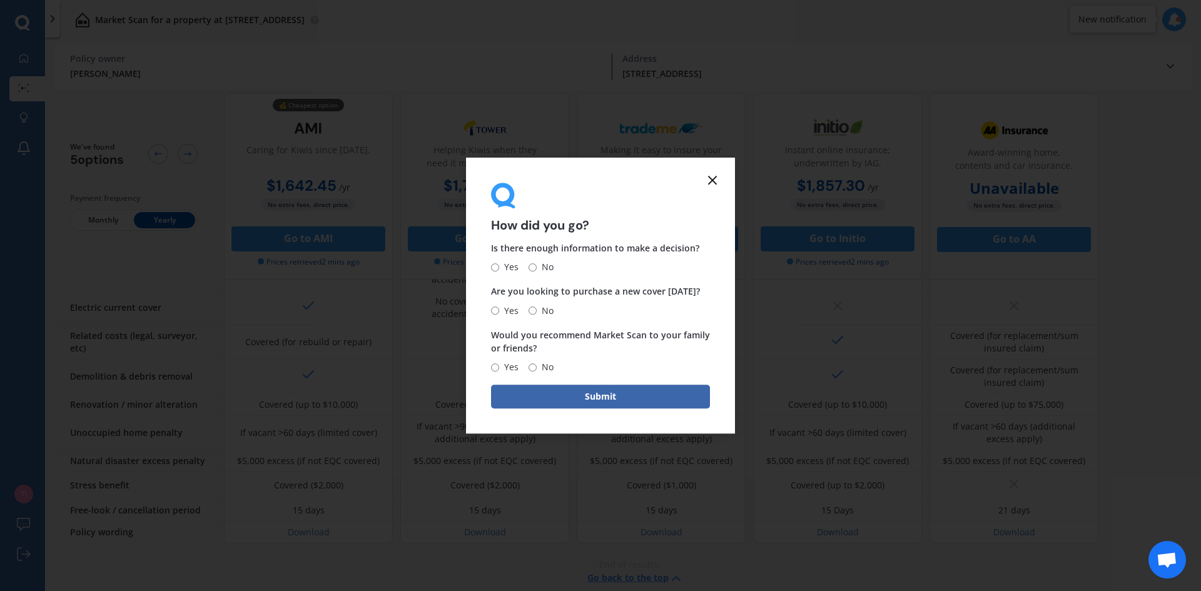
click at [496, 266] on input "Yes" at bounding box center [495, 267] width 8 height 8
radio input "true"
click at [531, 310] on input "No" at bounding box center [532, 310] width 8 height 8
radio input "true"
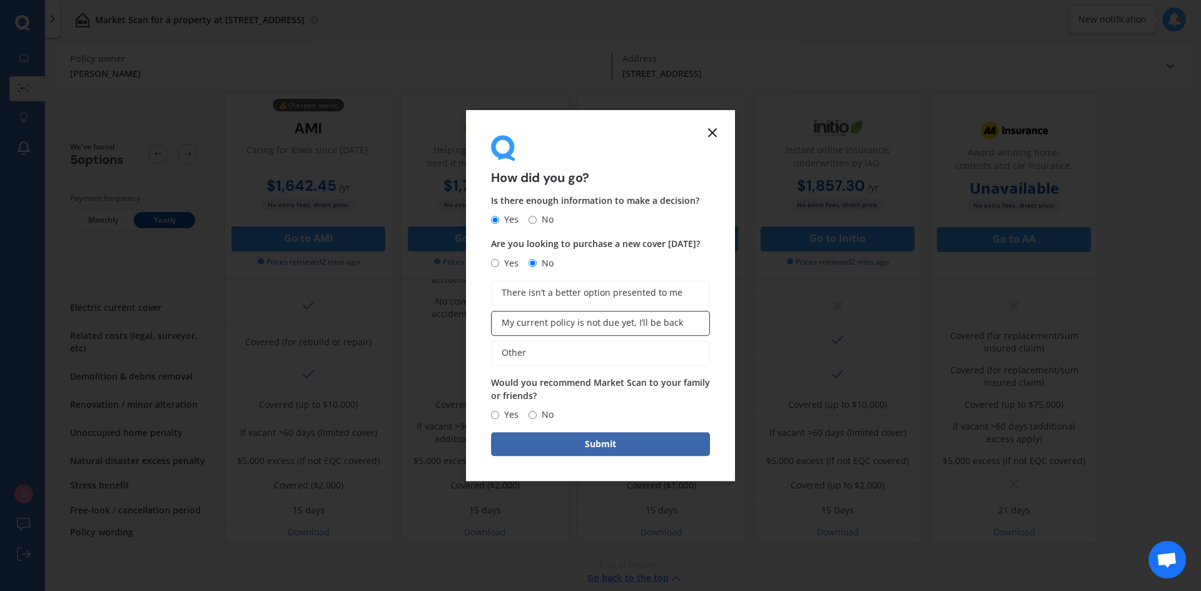
click at [619, 328] on span "My current policy is not due yet, I’ll be back" at bounding box center [592, 323] width 181 height 11
click at [0, 0] on input "My current policy is not due yet, I’ll be back" at bounding box center [0, 0] width 0 height 0
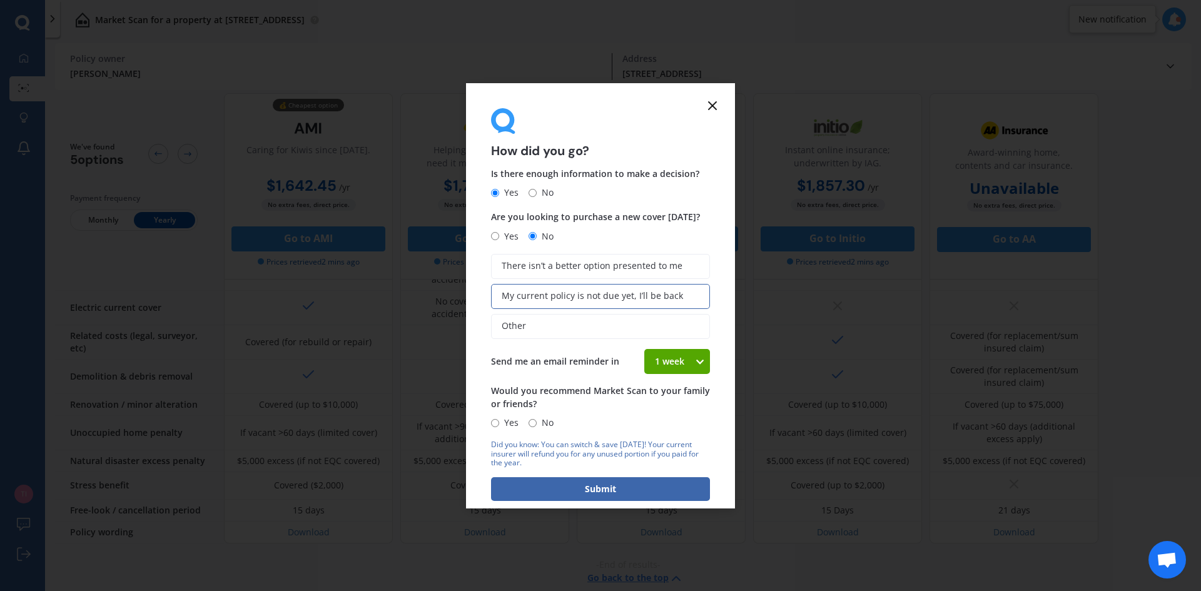
click at [493, 422] on input "Yes" at bounding box center [495, 423] width 8 height 8
radio input "true"
click at [583, 490] on button "Submit" at bounding box center [600, 489] width 219 height 24
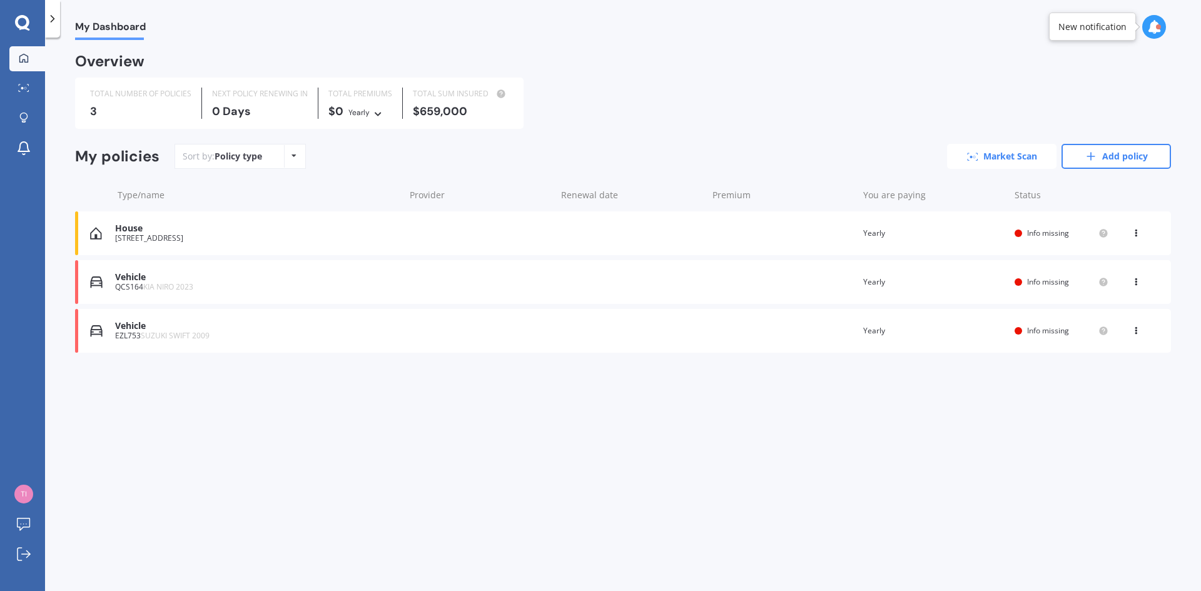
click at [1006, 154] on link "Market Scan" at bounding box center [1001, 156] width 109 height 25
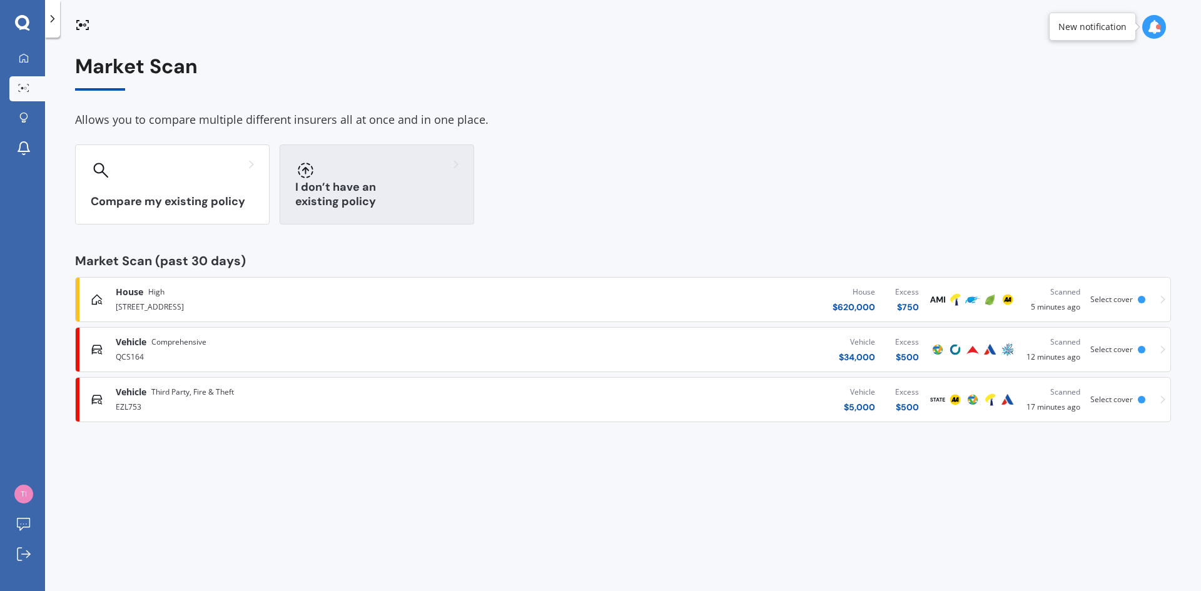
click at [351, 203] on h3 "I don’t have an existing policy" at bounding box center [376, 194] width 163 height 29
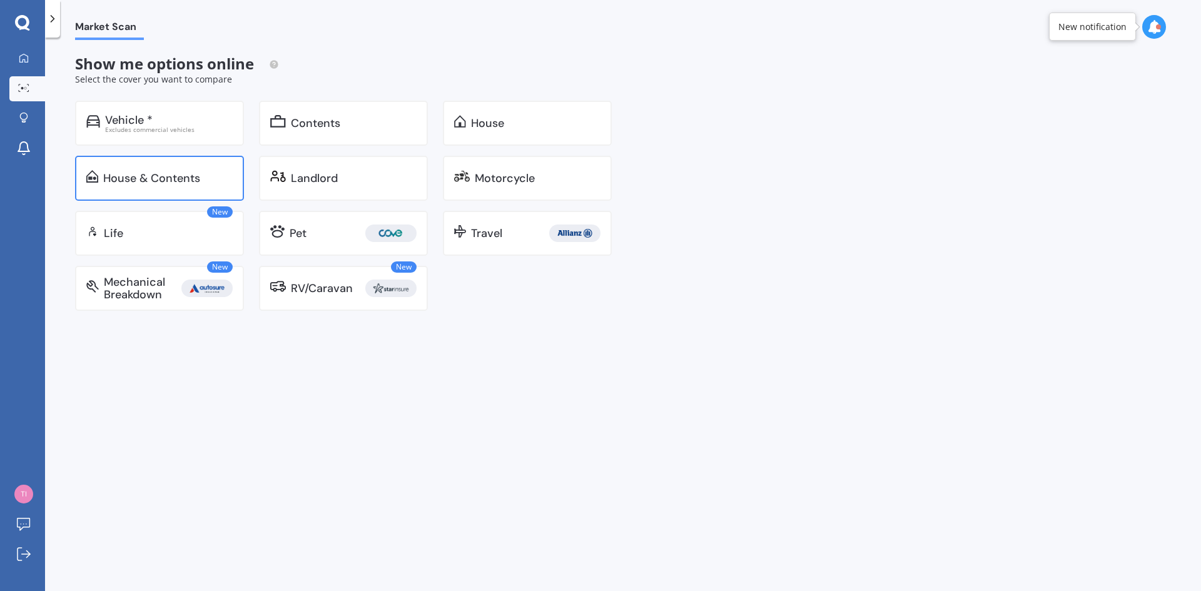
click at [152, 173] on div "House & Contents" at bounding box center [151, 178] width 97 height 13
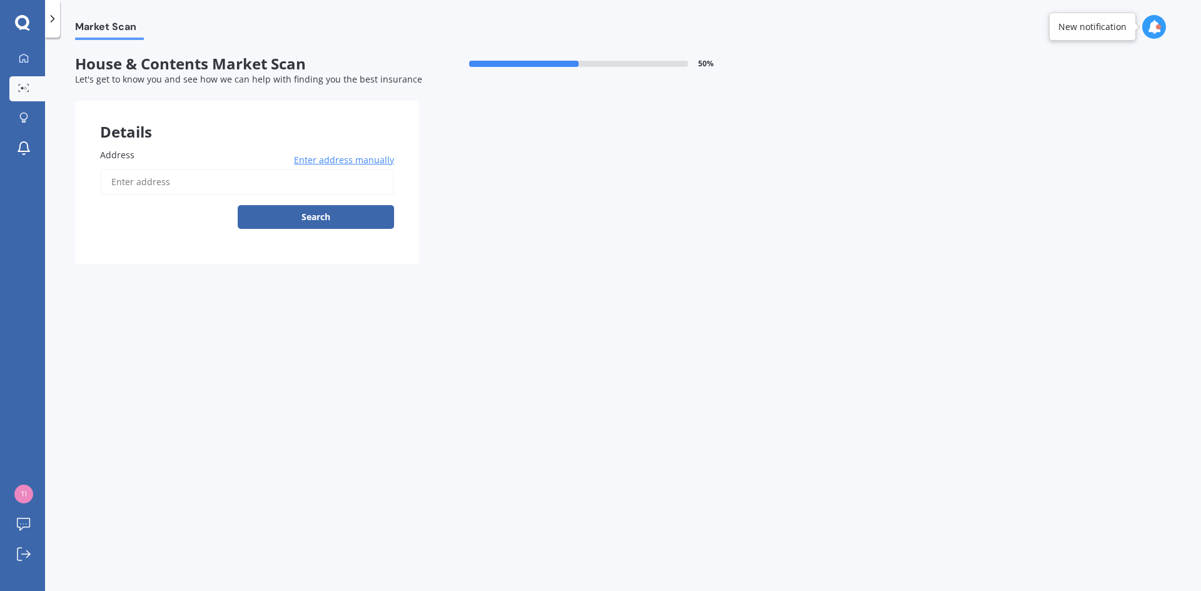
click at [160, 189] on input "Address" at bounding box center [247, 182] width 294 height 26
click at [123, 183] on input "9 ir iri" at bounding box center [247, 182] width 294 height 26
type input "[STREET_ADDRESS]"
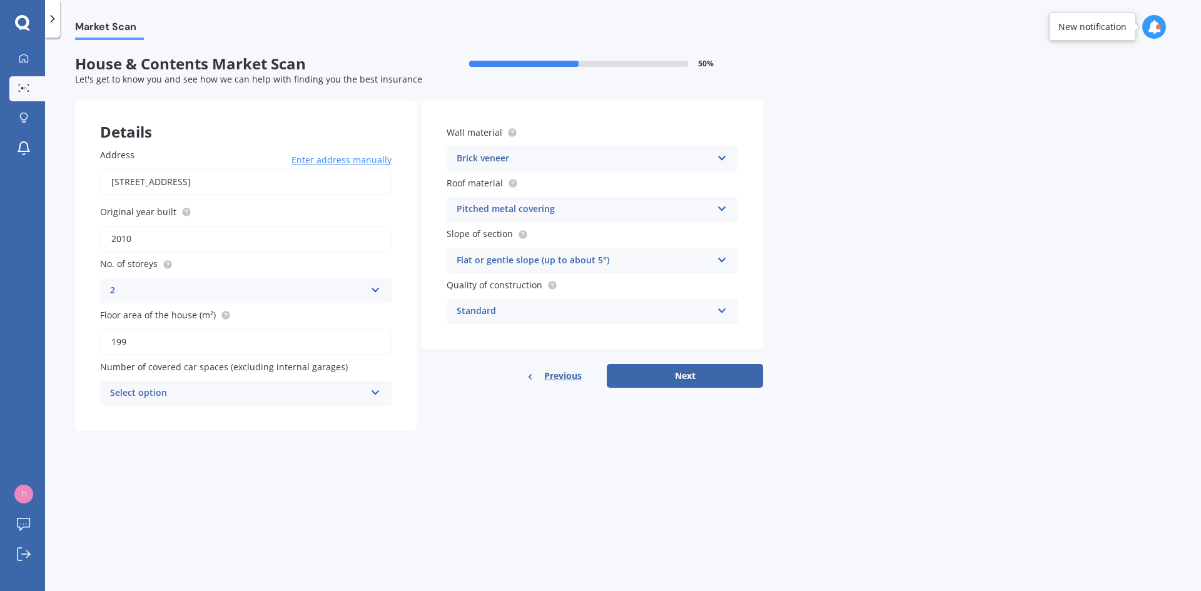
click at [380, 290] on icon at bounding box center [375, 287] width 11 height 9
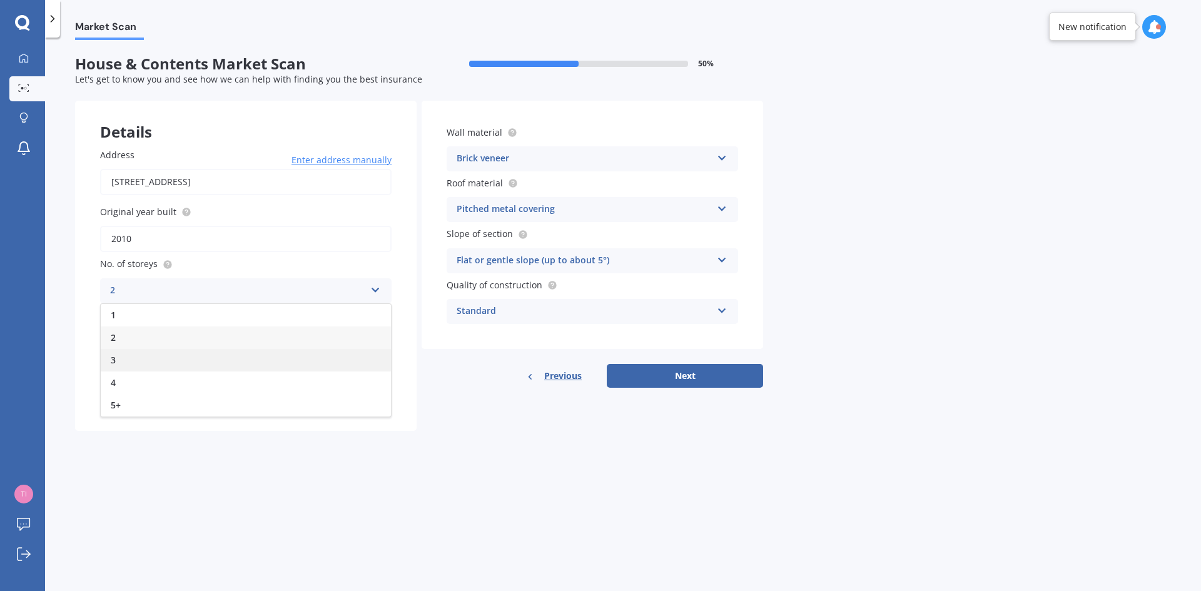
click at [326, 351] on div "3" at bounding box center [246, 360] width 290 height 23
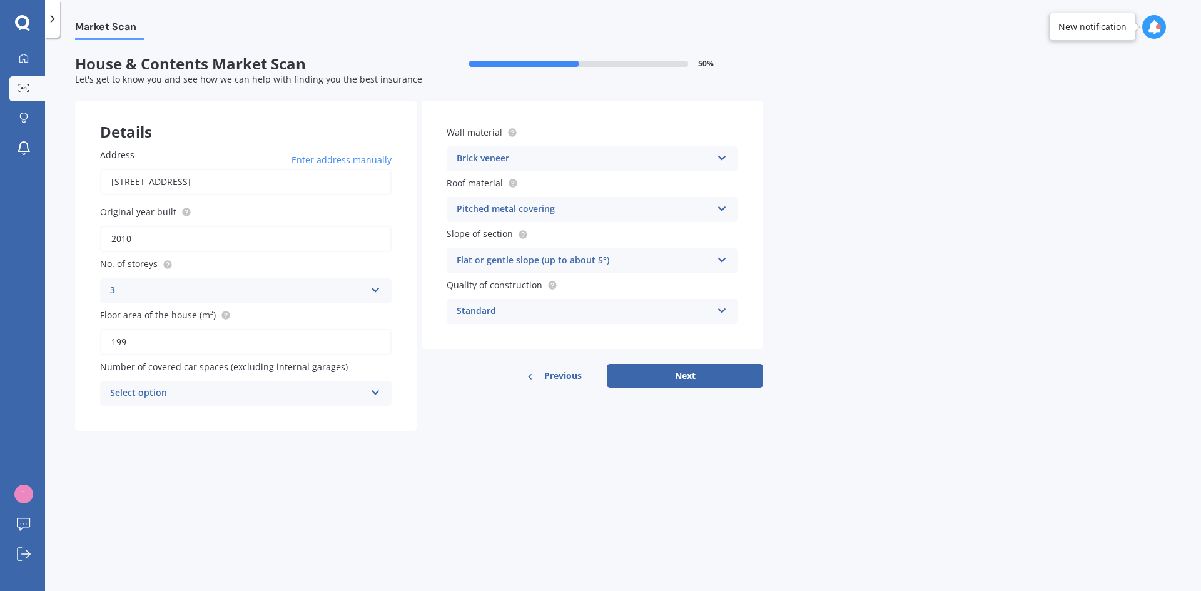
drag, startPoint x: 115, startPoint y: 341, endPoint x: 134, endPoint y: 341, distance: 18.8
click at [134, 341] on input "199" at bounding box center [245, 342] width 291 height 26
type input "137"
click at [720, 153] on icon at bounding box center [722, 155] width 11 height 9
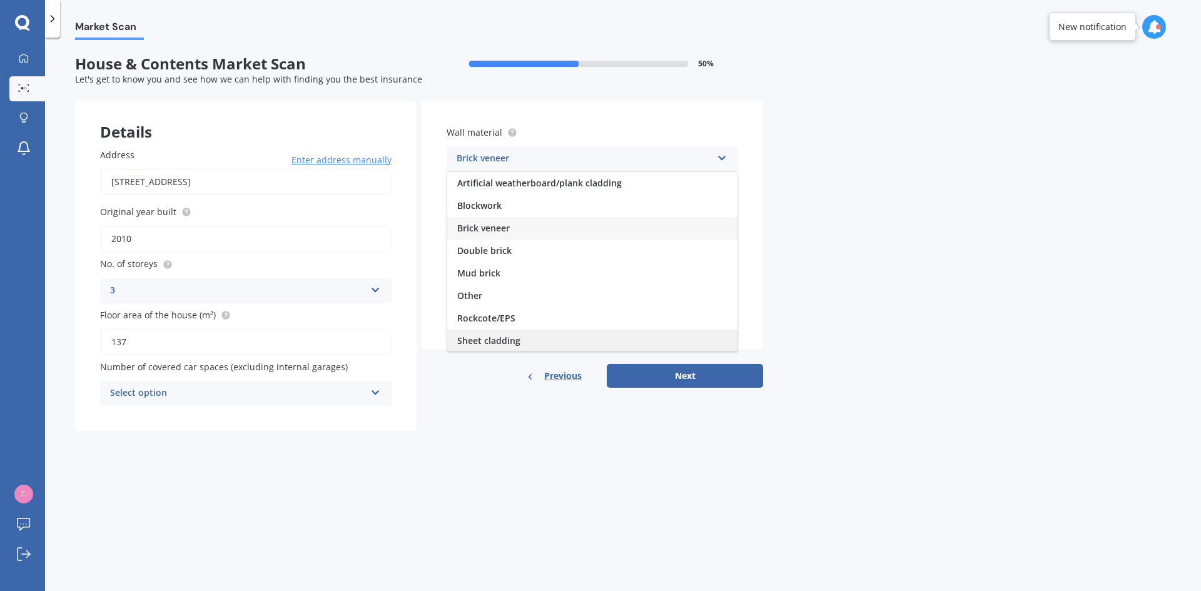
click at [657, 334] on div "Sheet cladding" at bounding box center [592, 341] width 290 height 23
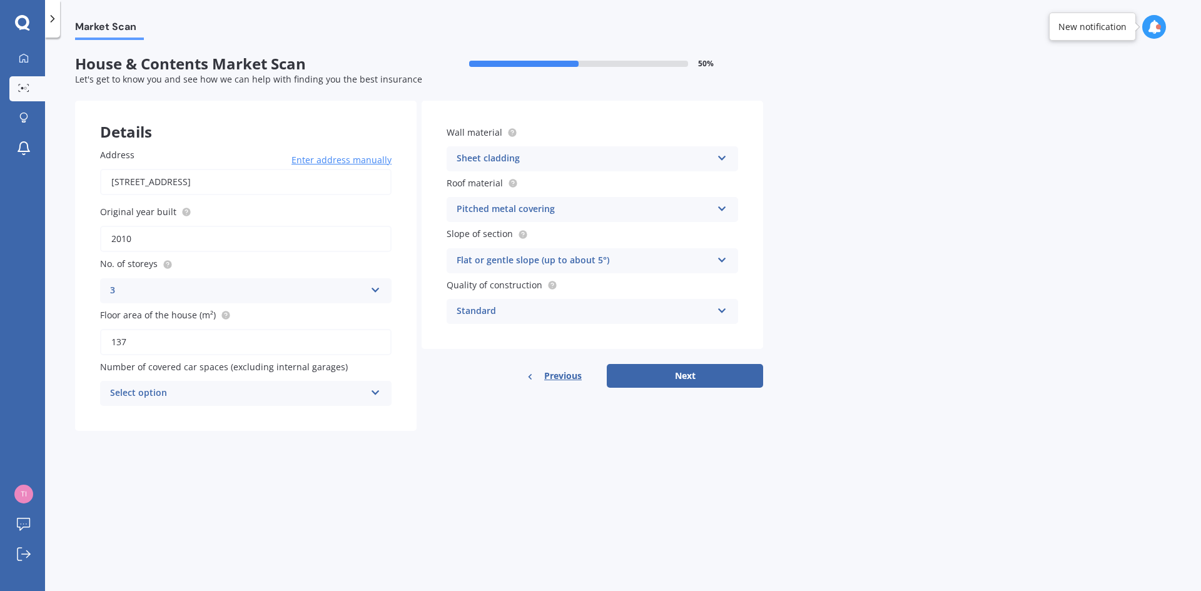
click at [721, 257] on icon at bounding box center [722, 257] width 11 height 9
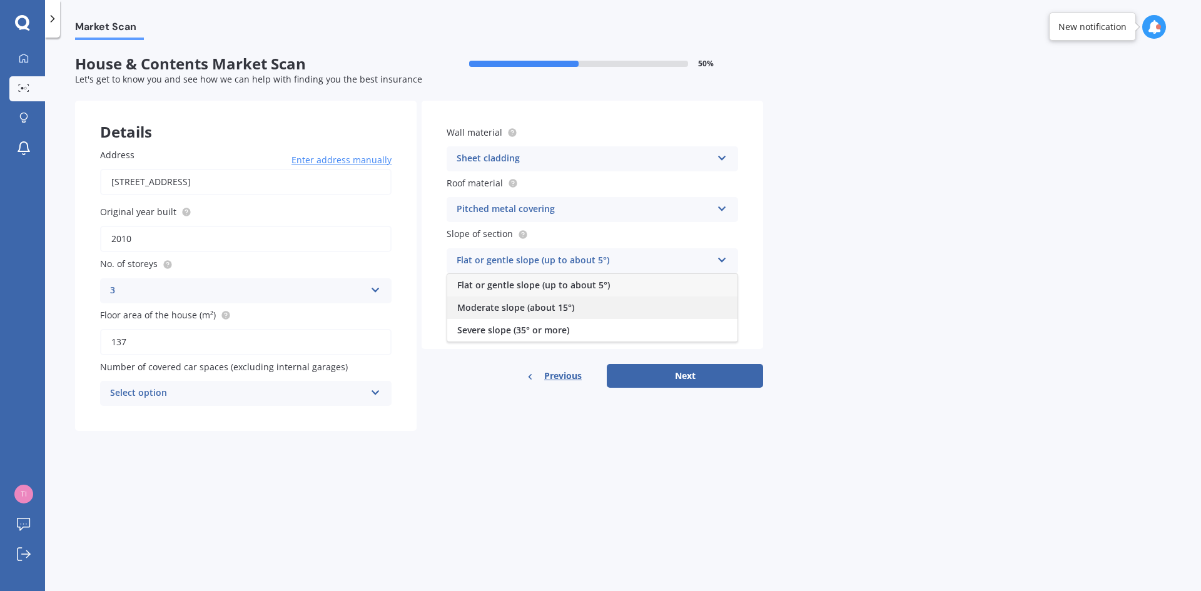
click at [704, 310] on div "Moderate slope (about 15°)" at bounding box center [592, 307] width 290 height 23
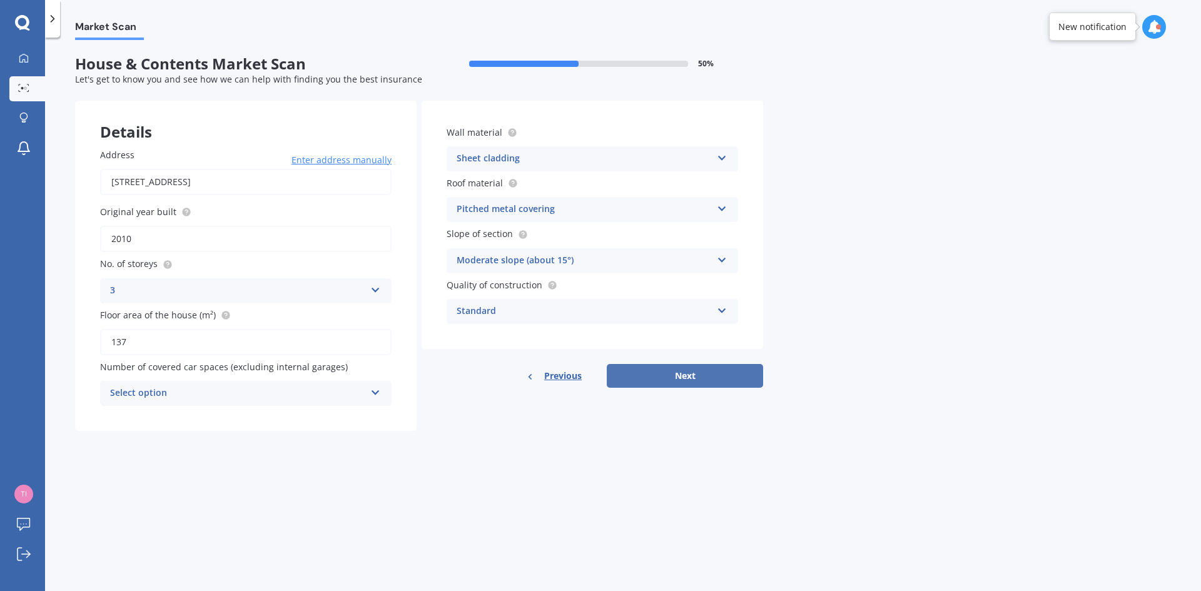
click at [681, 375] on button "Next" at bounding box center [685, 376] width 156 height 24
click at [378, 388] on icon at bounding box center [375, 390] width 11 height 9
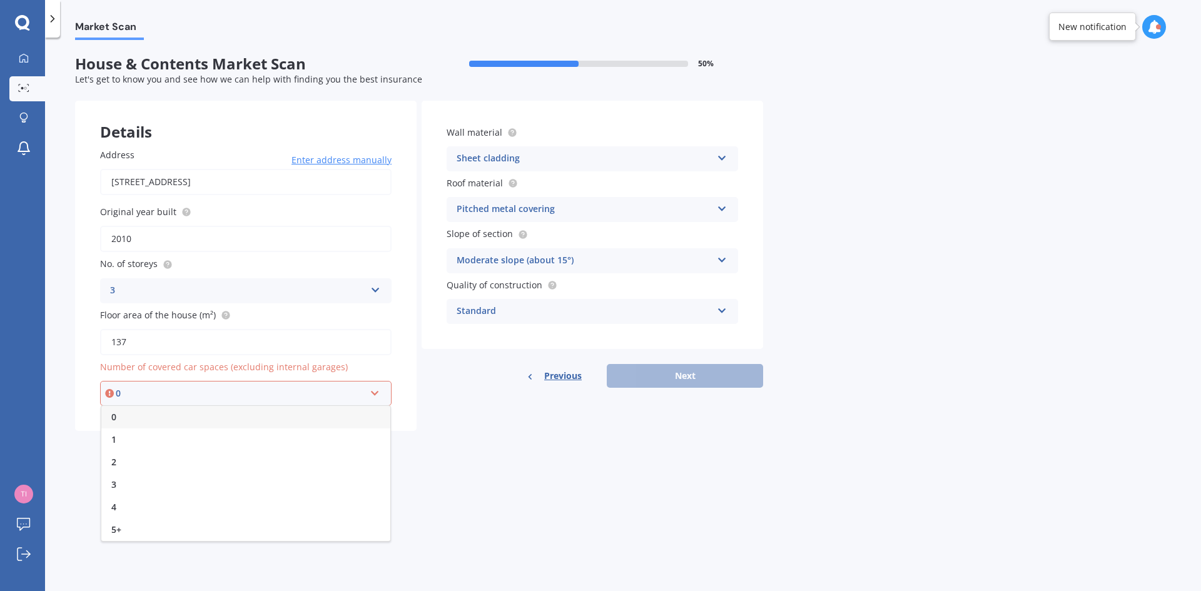
click at [349, 413] on div "0" at bounding box center [245, 417] width 289 height 23
click at [659, 375] on button "Next" at bounding box center [685, 376] width 156 height 24
select select "01"
select select "08"
select select "1958"
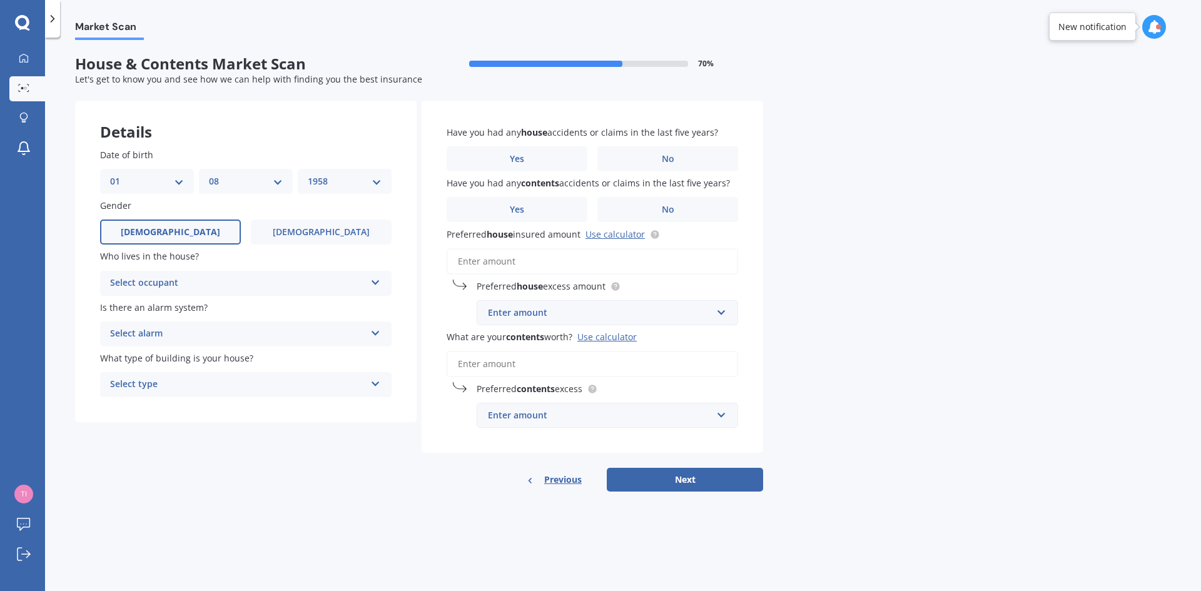
click at [372, 331] on icon at bounding box center [375, 330] width 11 height 9
click at [351, 398] on div "No" at bounding box center [246, 403] width 290 height 23
click at [376, 384] on icon at bounding box center [375, 381] width 11 height 9
click at [353, 407] on div "Freestanding" at bounding box center [246, 409] width 290 height 23
click at [538, 158] on label "Yes" at bounding box center [517, 158] width 141 height 25
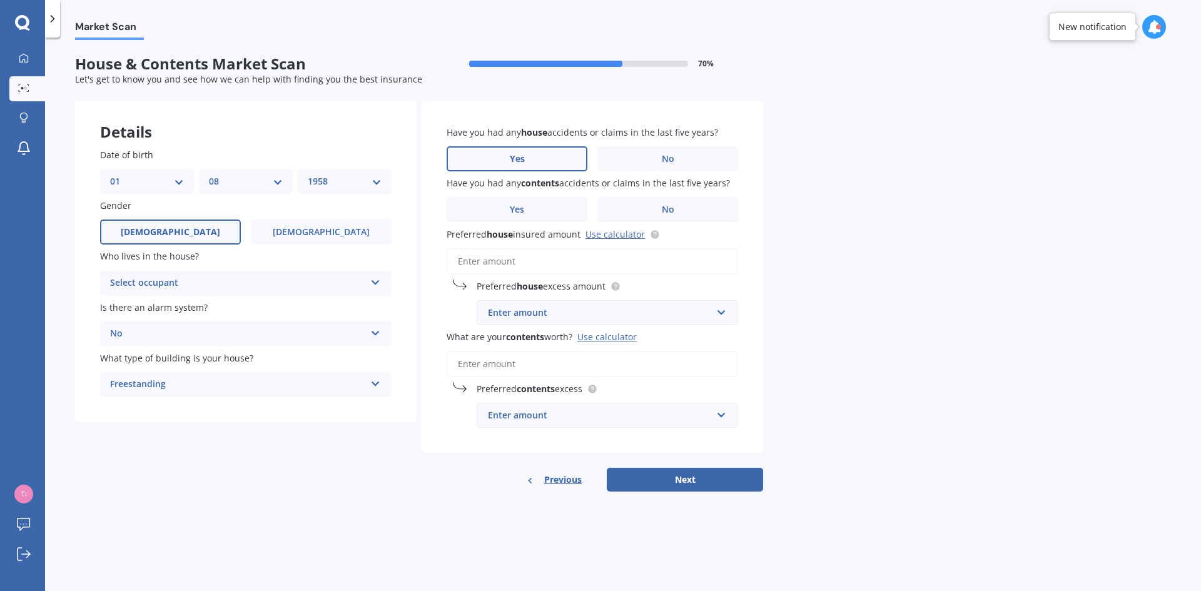
click at [0, 0] on input "Yes" at bounding box center [0, 0] width 0 height 0
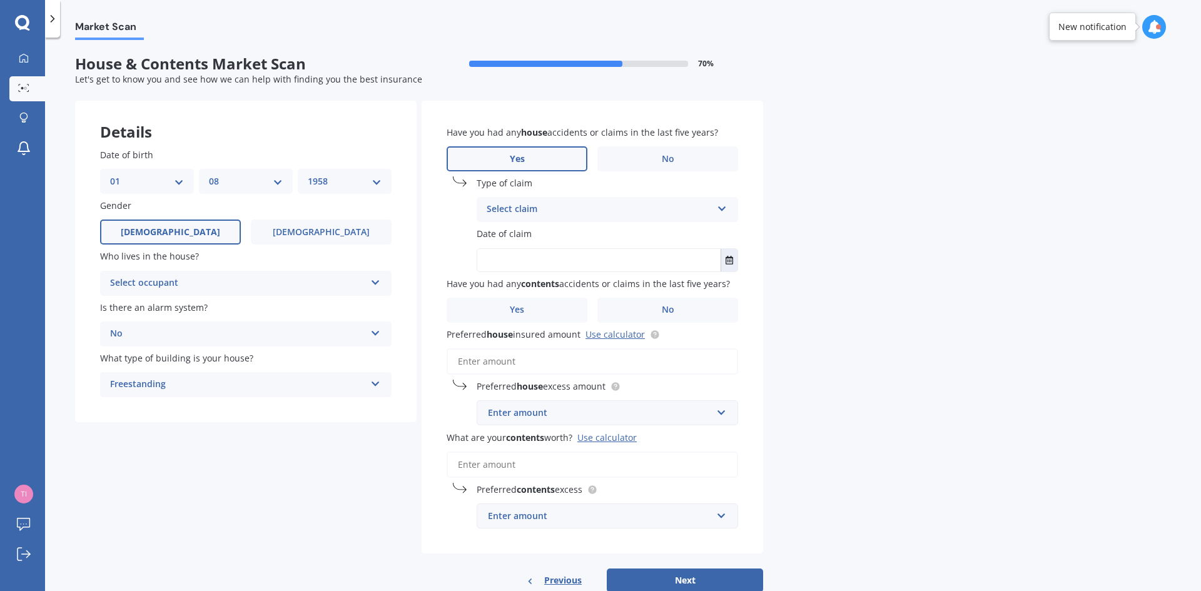
click at [719, 206] on icon at bounding box center [722, 206] width 11 height 9
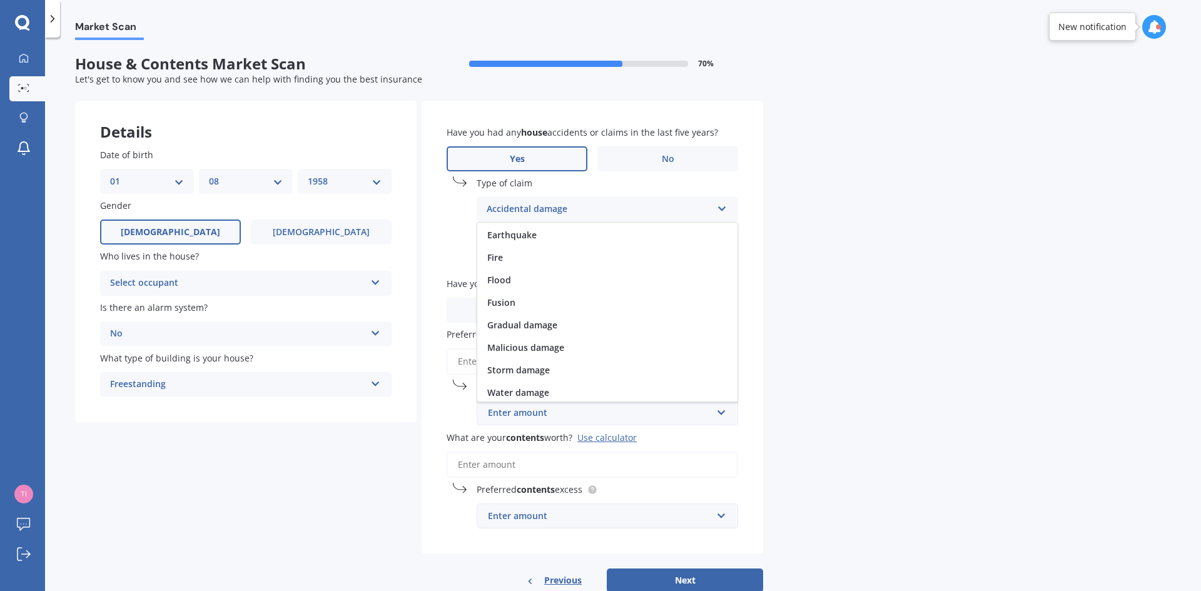
scroll to position [75, 0]
click at [493, 385] on span "Water damage" at bounding box center [518, 384] width 62 height 12
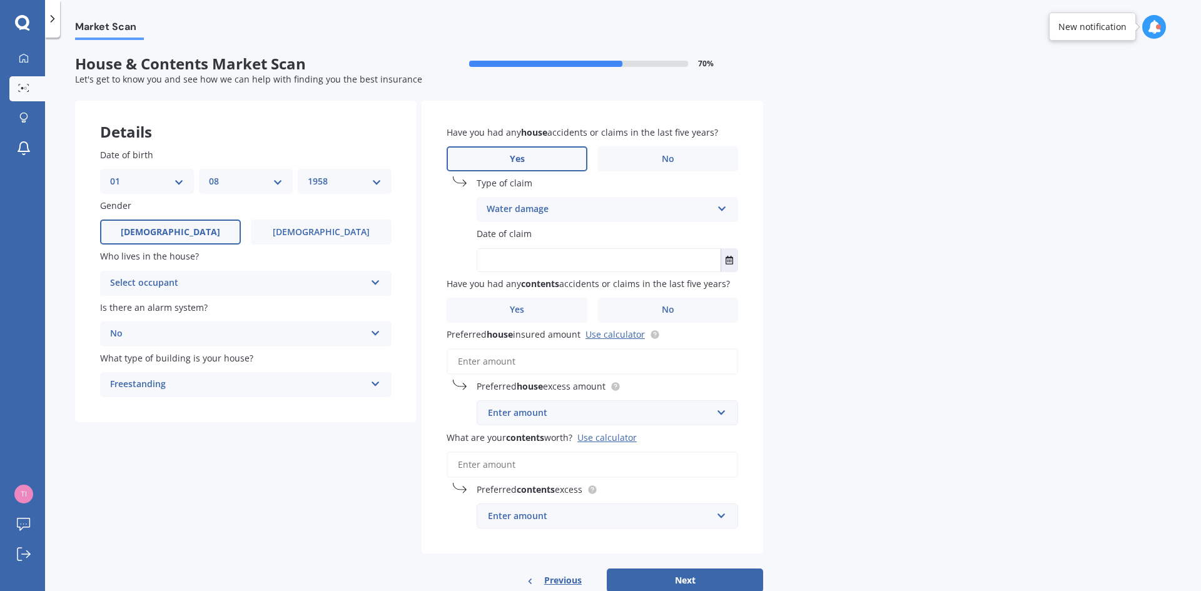
click at [504, 266] on input "text" at bounding box center [598, 260] width 243 height 23
type input "01/12/2023"
click at [654, 310] on label "No" at bounding box center [667, 310] width 141 height 25
click at [0, 0] on input "No" at bounding box center [0, 0] width 0 height 0
click at [659, 308] on label "No" at bounding box center [667, 310] width 141 height 25
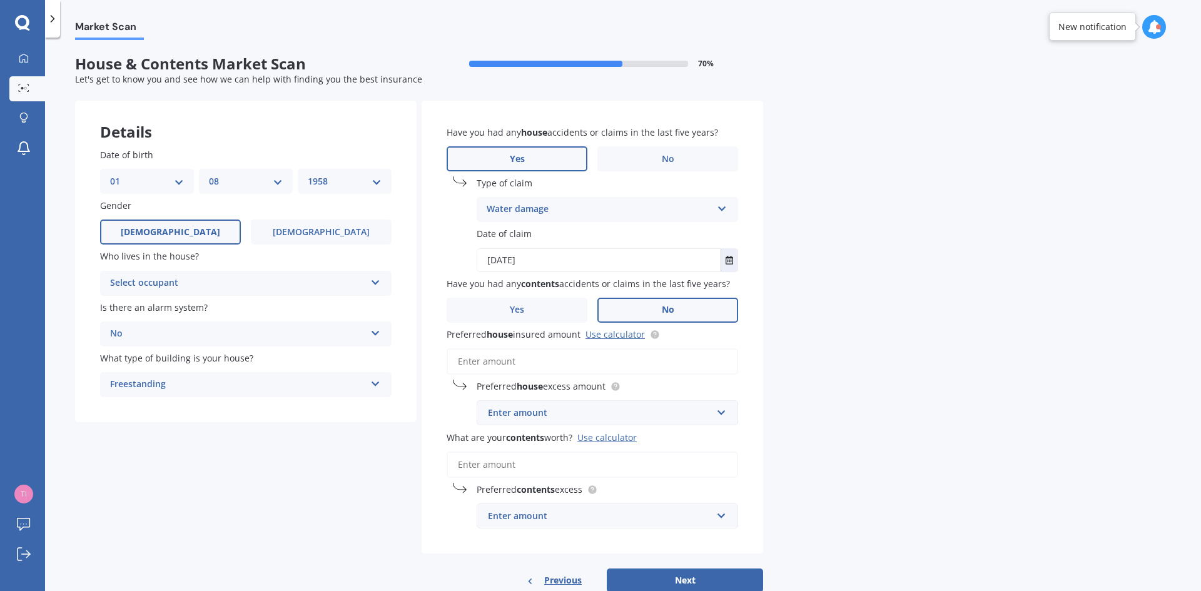
click at [0, 0] on input "No" at bounding box center [0, 0] width 0 height 0
click at [550, 259] on input "01/12/2023" at bounding box center [598, 260] width 243 height 23
click at [727, 259] on icon "Select date" at bounding box center [729, 260] width 8 height 9
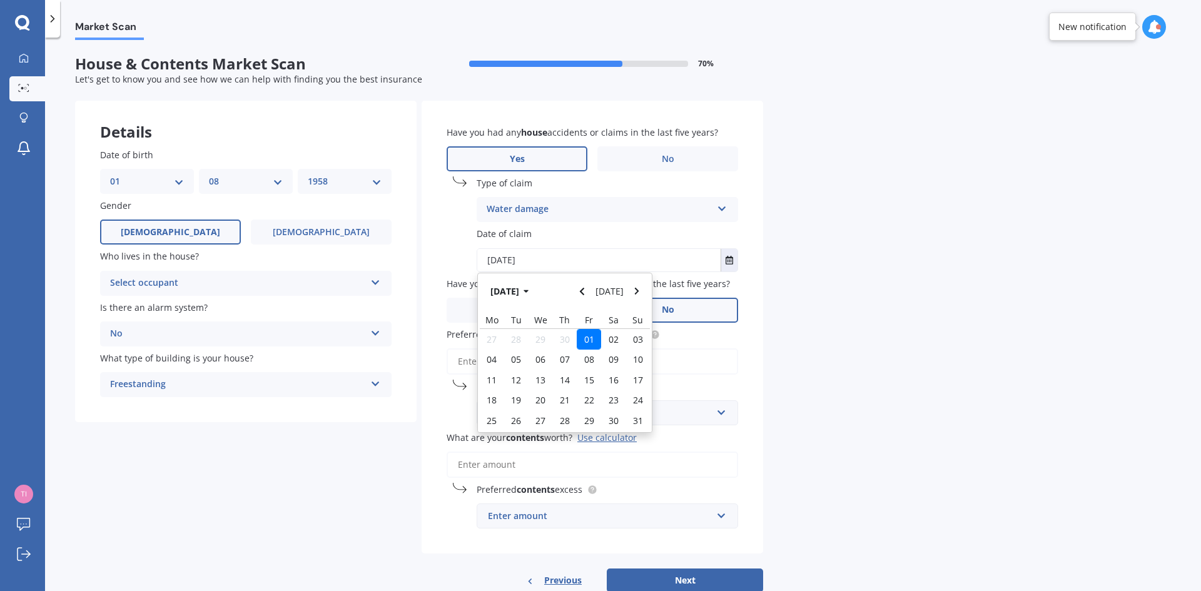
click at [583, 336] on div "01" at bounding box center [589, 339] width 24 height 20
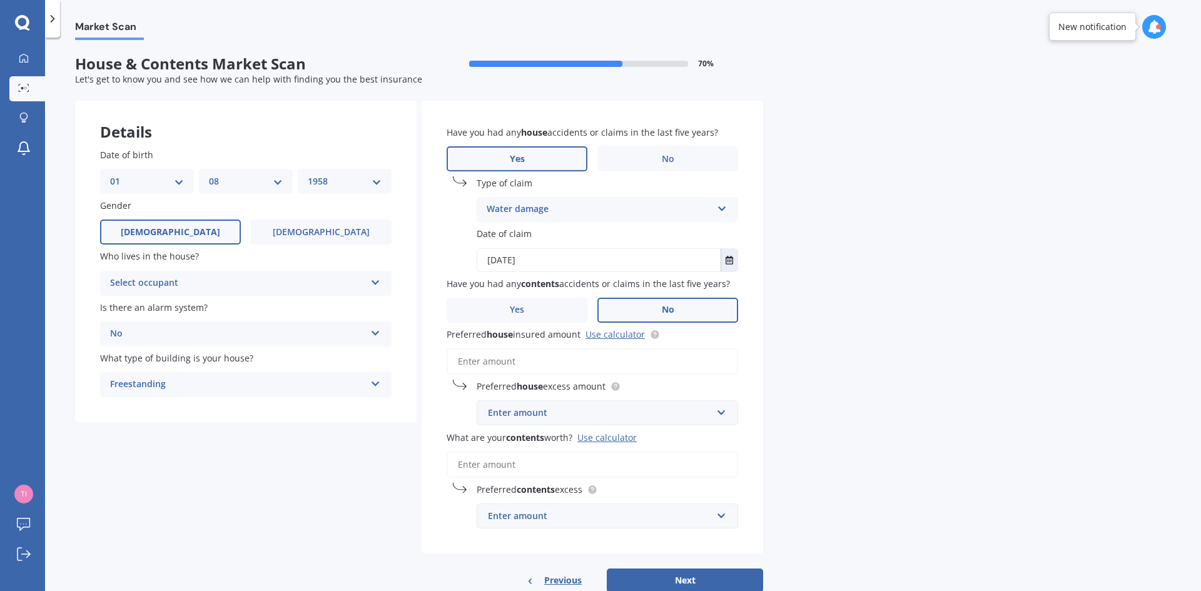
click at [649, 305] on label "No" at bounding box center [667, 310] width 141 height 25
click at [0, 0] on input "No" at bounding box center [0, 0] width 0 height 0
click at [481, 362] on input "Preferred house insured amount Use calculator" at bounding box center [592, 361] width 291 height 26
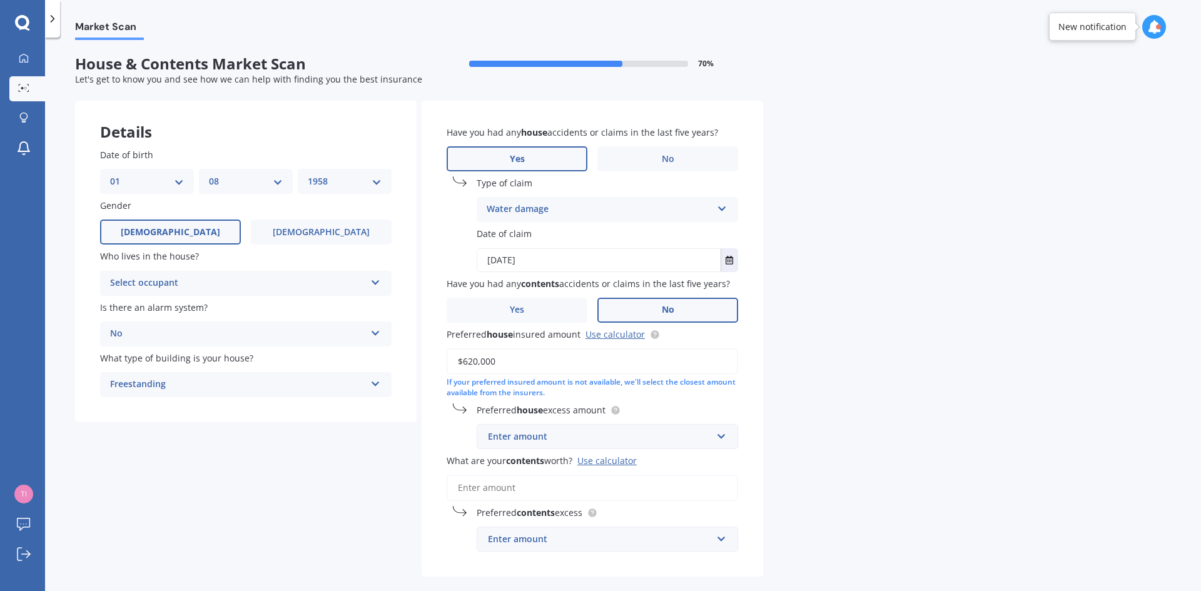
type input "$620,000"
click at [718, 435] on input "text" at bounding box center [603, 437] width 250 height 24
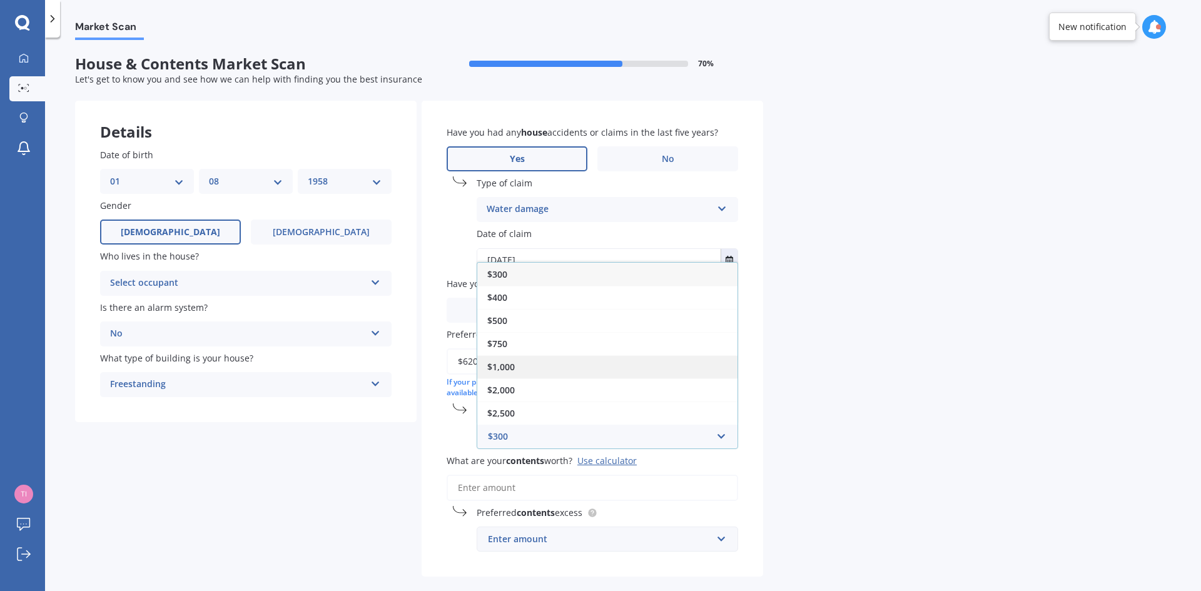
click at [700, 366] on div "$1,000" at bounding box center [607, 366] width 260 height 23
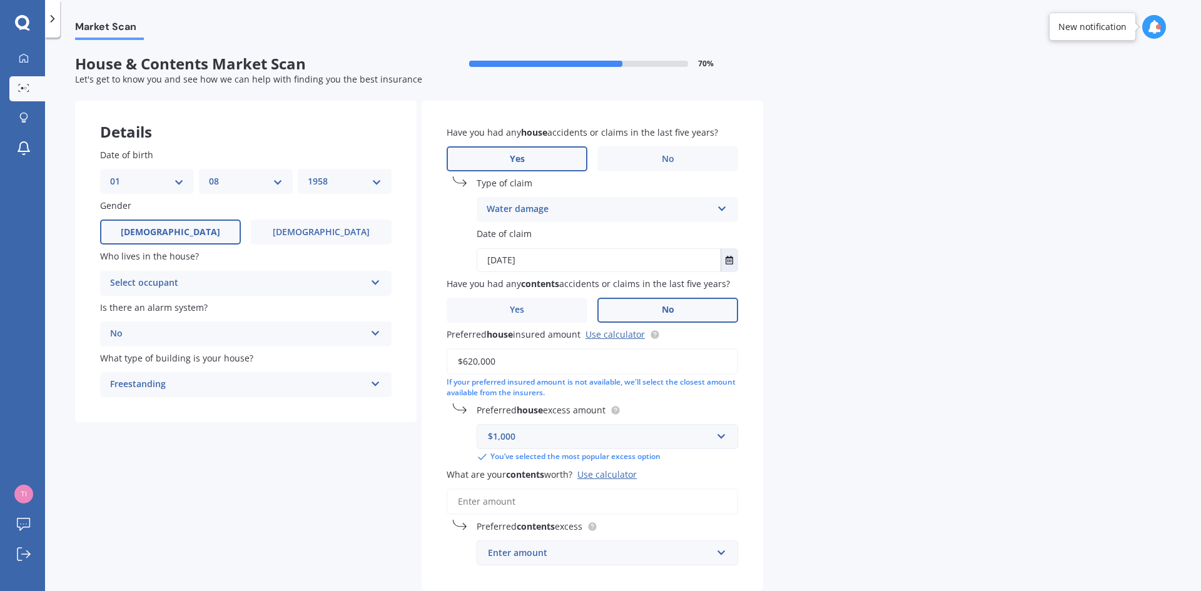
click at [484, 505] on input "What are your contents worth? Use calculator" at bounding box center [592, 501] width 291 height 26
type input "$40,000"
click at [720, 576] on input "text" at bounding box center [603, 577] width 250 height 24
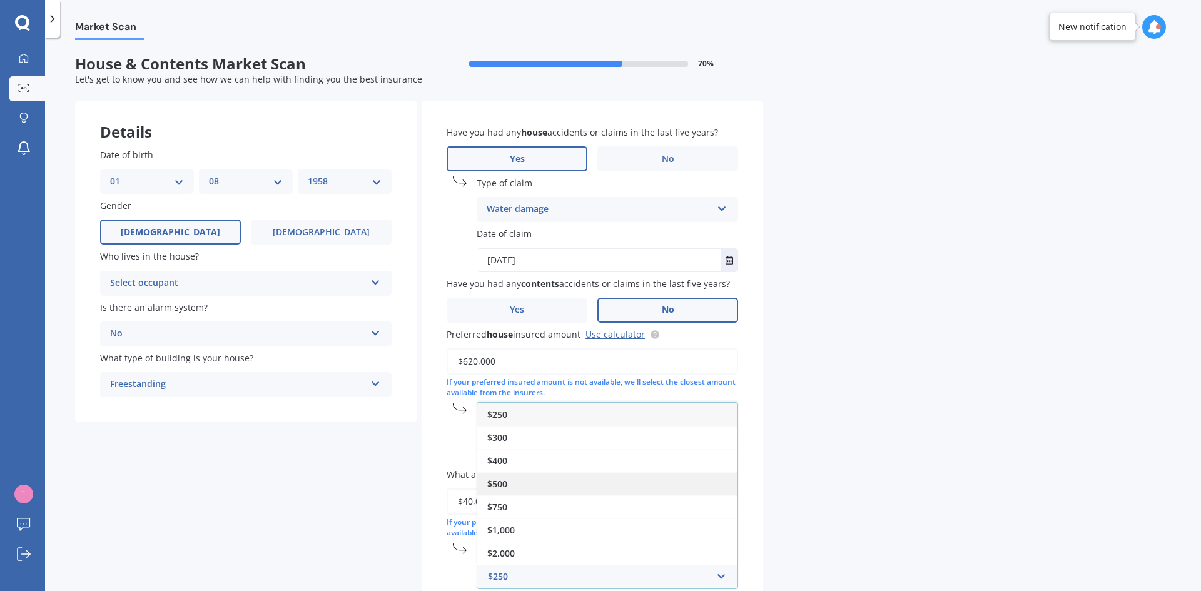
click at [605, 483] on div "$500" at bounding box center [607, 483] width 260 height 23
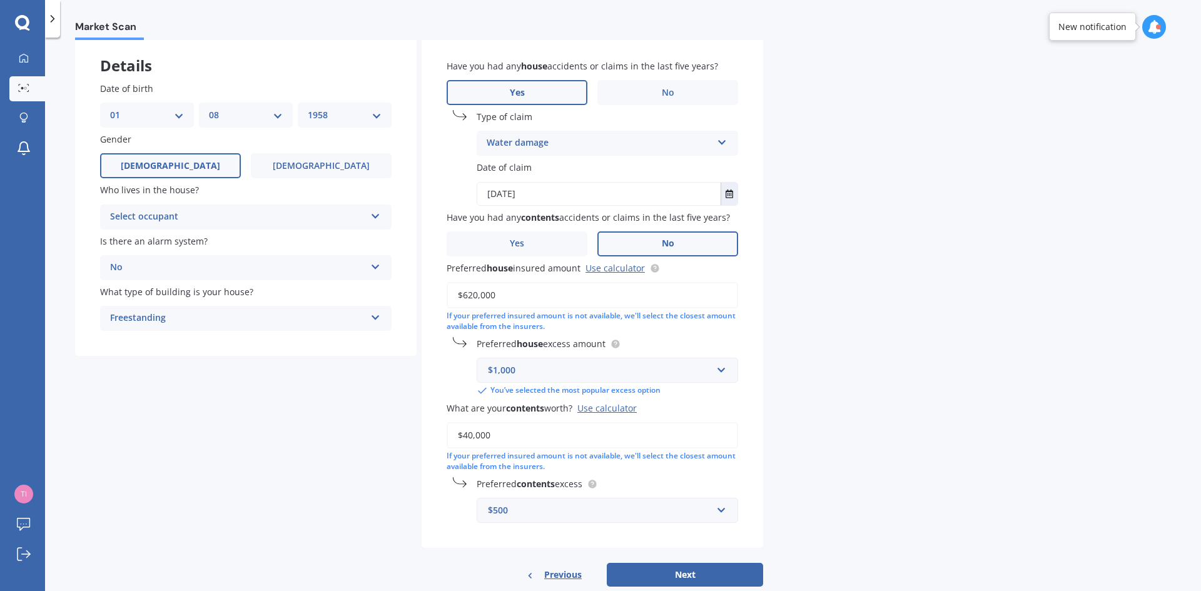
scroll to position [94, 0]
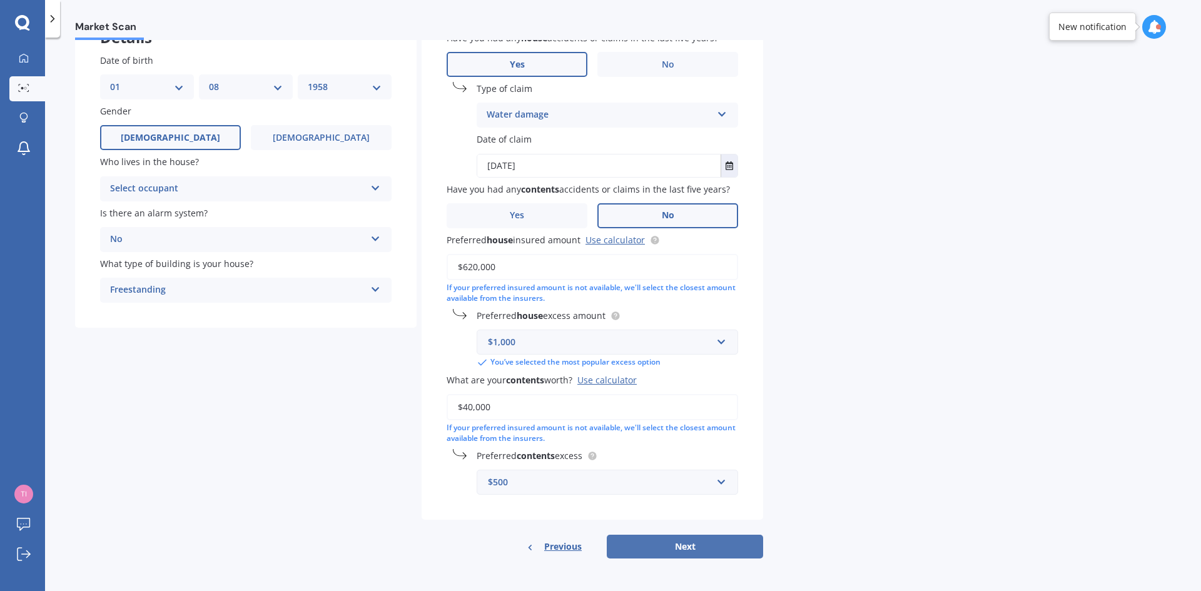
click at [675, 543] on button "Next" at bounding box center [685, 547] width 156 height 24
click at [378, 185] on icon at bounding box center [375, 186] width 11 height 9
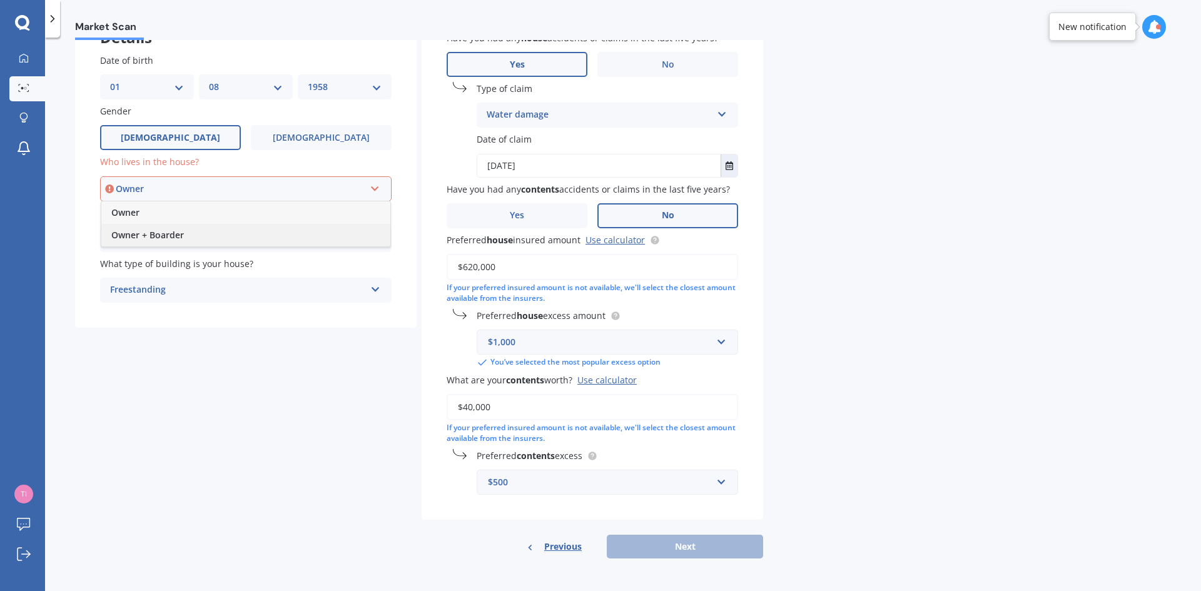
click at [347, 229] on div "Owner + Boarder" at bounding box center [245, 235] width 289 height 23
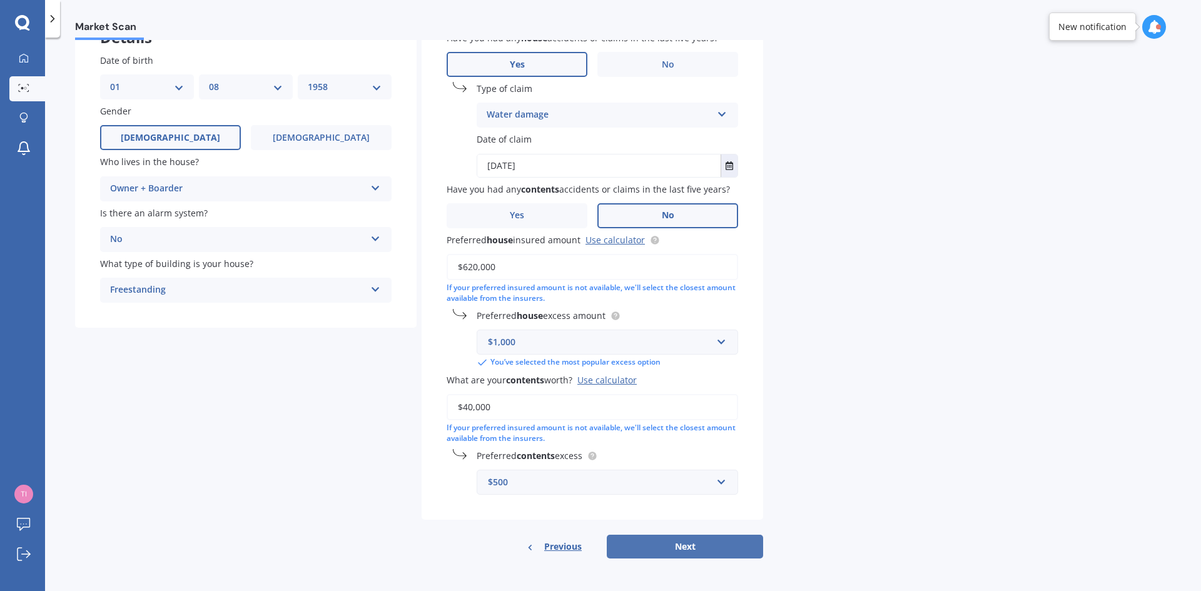
click at [678, 545] on button "Next" at bounding box center [685, 547] width 156 height 24
select select "01"
select select "08"
select select "1958"
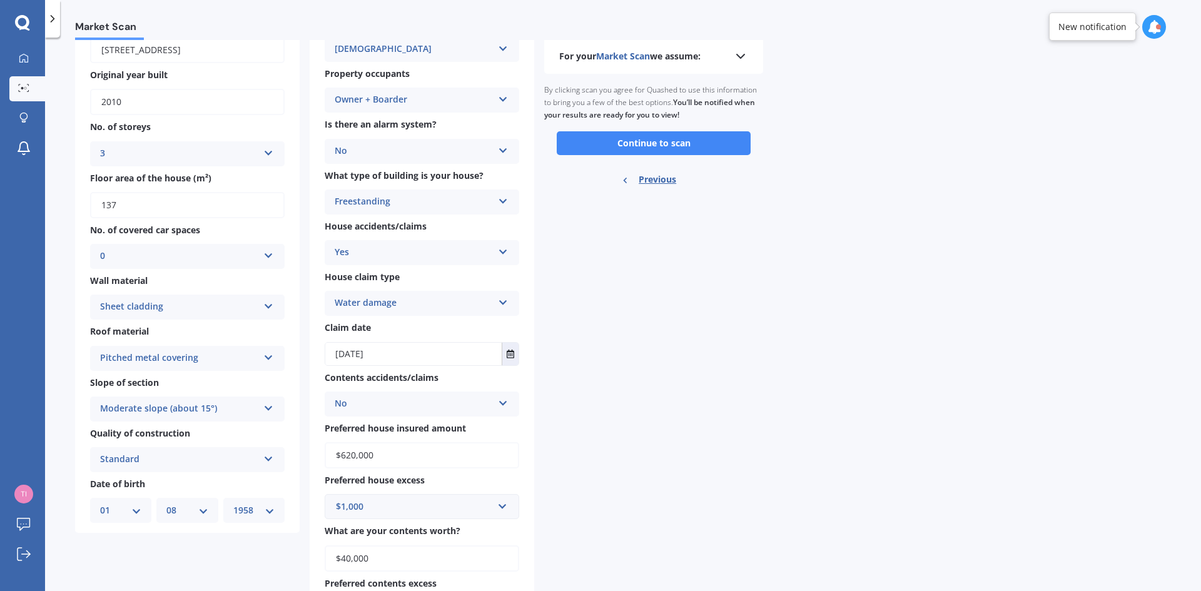
scroll to position [0, 0]
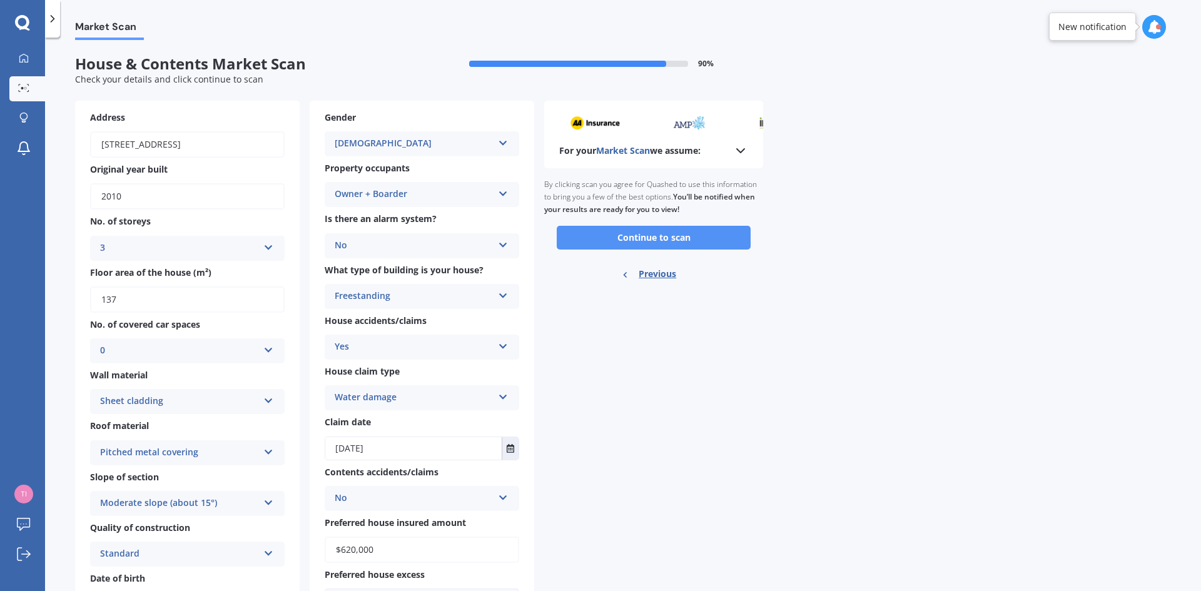
click at [639, 235] on button "Continue to scan" at bounding box center [654, 238] width 194 height 24
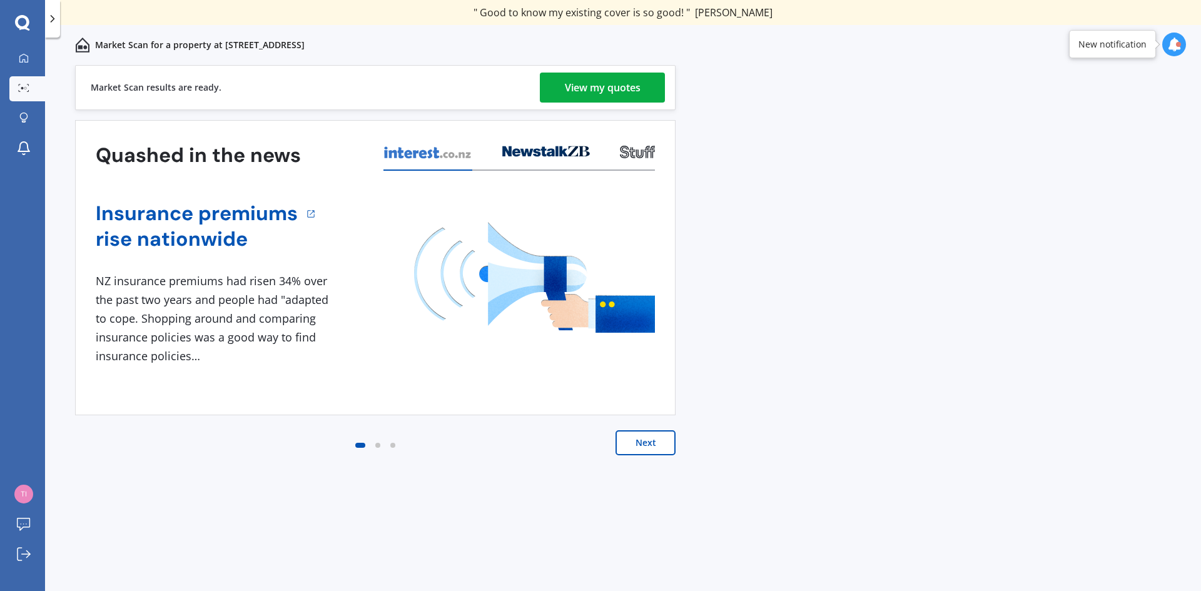
click at [599, 85] on div "View my quotes" at bounding box center [603, 88] width 76 height 30
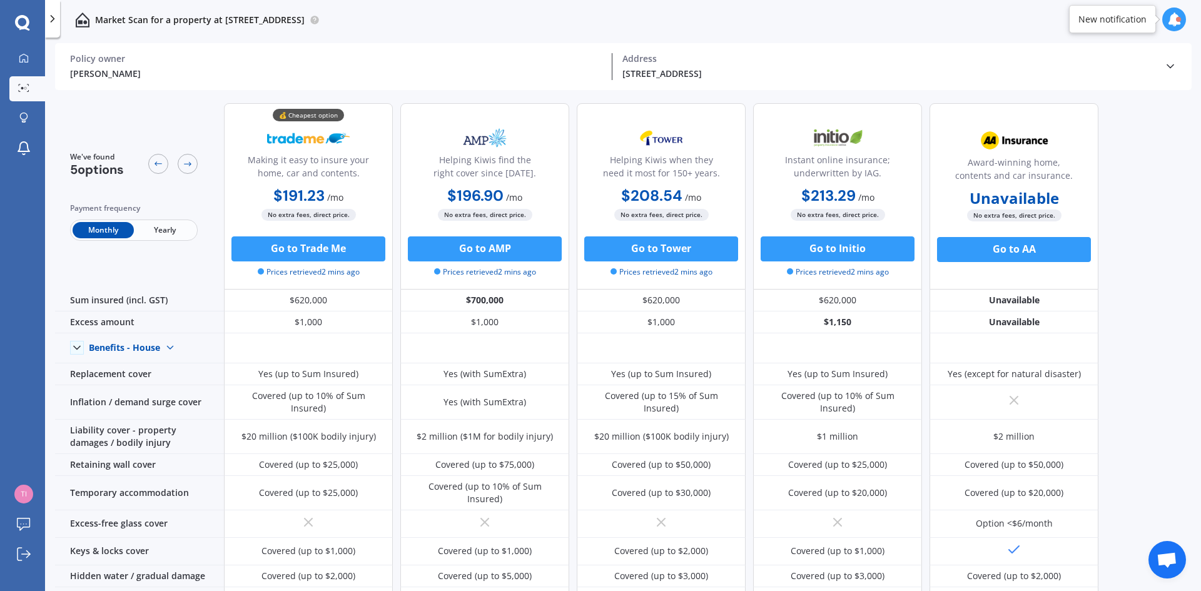
click at [169, 227] on span "Yearly" at bounding box center [164, 230] width 61 height 16
